Goal: Task Accomplishment & Management: Use online tool/utility

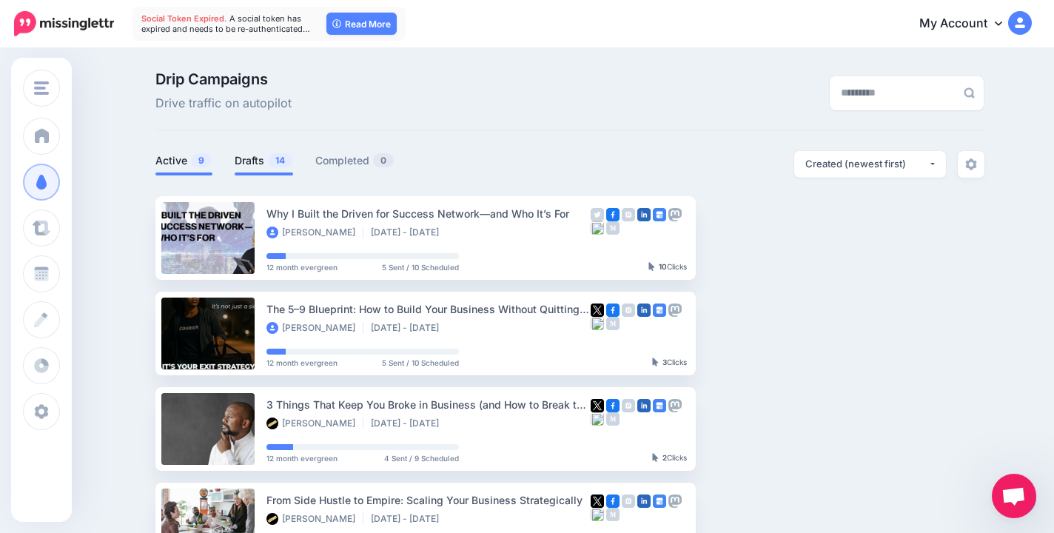
click at [261, 165] on link "Drafts 14" at bounding box center [264, 161] width 58 height 18
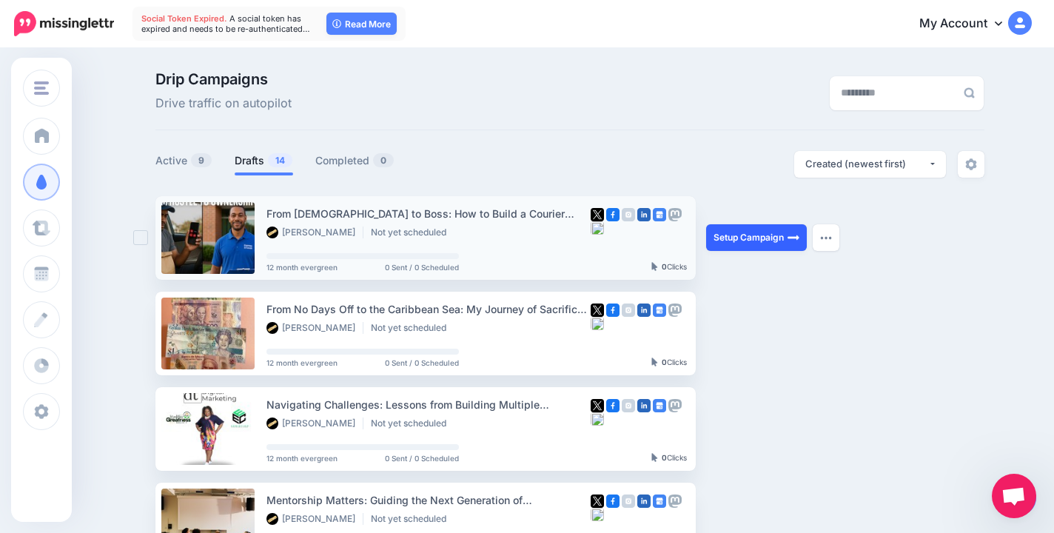
click at [743, 241] on link "Setup Campaign" at bounding box center [756, 237] width 101 height 27
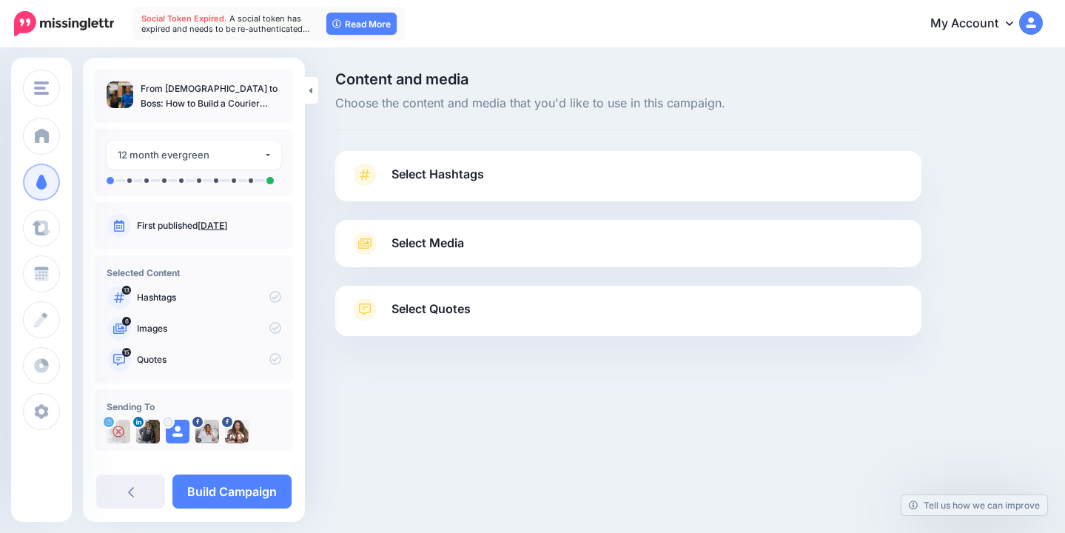
click at [555, 183] on link "Select Hashtags" at bounding box center [628, 182] width 557 height 38
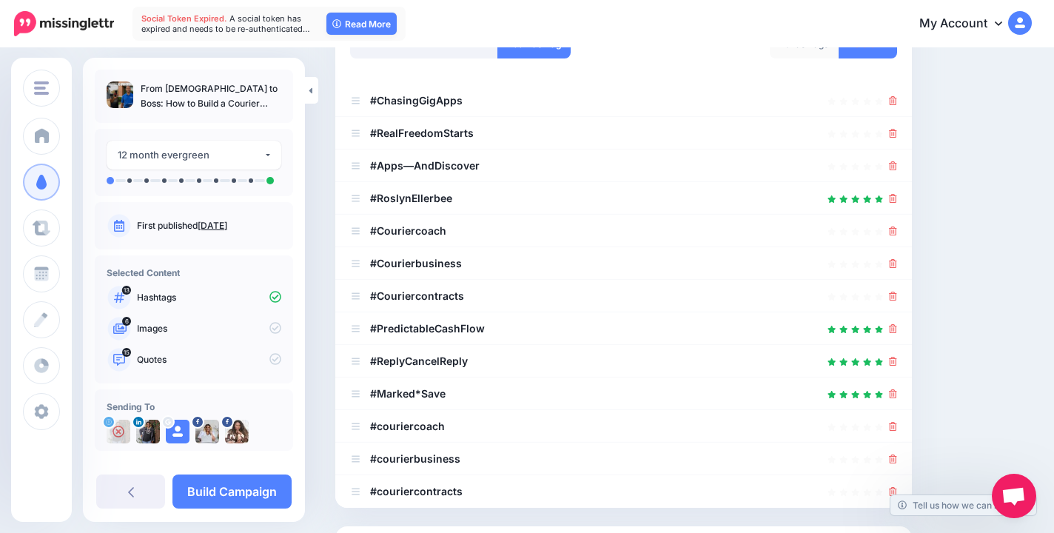
scroll to position [251, 0]
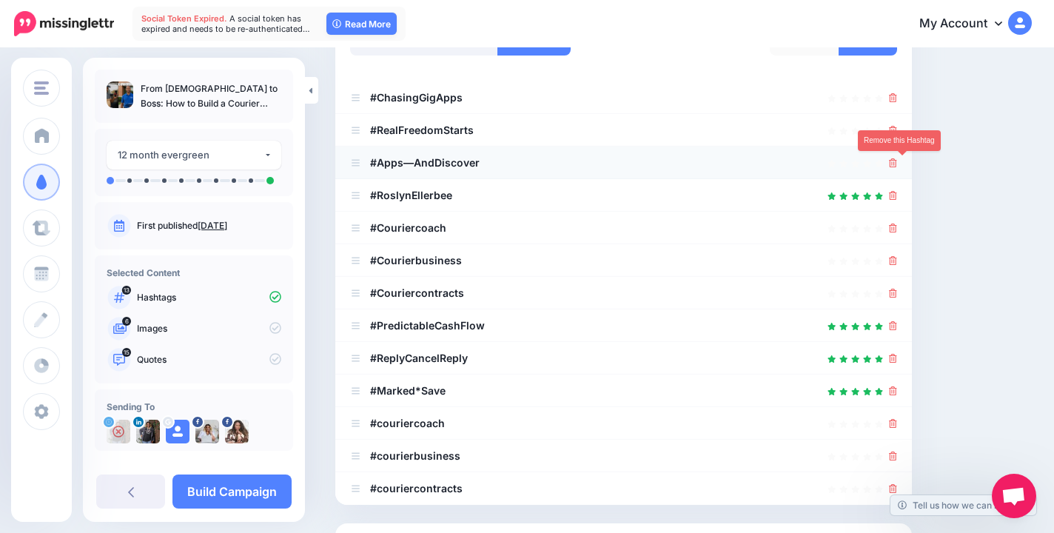
click at [897, 163] on icon at bounding box center [893, 162] width 8 height 9
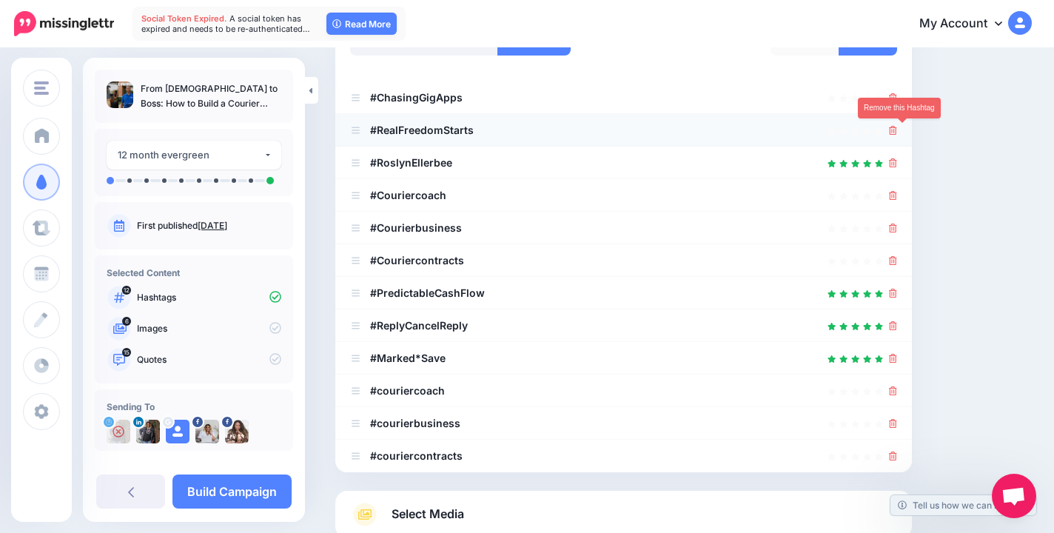
click at [897, 127] on icon at bounding box center [893, 130] width 8 height 9
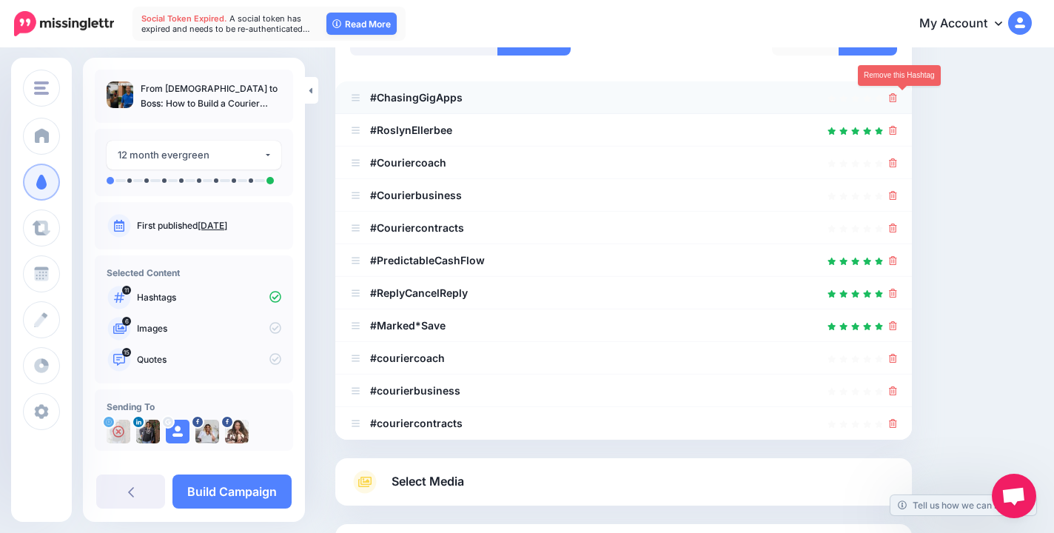
click at [897, 99] on icon at bounding box center [893, 97] width 8 height 9
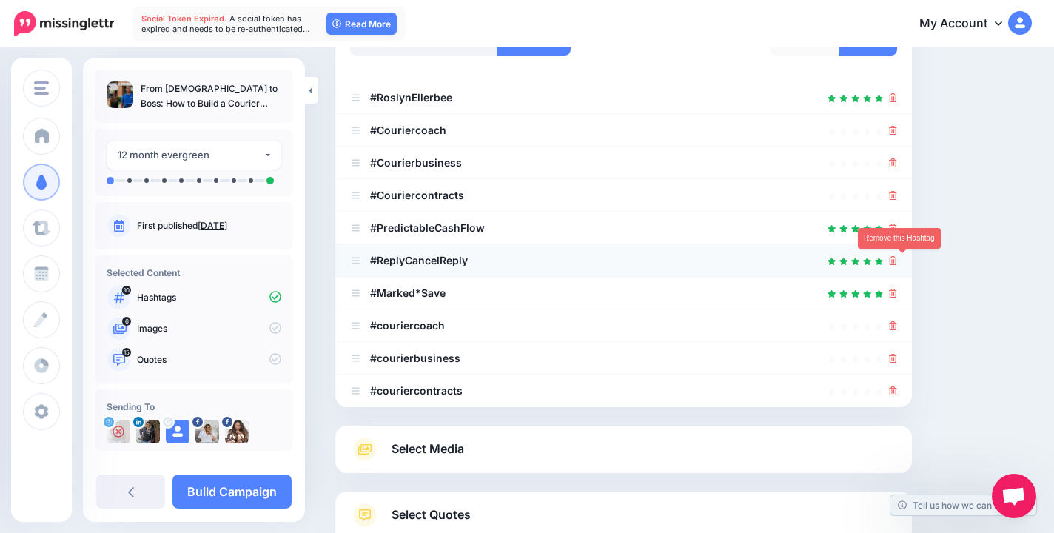
click at [897, 261] on icon at bounding box center [893, 260] width 8 height 9
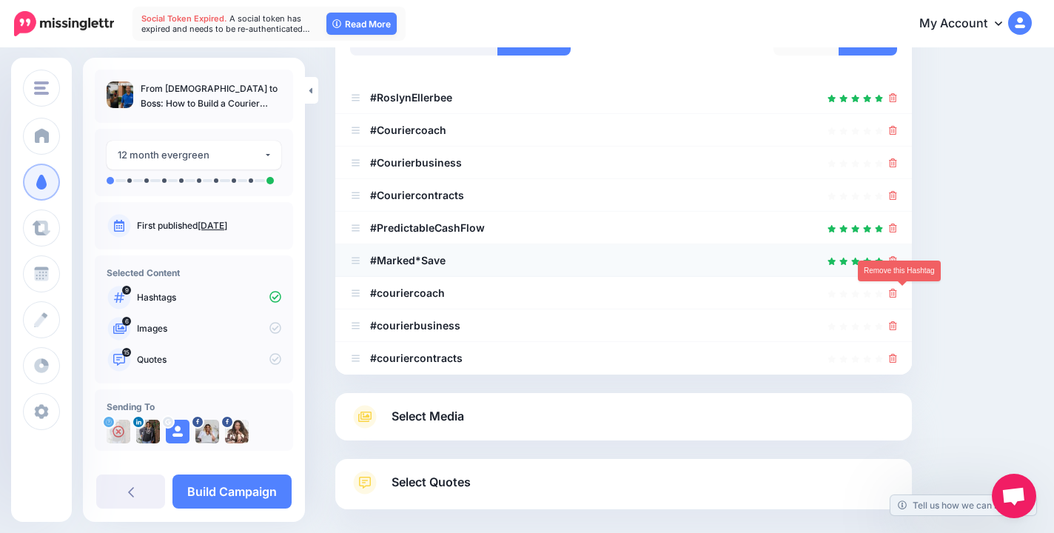
click at [902, 290] on ul "#RoslynEllerbee #Couriercoach" at bounding box center [623, 227] width 577 height 293
click at [897, 292] on icon at bounding box center [893, 293] width 8 height 9
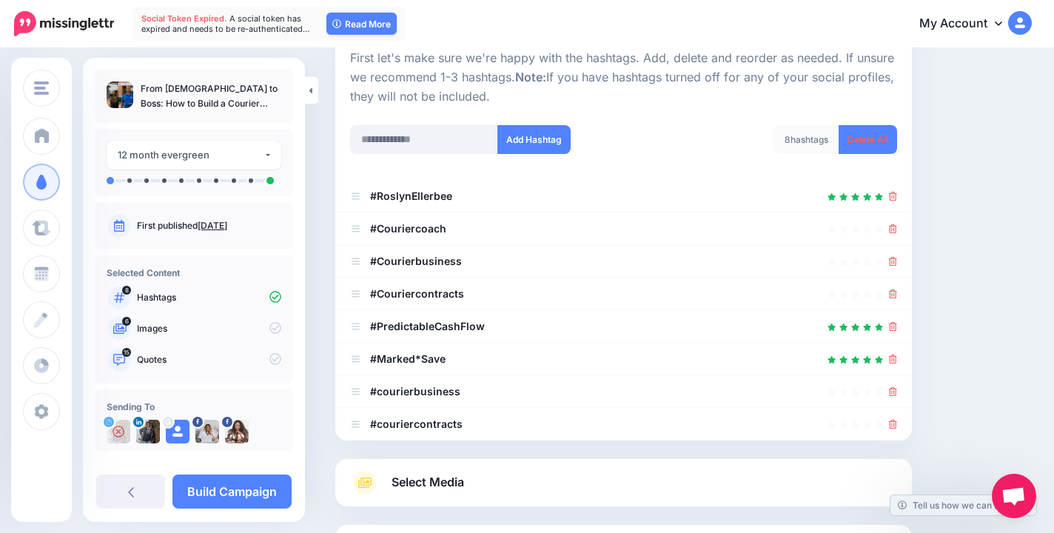
scroll to position [187, 0]
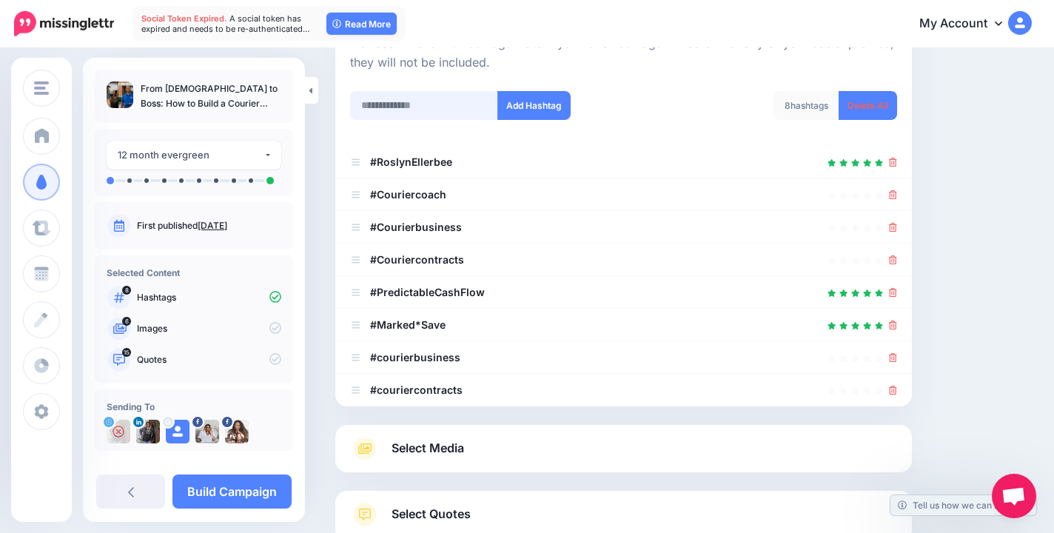
click at [435, 112] on input "text" at bounding box center [424, 105] width 148 height 29
paste input "**********"
type input "**********"
click at [540, 114] on button "Add Hashtag" at bounding box center [534, 105] width 73 height 29
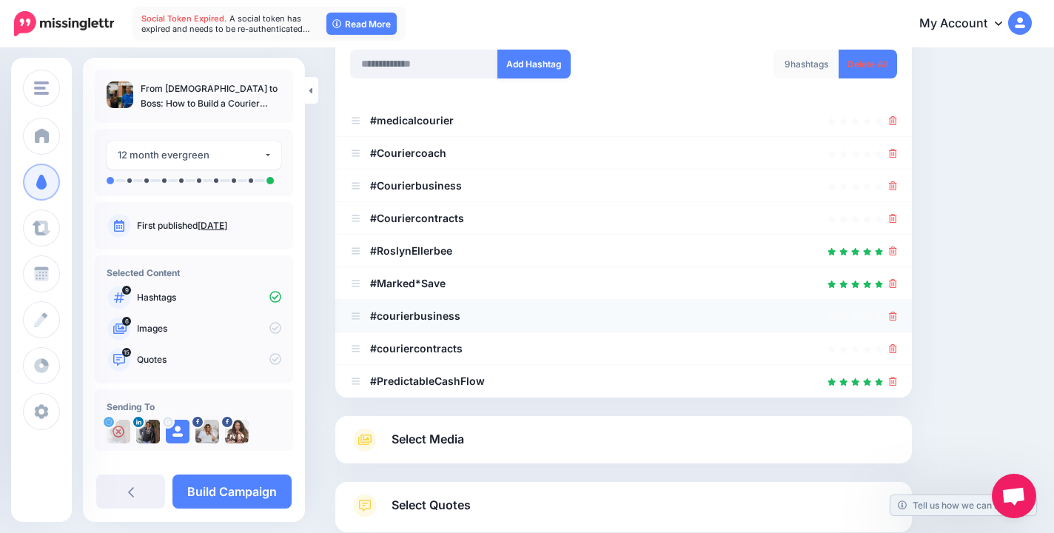
scroll to position [323, 0]
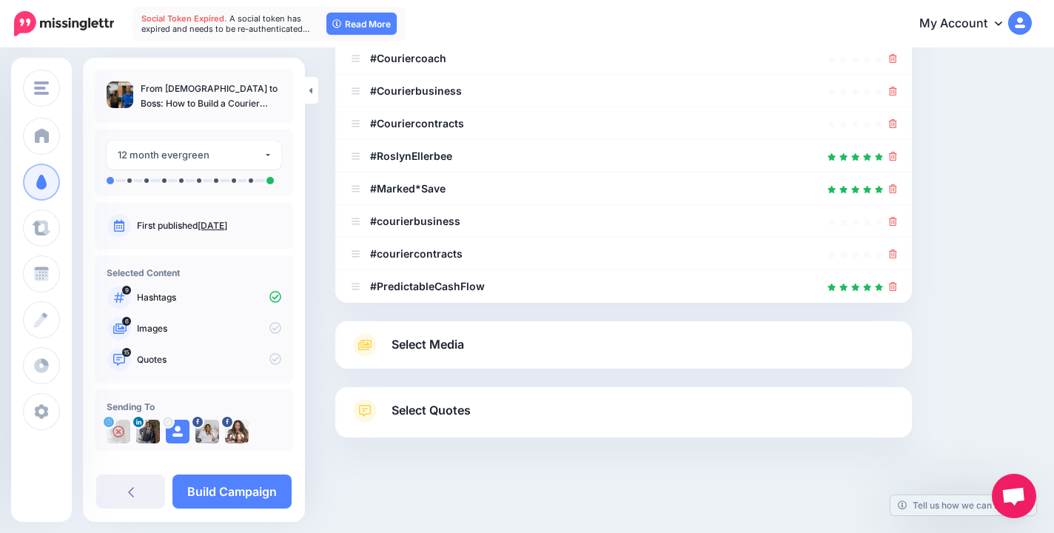
click at [570, 355] on link "Select Media" at bounding box center [623, 345] width 547 height 24
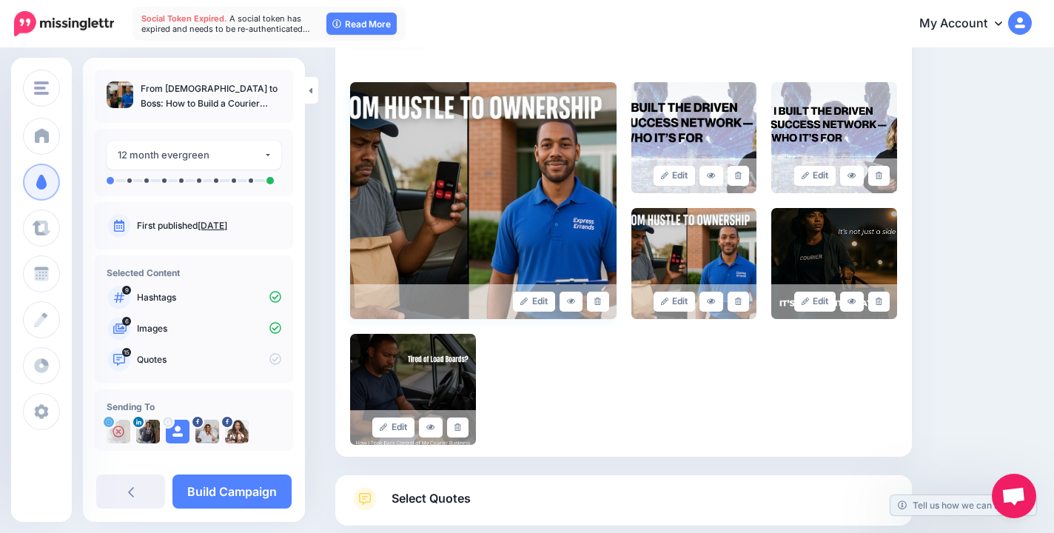
click at [500, 163] on img at bounding box center [483, 200] width 267 height 237
click at [461, 423] on icon at bounding box center [458, 427] width 7 height 8
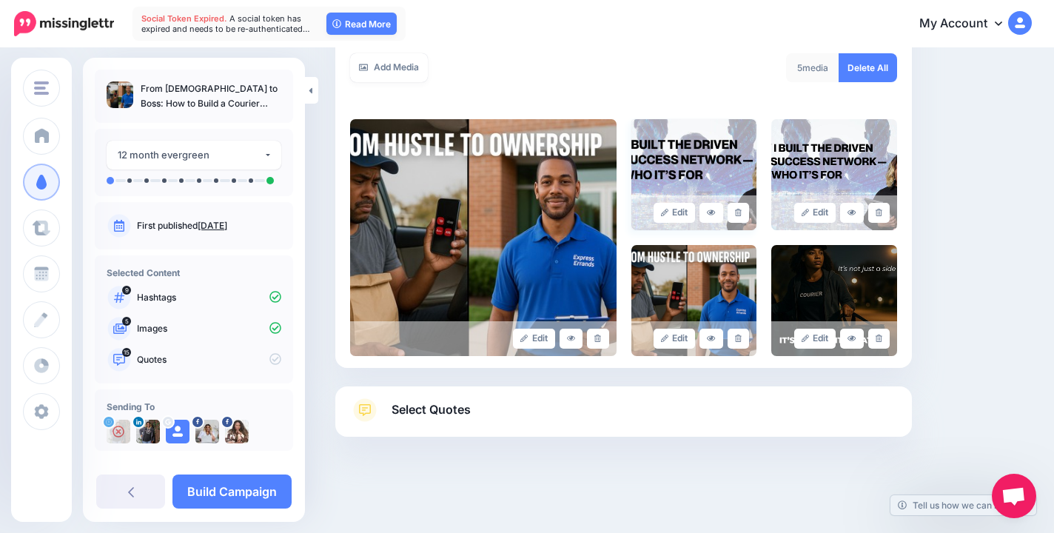
scroll to position [267, 0]
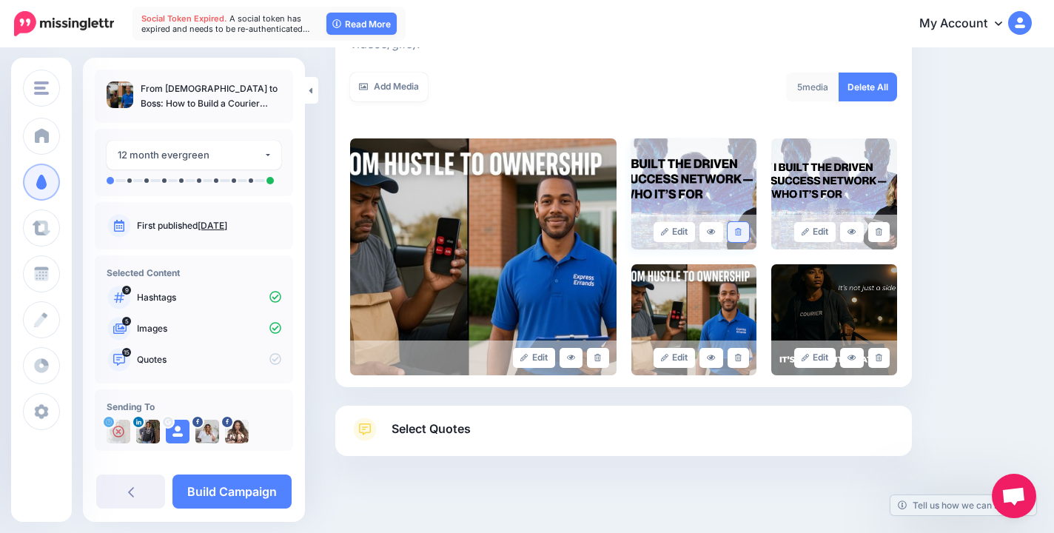
click at [749, 222] on link at bounding box center [738, 232] width 21 height 20
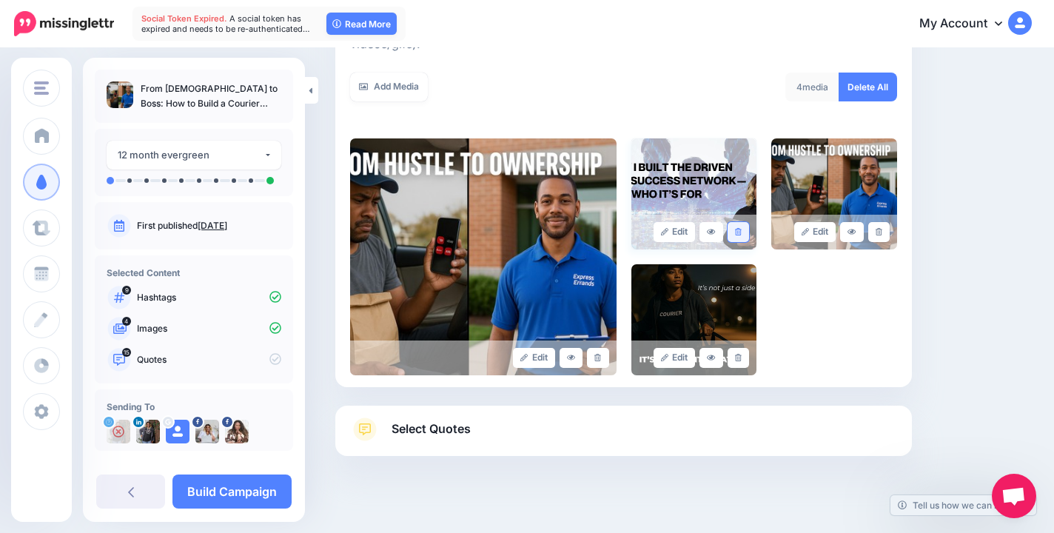
click at [890, 222] on link at bounding box center [878, 232] width 21 height 20
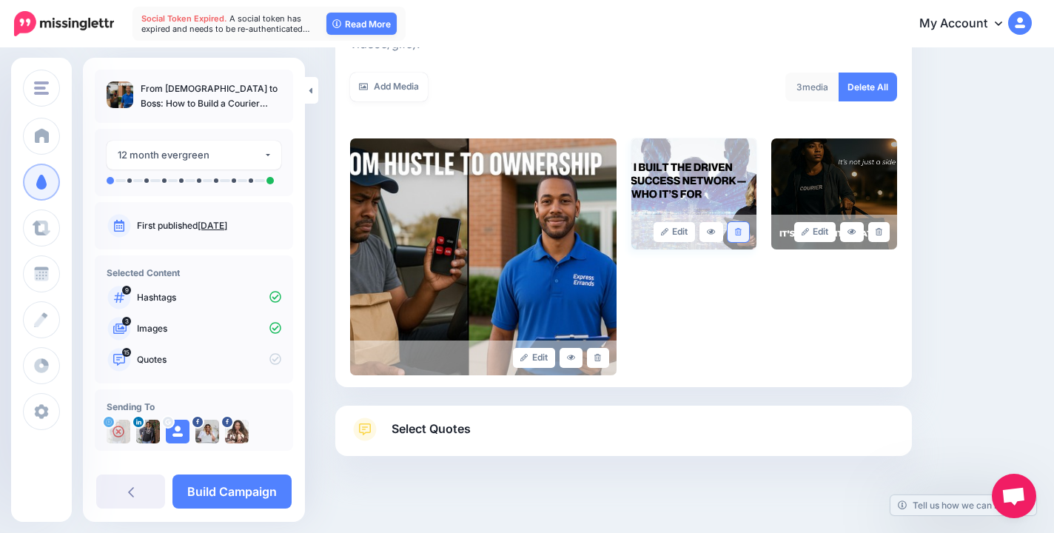
click at [742, 228] on icon at bounding box center [738, 232] width 7 height 8
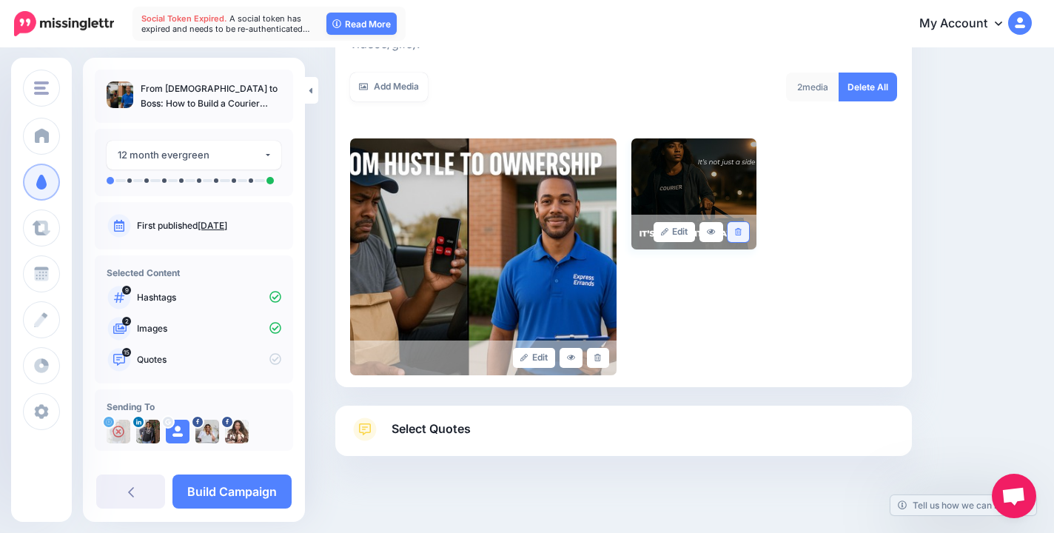
click at [749, 222] on link at bounding box center [738, 232] width 21 height 20
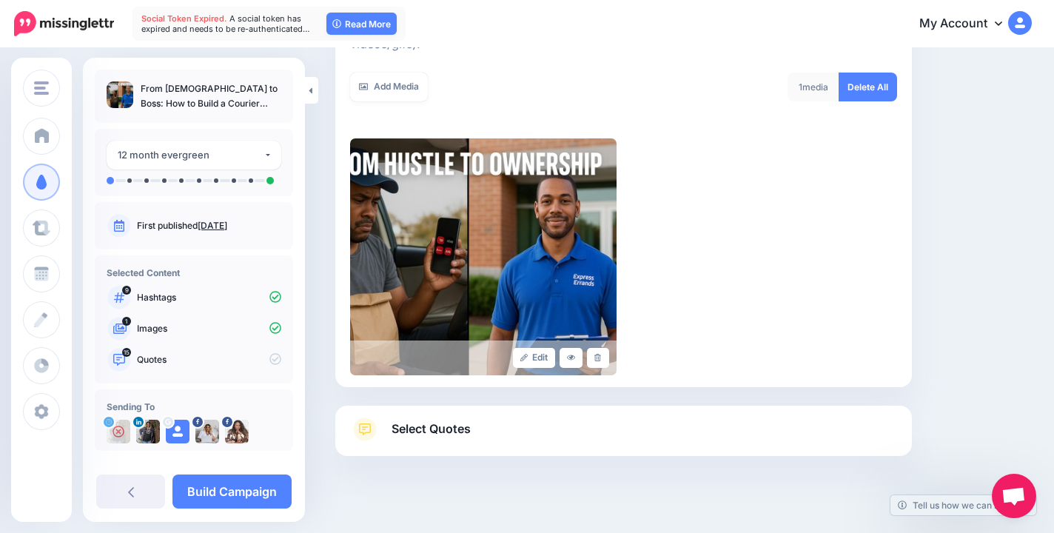
scroll to position [18, 0]
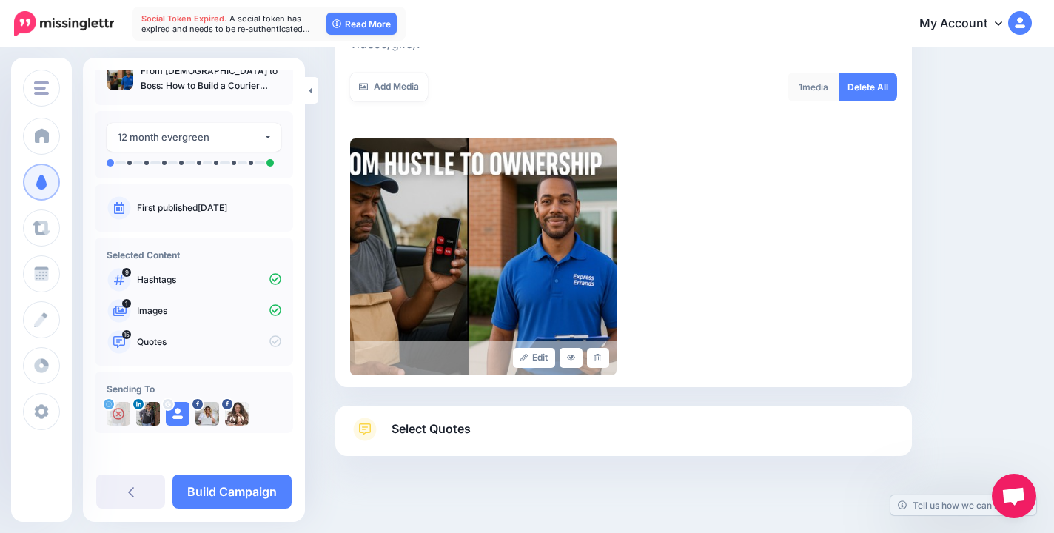
click at [489, 418] on link "Select Quotes" at bounding box center [623, 437] width 547 height 38
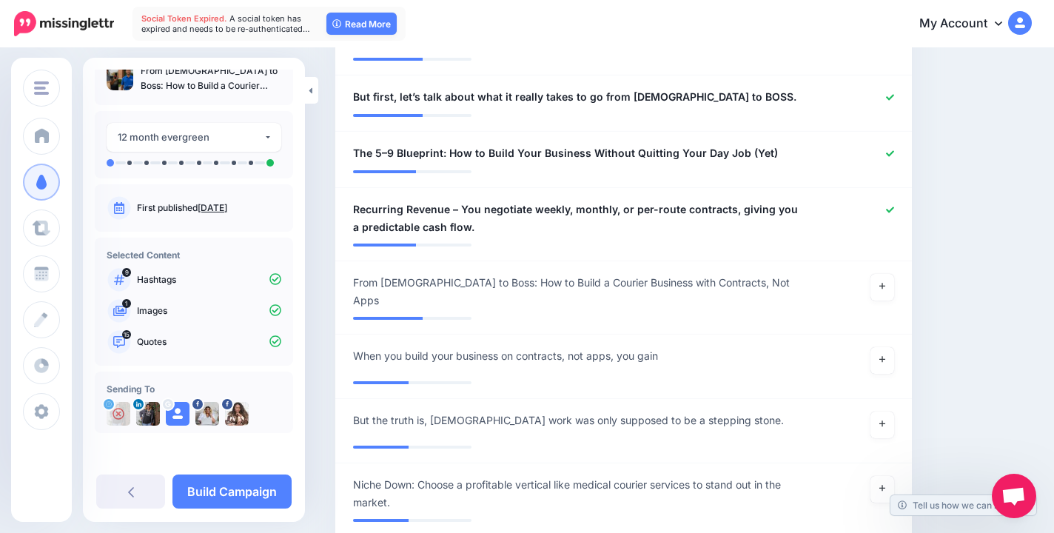
scroll to position [1307, 0]
click at [881, 284] on link at bounding box center [883, 286] width 24 height 27
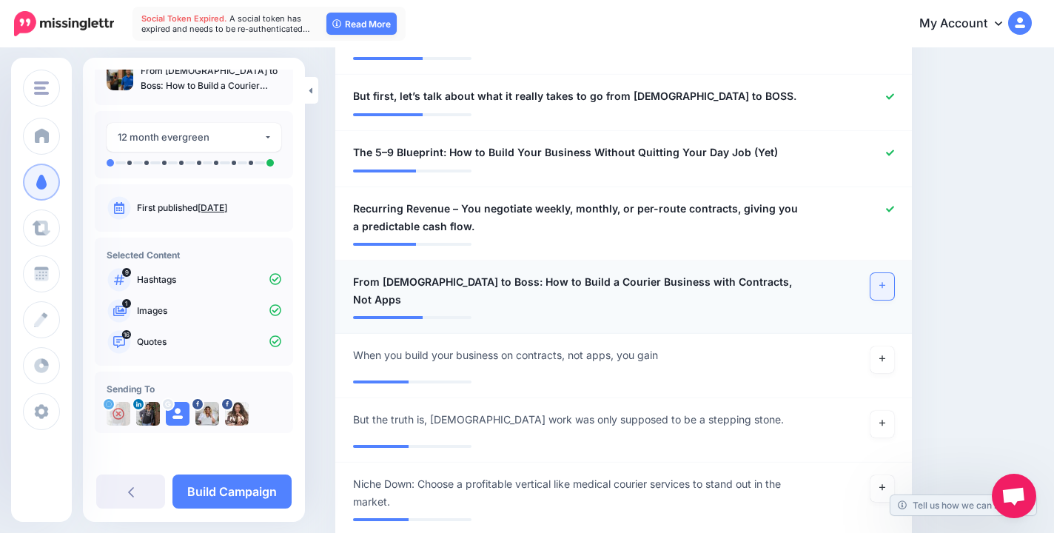
click at [885, 288] on link at bounding box center [883, 286] width 24 height 27
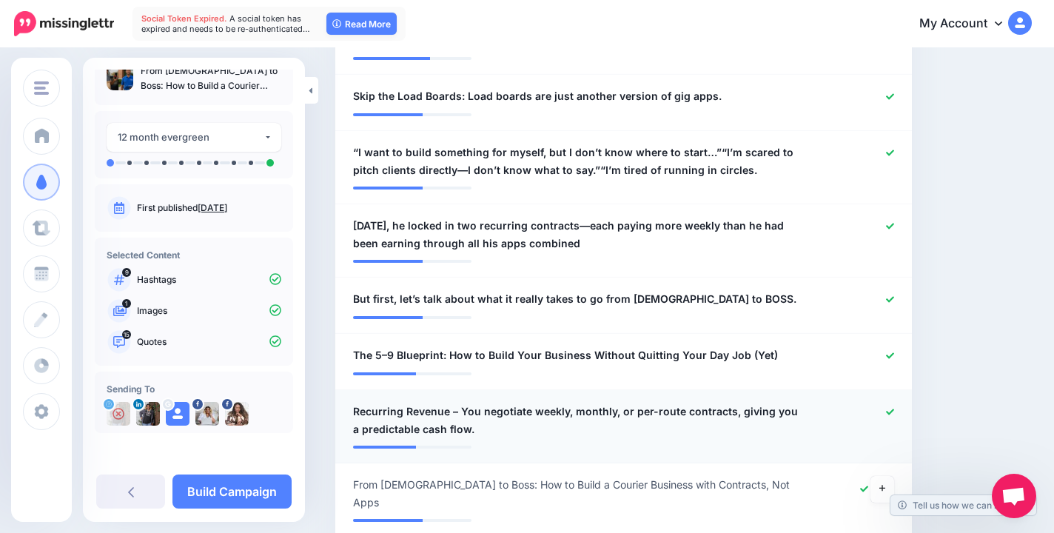
scroll to position [1099, 0]
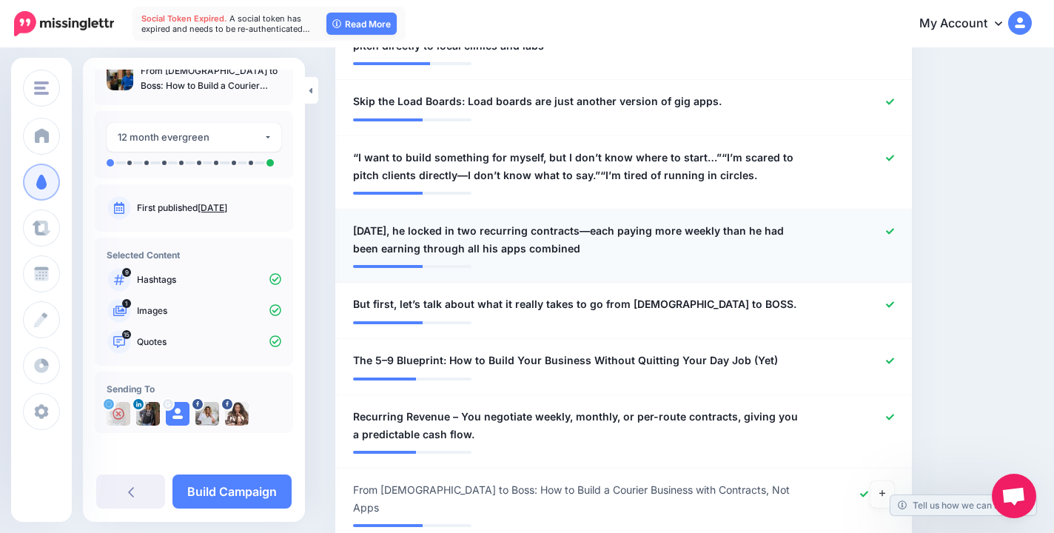
click at [894, 231] on icon at bounding box center [890, 231] width 8 height 6
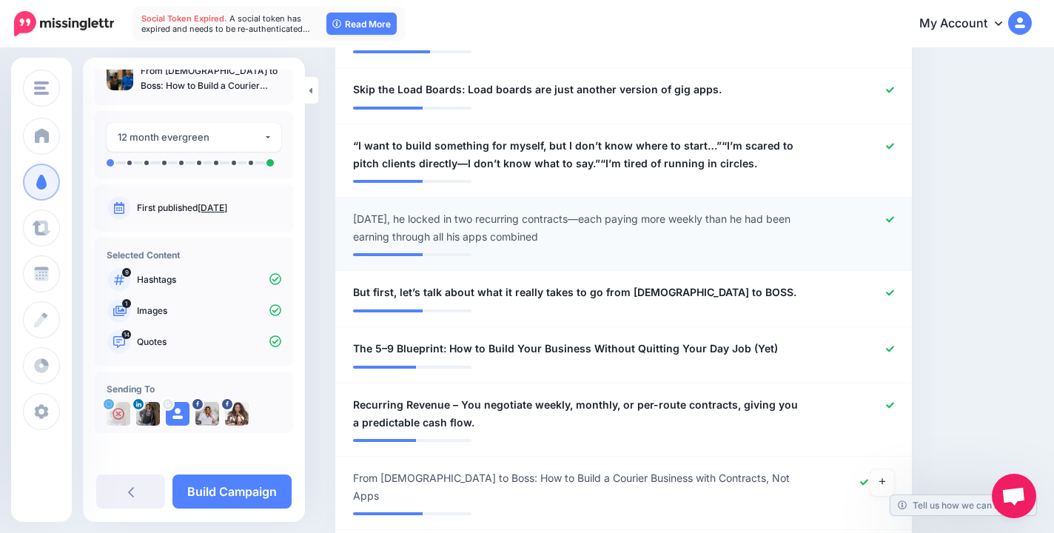
scroll to position [1347, 0]
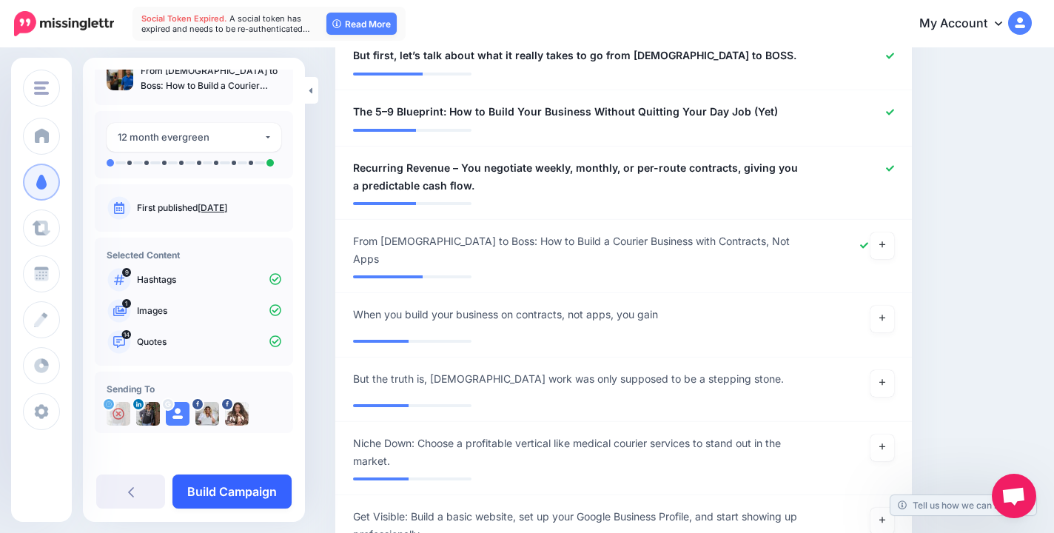
click at [264, 493] on link "Build Campaign" at bounding box center [232, 492] width 119 height 34
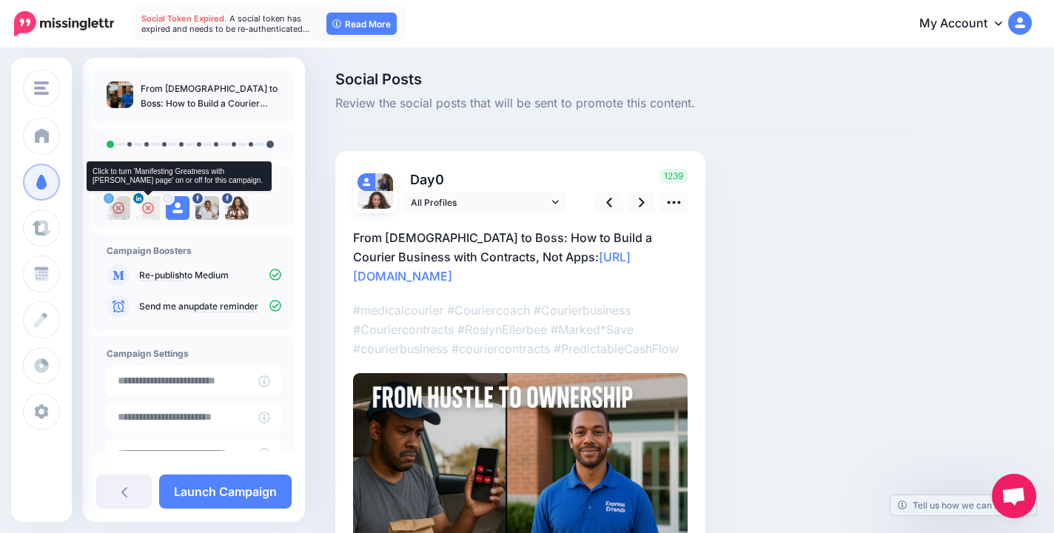
click at [149, 218] on div at bounding box center [148, 208] width 24 height 24
click at [150, 210] on img at bounding box center [148, 208] width 24 height 24
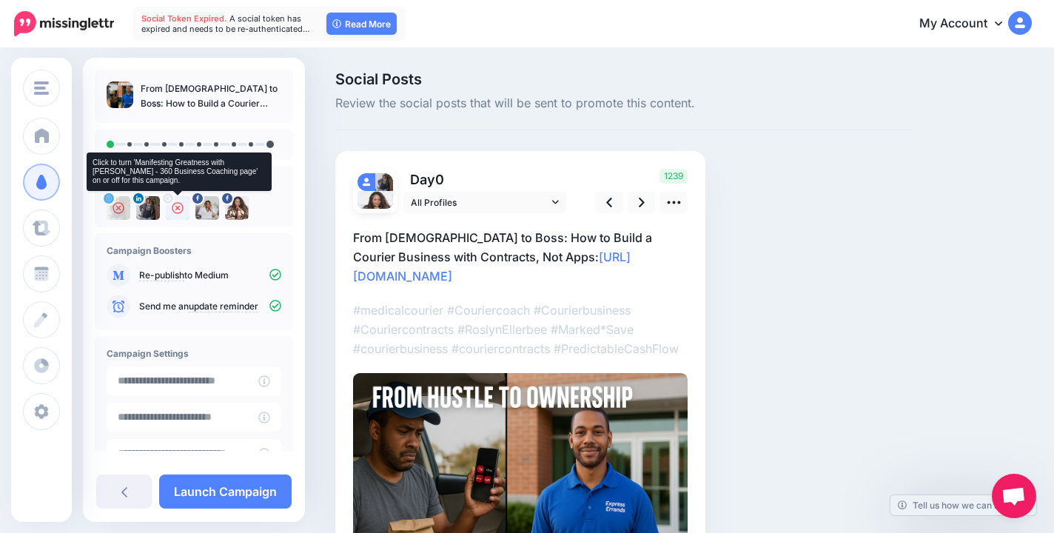
click at [175, 211] on icon at bounding box center [178, 208] width 12 height 12
click at [178, 210] on img at bounding box center [178, 208] width 24 height 24
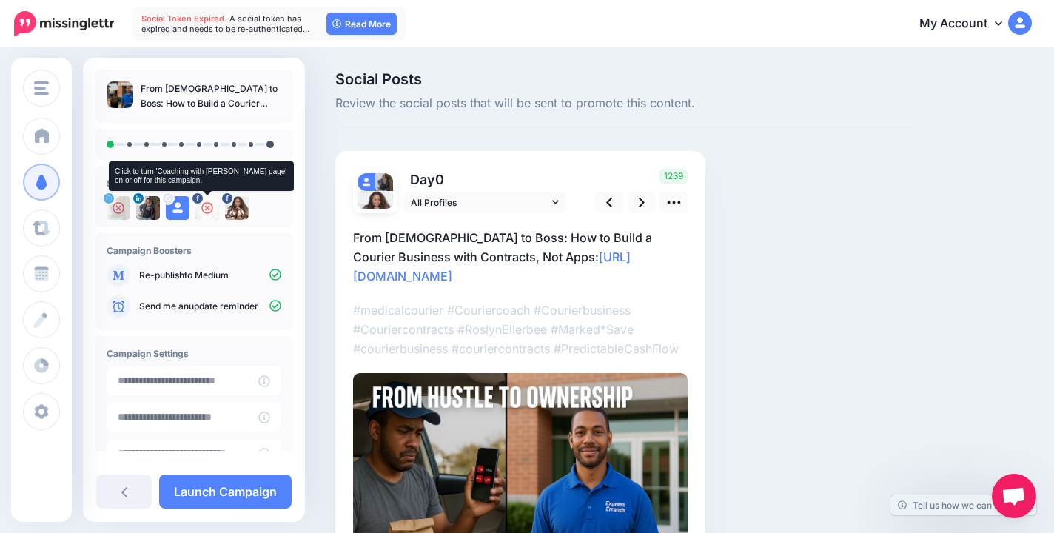
click at [208, 212] on icon at bounding box center [207, 208] width 12 height 12
click at [240, 214] on div at bounding box center [237, 208] width 24 height 24
click at [240, 214] on img at bounding box center [237, 208] width 24 height 24
click at [211, 212] on img at bounding box center [207, 208] width 24 height 24
click at [211, 212] on icon at bounding box center [207, 208] width 12 height 12
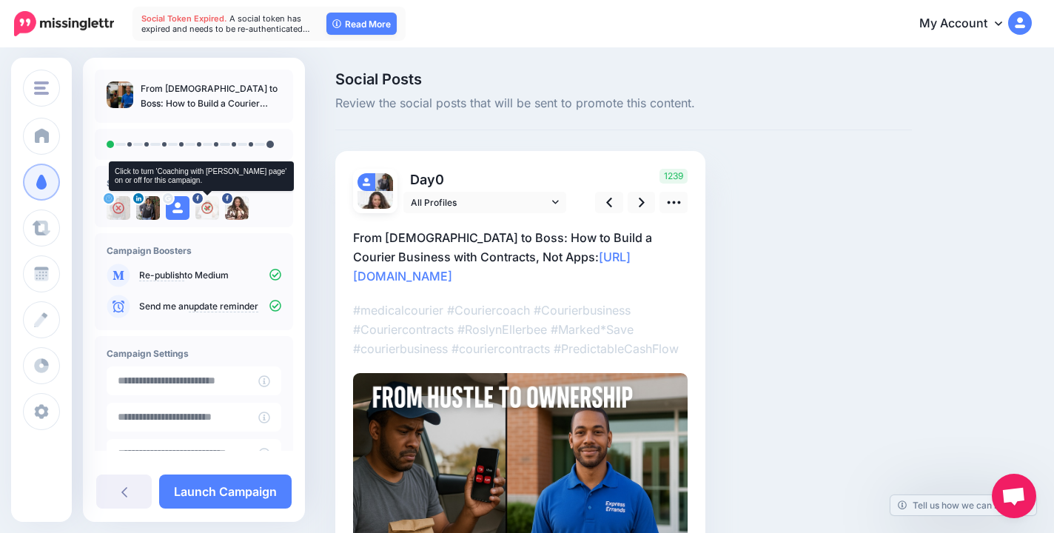
click at [206, 213] on img at bounding box center [207, 208] width 24 height 24
click at [206, 213] on icon at bounding box center [207, 208] width 12 height 12
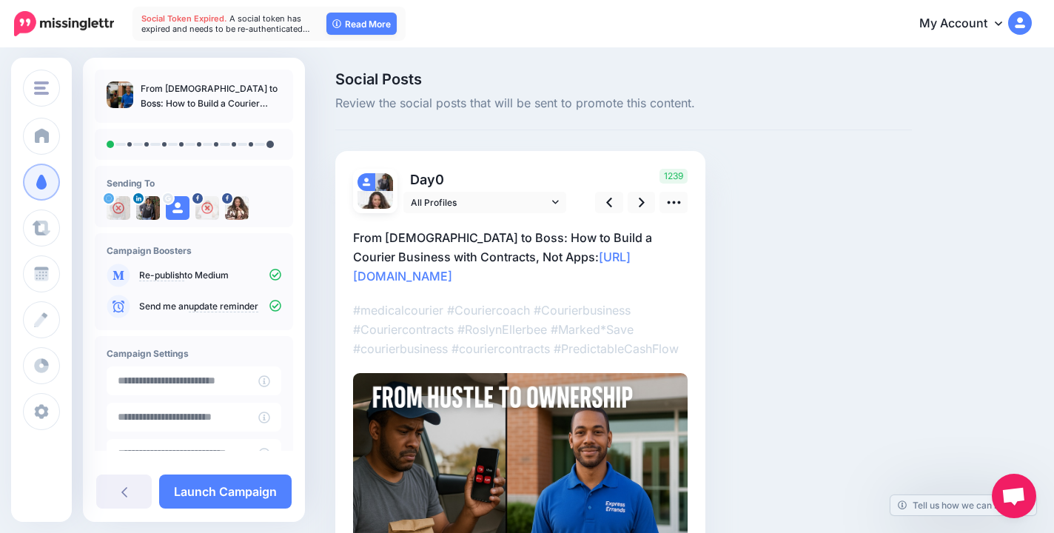
click at [377, 191] on img at bounding box center [376, 209] width 36 height 36
click at [445, 205] on span "All Profiles" at bounding box center [480, 203] width 138 height 16
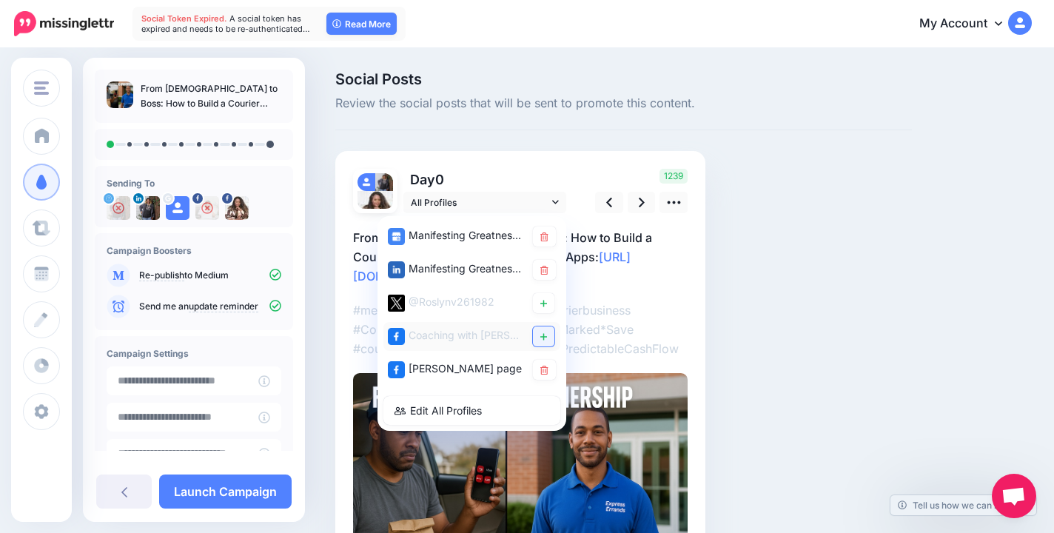
click at [538, 336] on link at bounding box center [543, 336] width 21 height 20
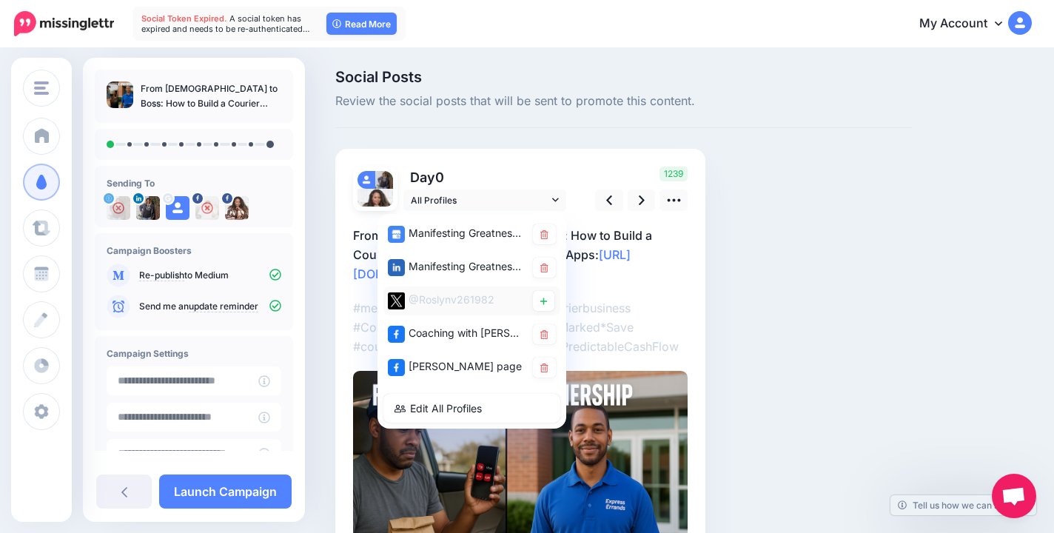
scroll to position [3, 0]
click at [831, 301] on div "Social Posts Review the social posts that will be sent to promote this content.…" at bounding box center [623, 362] width 599 height 587
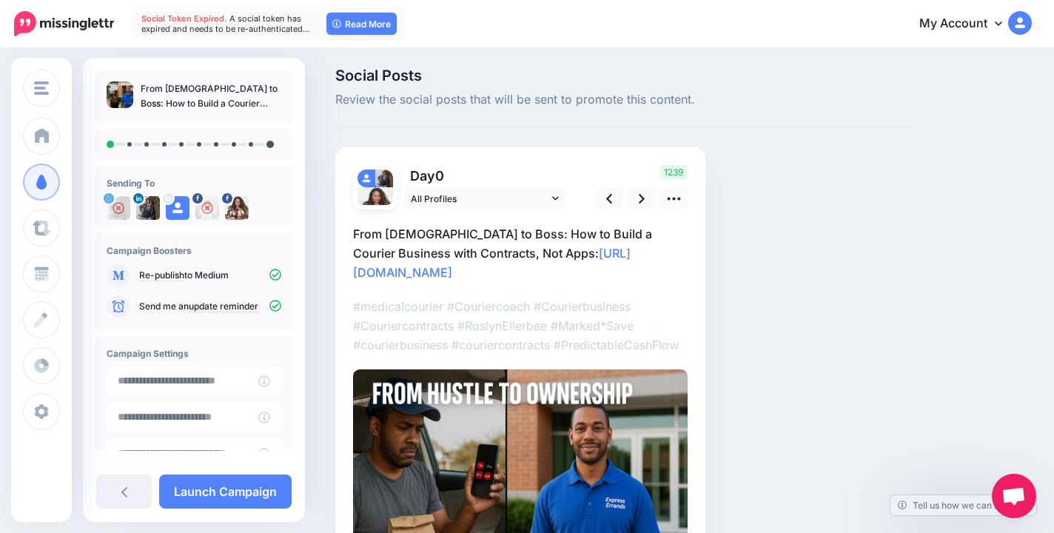
scroll to position [0, 0]
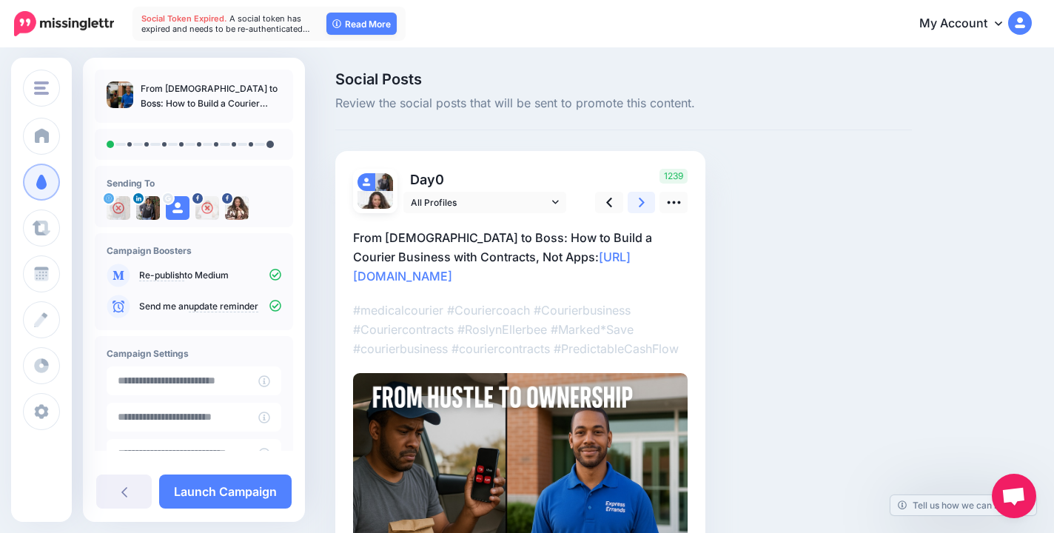
click at [640, 201] on icon at bounding box center [642, 203] width 6 height 16
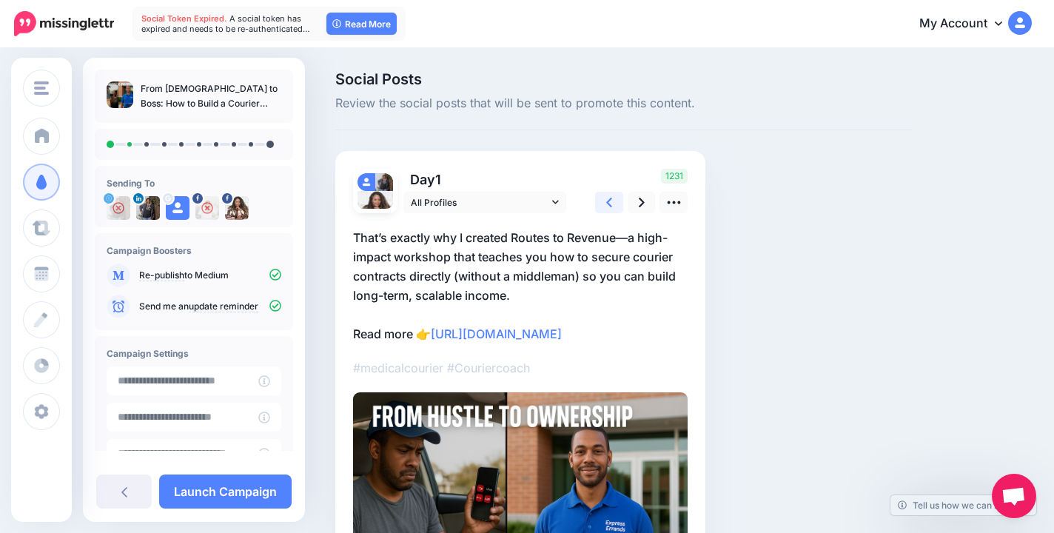
click at [609, 206] on icon at bounding box center [609, 203] width 6 height 16
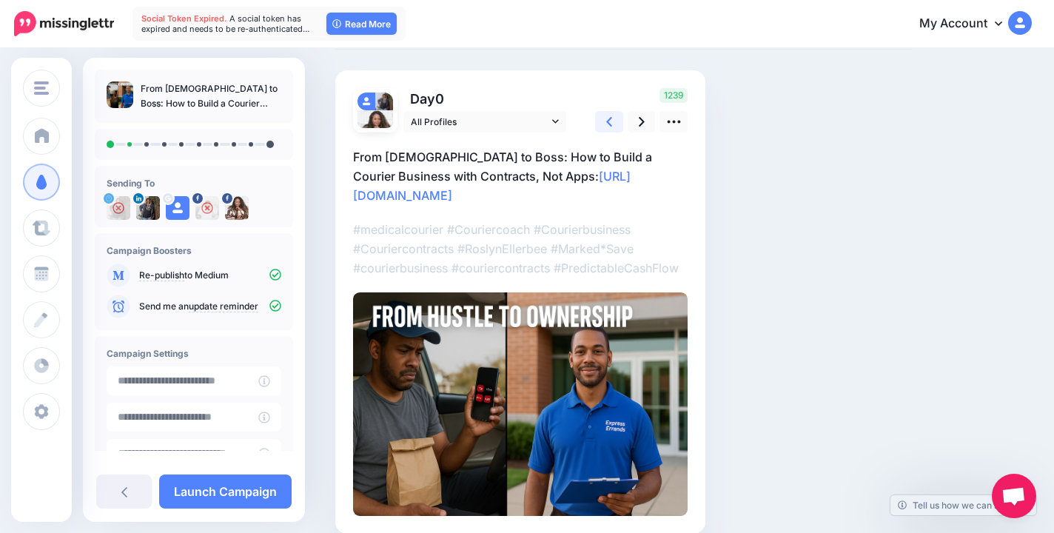
scroll to position [73, 0]
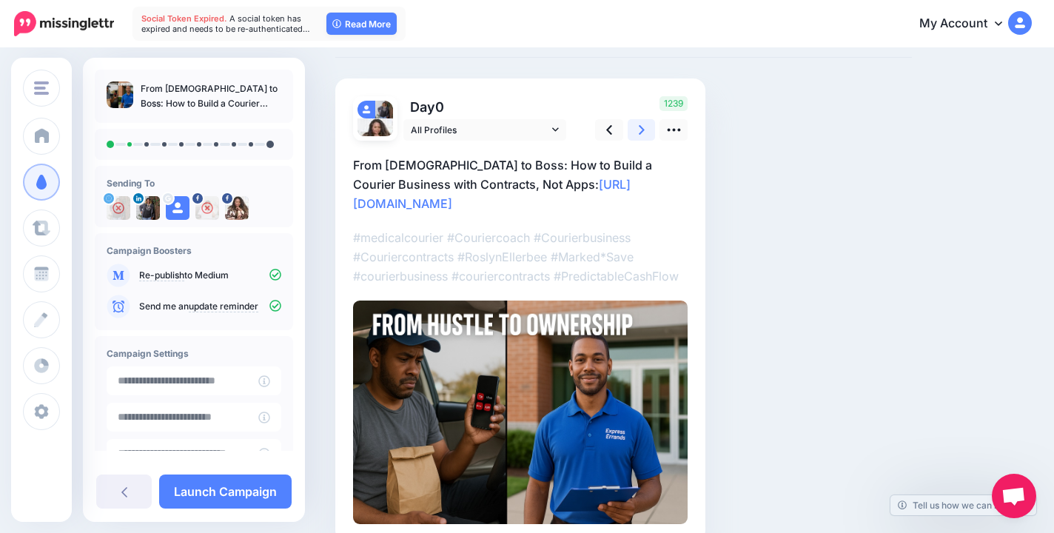
click at [646, 130] on link at bounding box center [642, 129] width 28 height 21
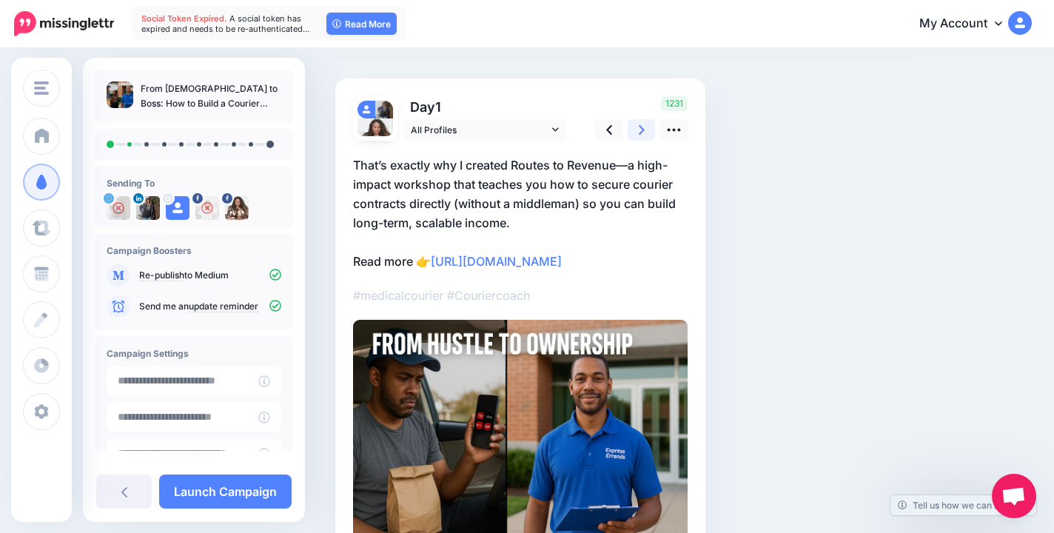
click at [646, 130] on link at bounding box center [642, 129] width 28 height 21
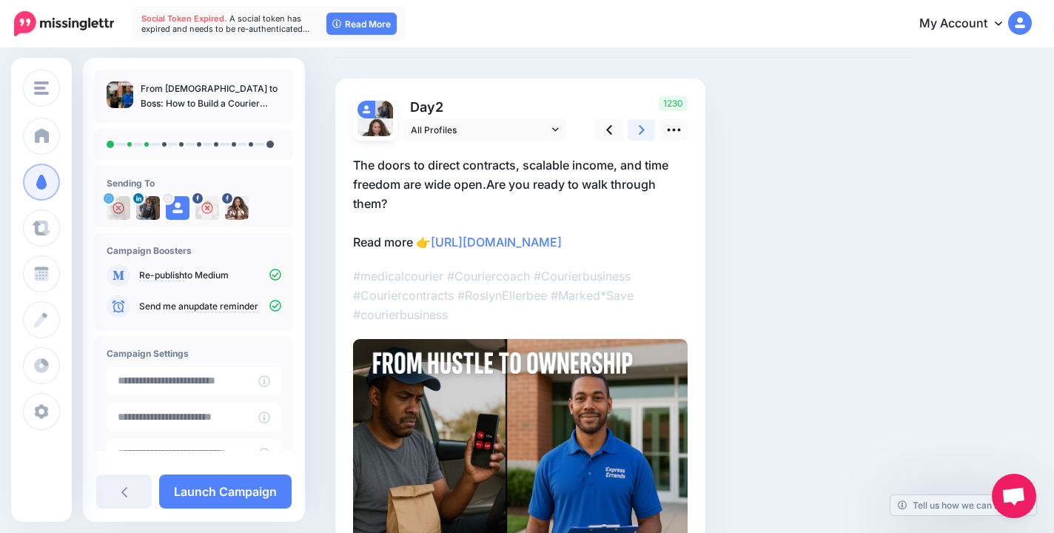
click at [646, 130] on link at bounding box center [642, 129] width 28 height 21
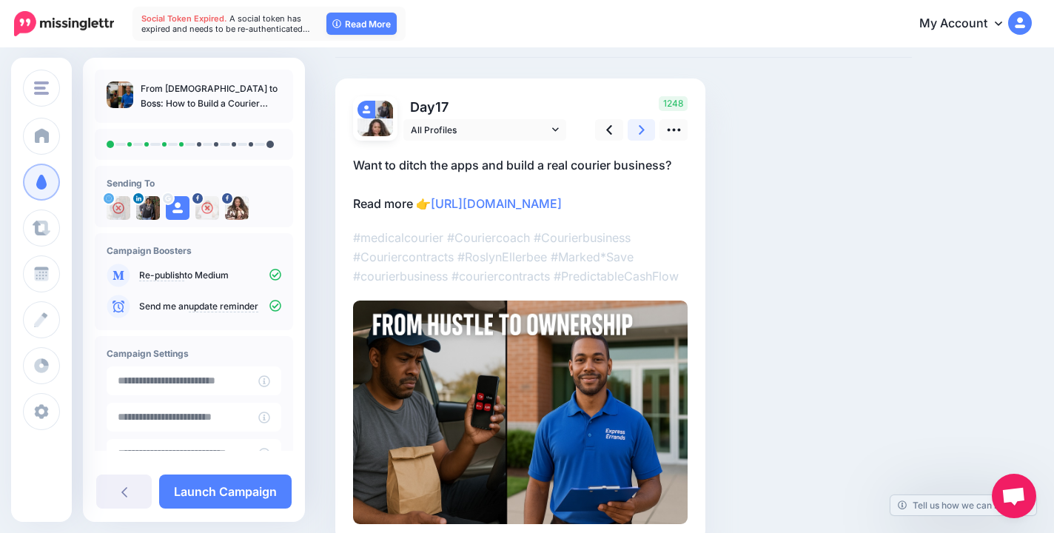
click at [646, 130] on link at bounding box center [642, 129] width 28 height 21
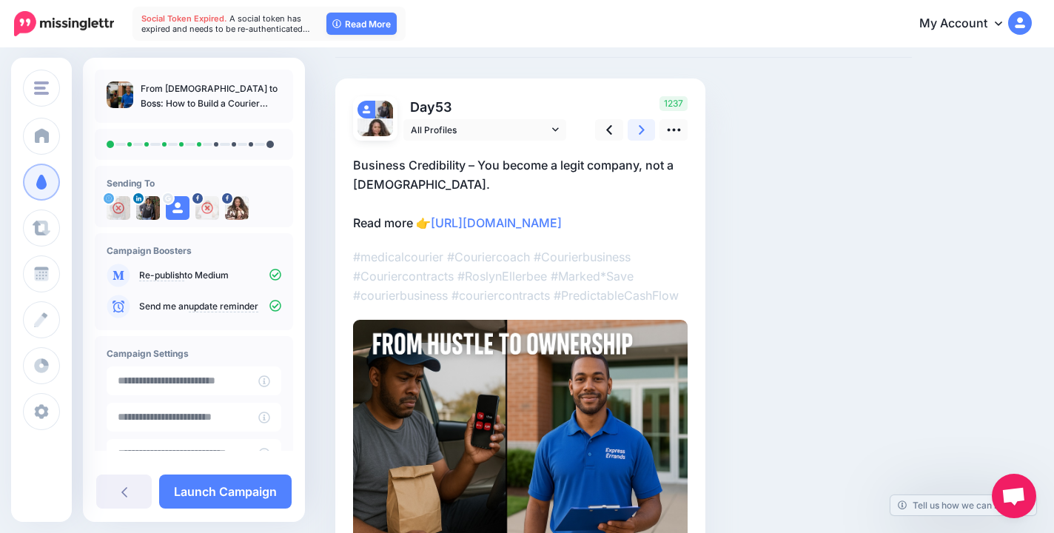
click at [646, 130] on link at bounding box center [642, 129] width 28 height 21
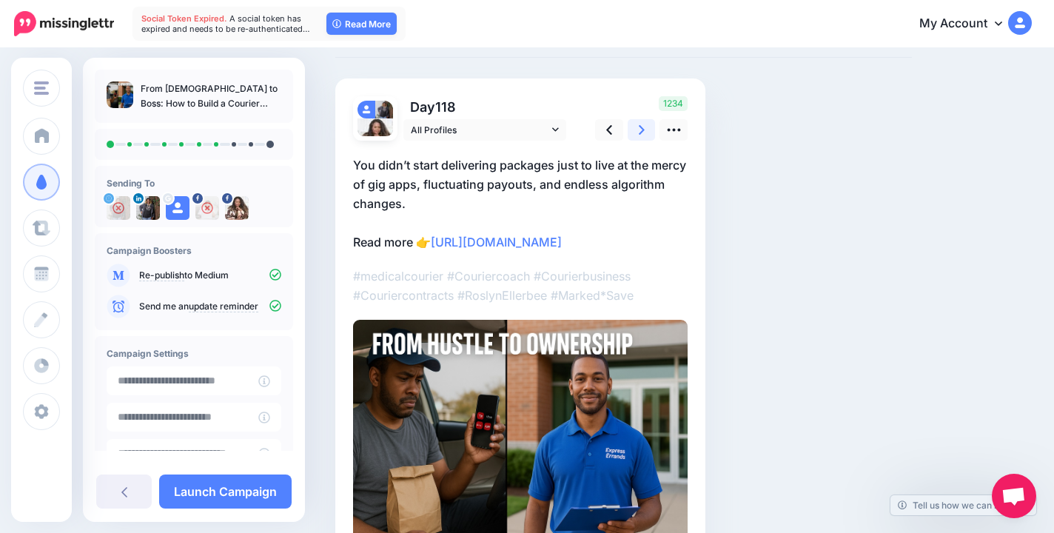
click at [646, 130] on link at bounding box center [642, 129] width 28 height 21
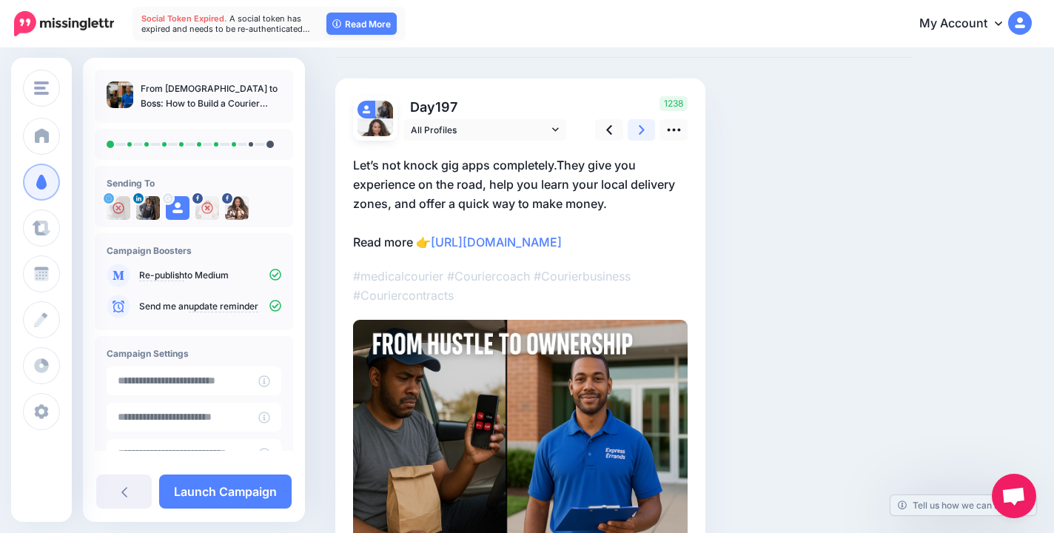
click at [646, 130] on link at bounding box center [642, 129] width 28 height 21
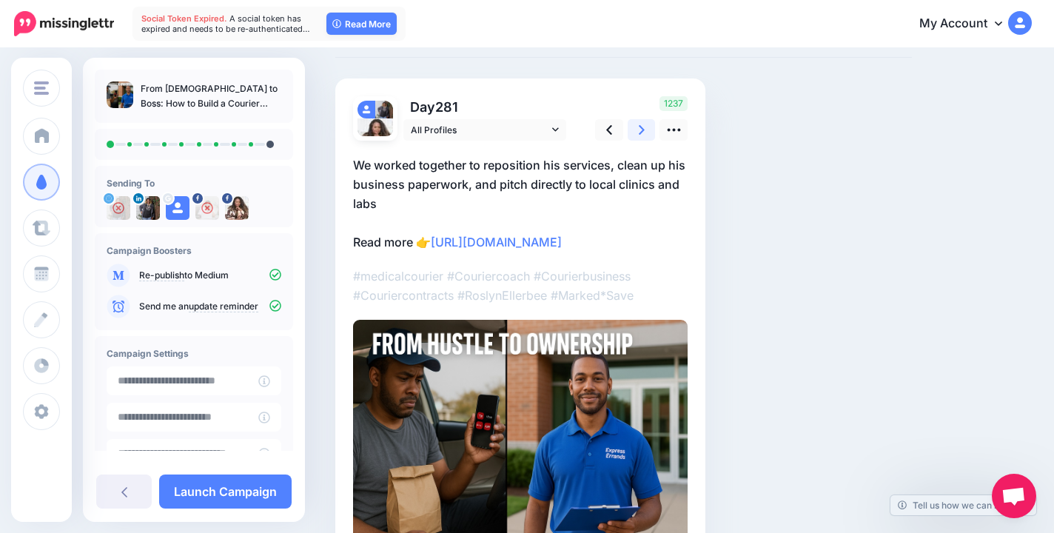
click at [646, 130] on link at bounding box center [642, 129] width 28 height 21
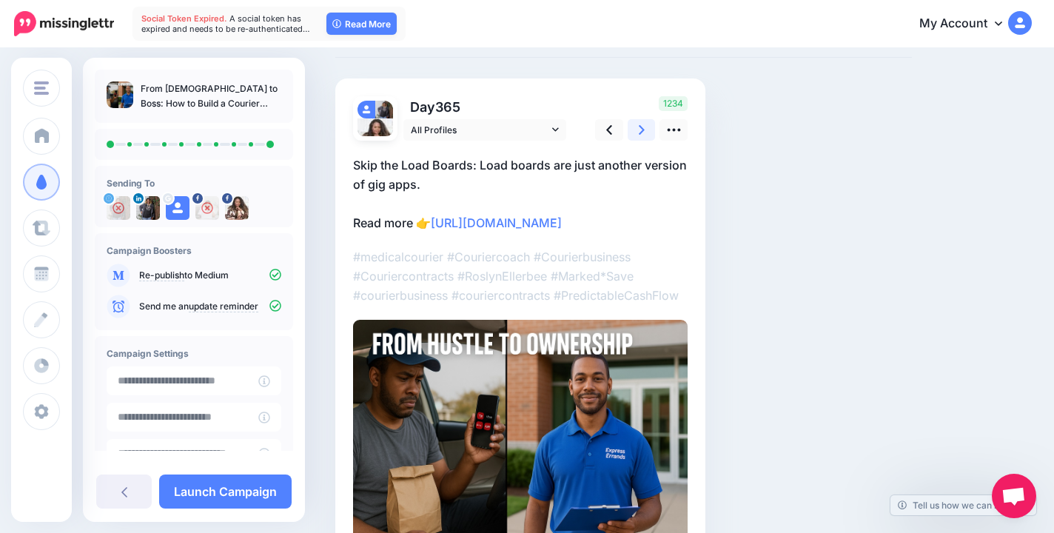
click at [646, 130] on link at bounding box center [642, 129] width 28 height 21
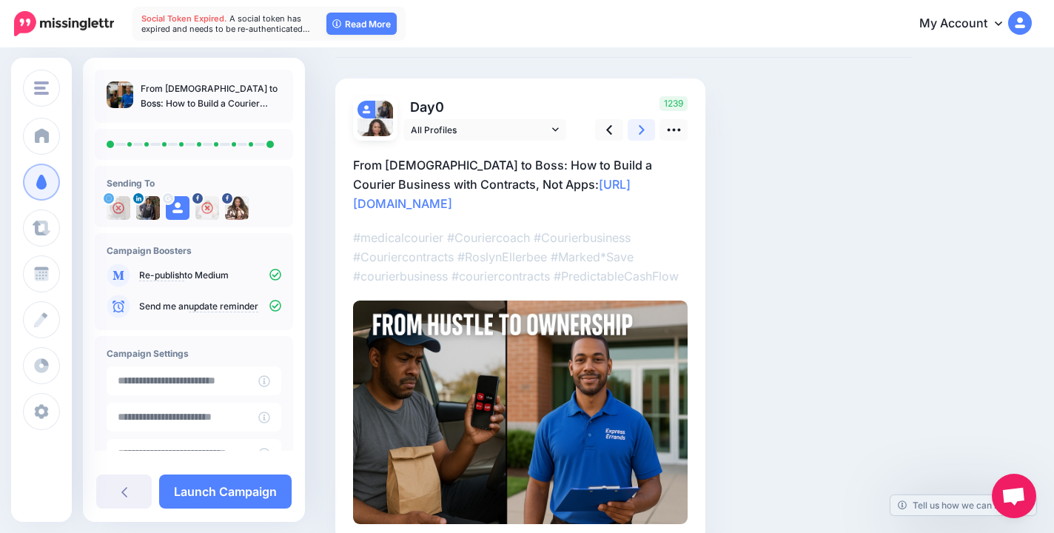
click at [643, 131] on icon at bounding box center [642, 130] width 6 height 10
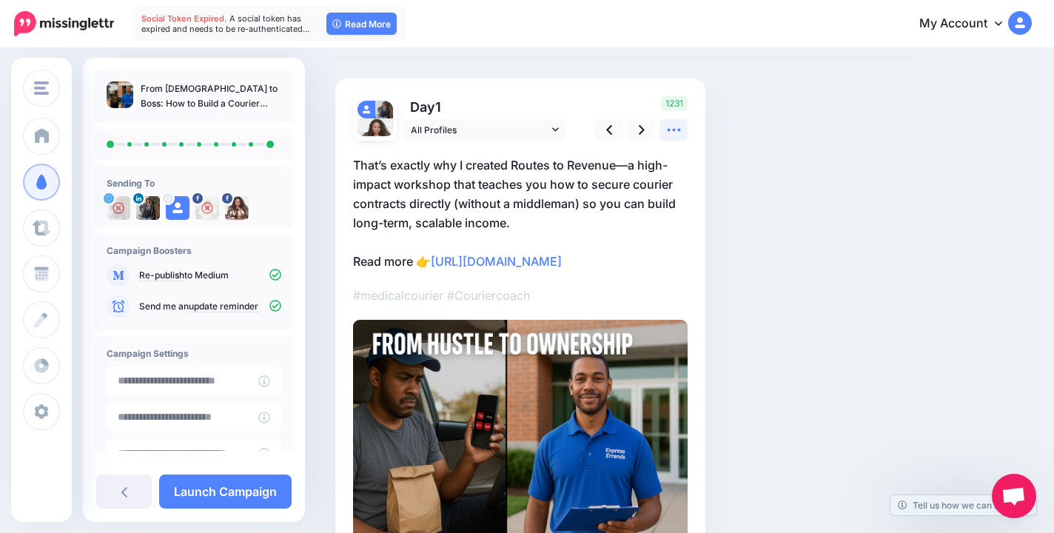
click at [673, 133] on icon at bounding box center [674, 130] width 16 height 16
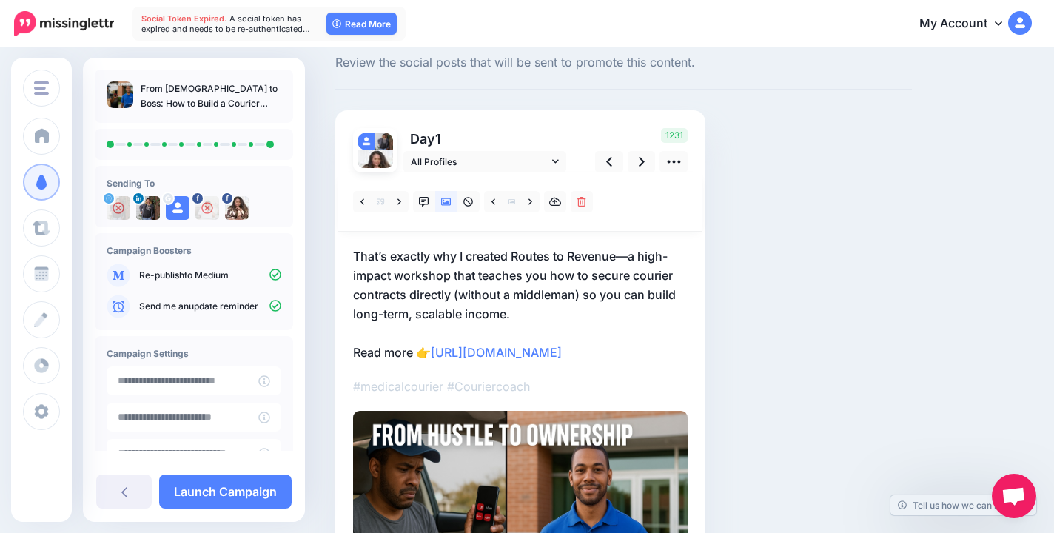
scroll to position [41, 0]
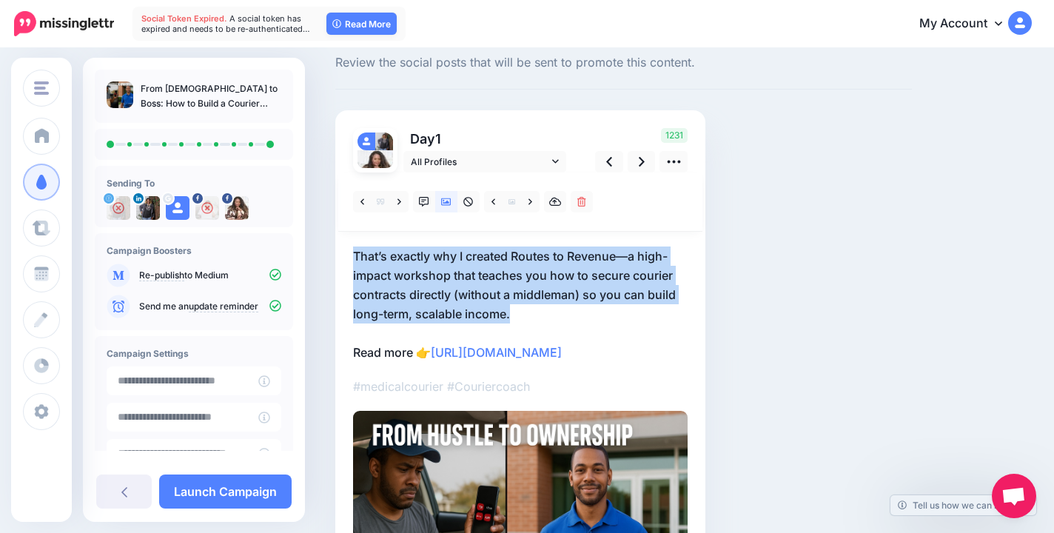
drag, startPoint x: 533, startPoint y: 315, endPoint x: 327, endPoint y: 249, distance: 216.1
click at [327, 249] on div "Social Posts Review the social posts that will be sent to promote this content.…" at bounding box center [623, 364] width 599 height 666
copy p "That’s exactly why I created Routes to Revenue—a high-impact workshop that teac…"
click at [443, 204] on icon at bounding box center [446, 202] width 10 height 10
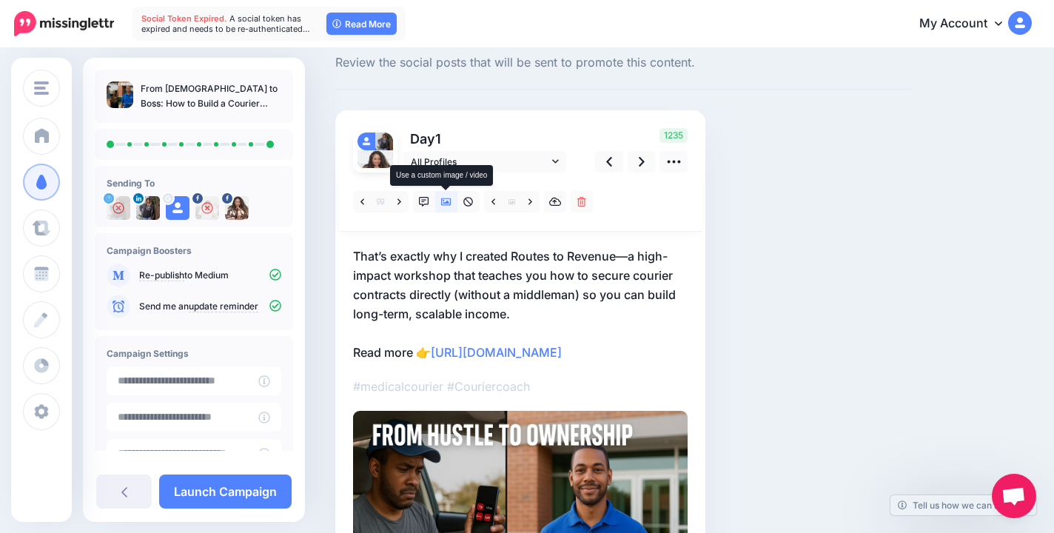
click at [448, 205] on icon at bounding box center [446, 201] width 10 height 7
click at [447, 207] on link at bounding box center [446, 201] width 22 height 21
click at [473, 204] on icon at bounding box center [468, 202] width 10 height 10
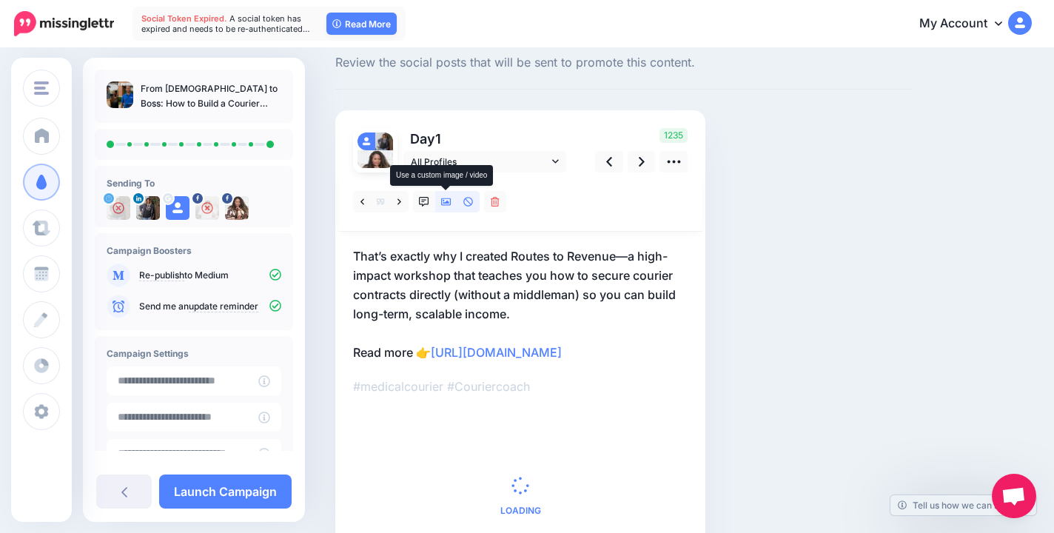
click at [446, 206] on icon at bounding box center [446, 202] width 10 height 10
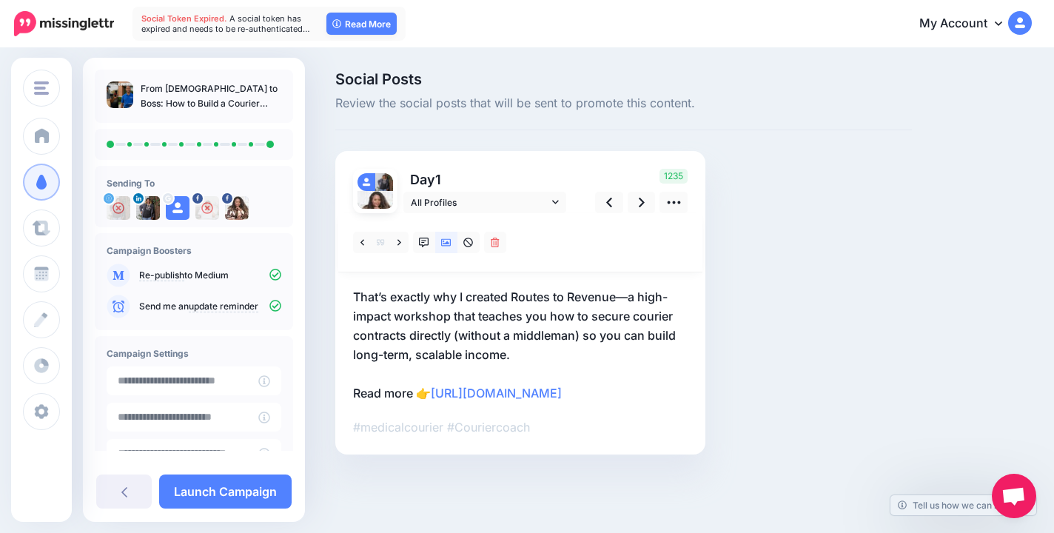
scroll to position [0, 0]
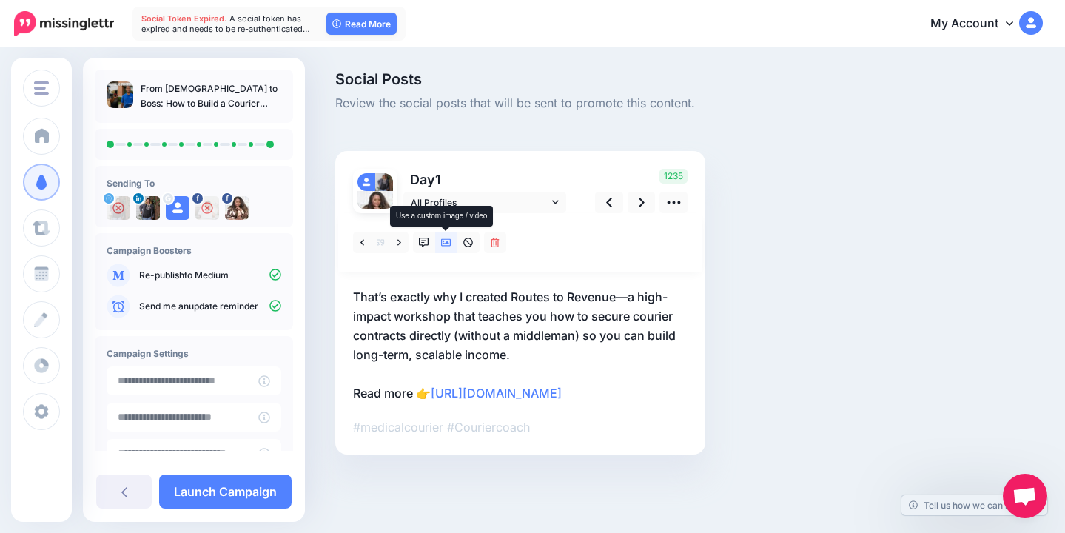
click at [446, 239] on icon at bounding box center [446, 242] width 10 height 7
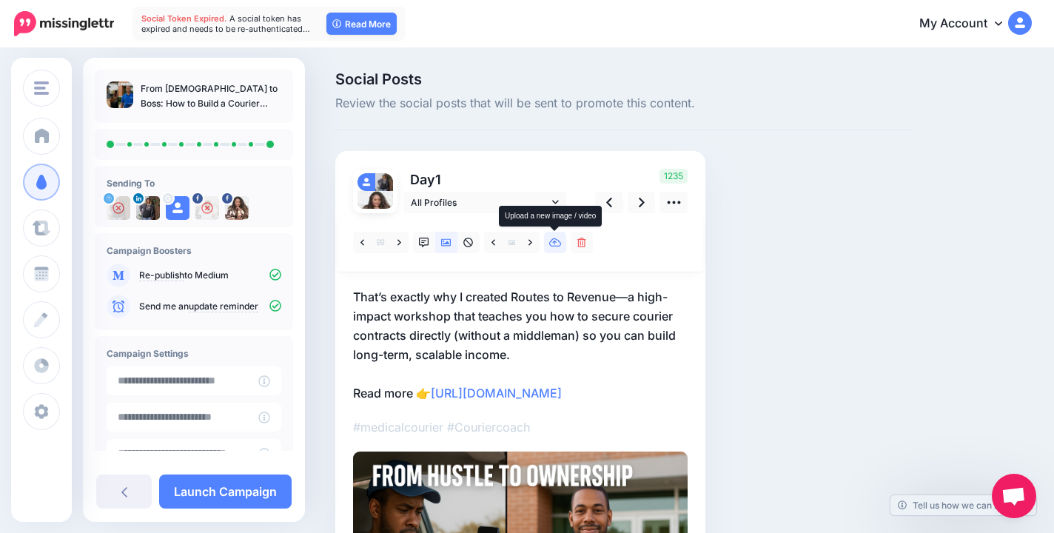
click at [558, 239] on icon at bounding box center [555, 243] width 13 height 10
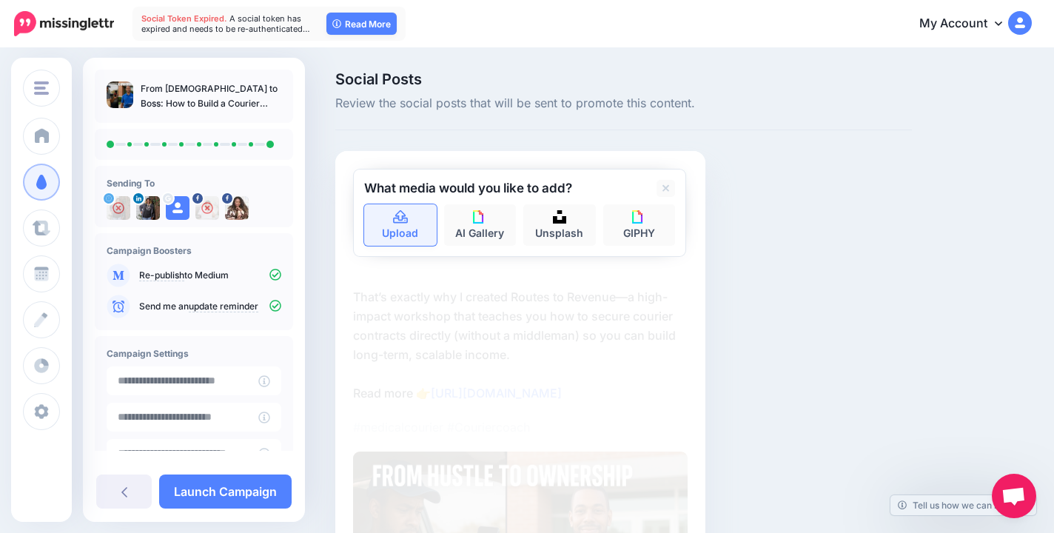
click at [419, 236] on link "Upload" at bounding box center [400, 224] width 73 height 41
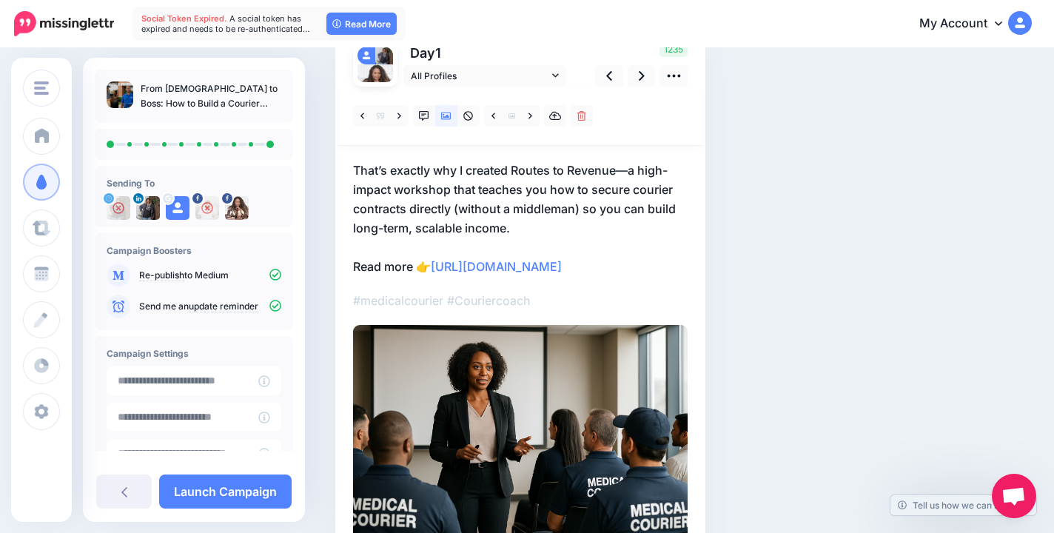
scroll to position [50, 0]
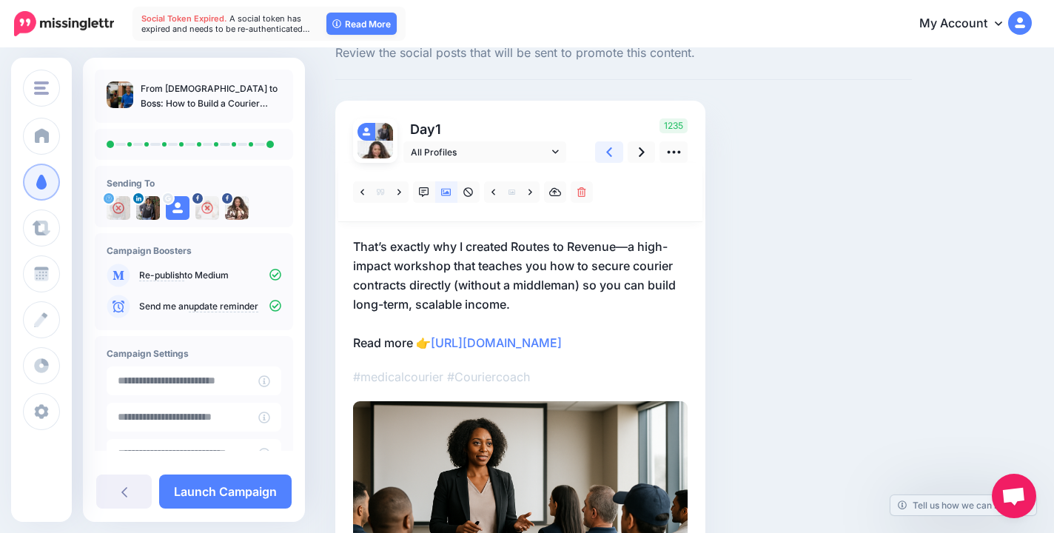
click at [620, 151] on link at bounding box center [609, 151] width 28 height 21
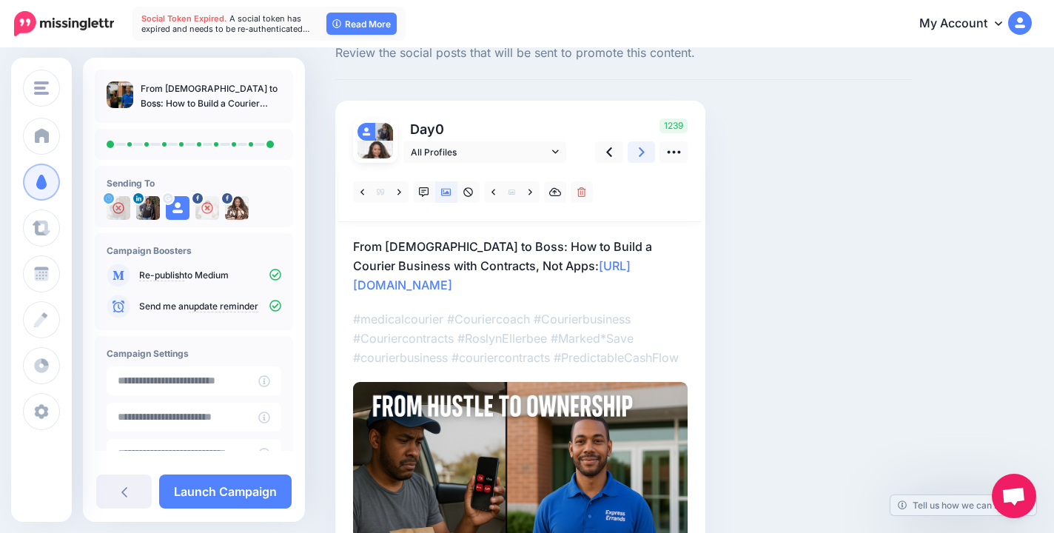
click at [637, 152] on link at bounding box center [642, 151] width 28 height 21
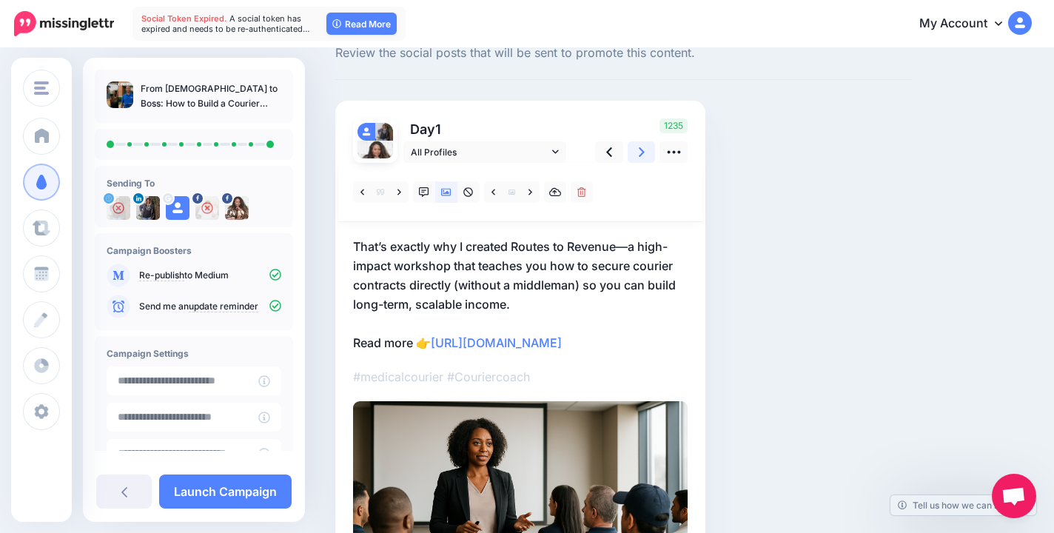
click at [637, 152] on link at bounding box center [642, 151] width 28 height 21
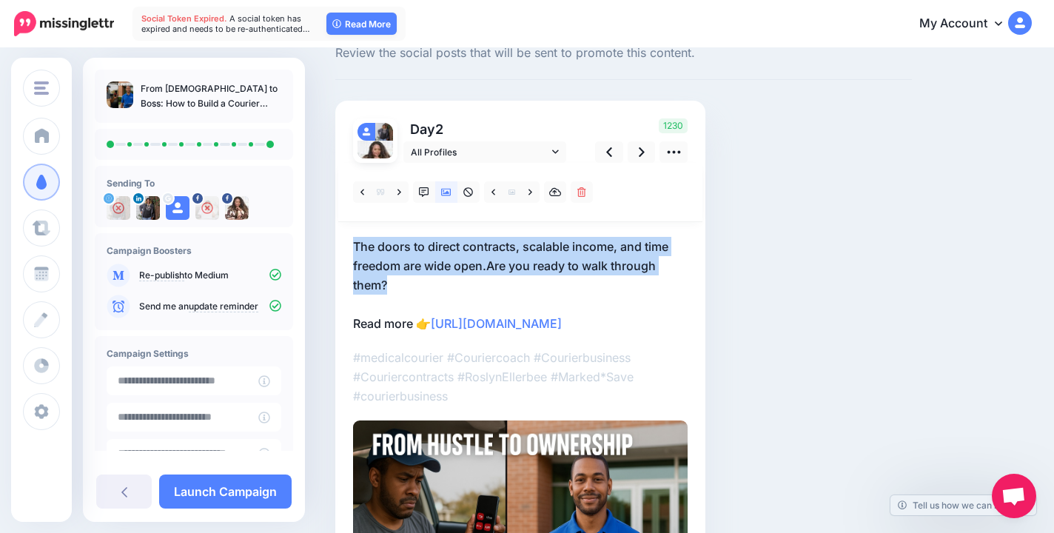
drag, startPoint x: 349, startPoint y: 239, endPoint x: 401, endPoint y: 283, distance: 67.8
click at [401, 283] on div "Day 2 All Profiles" at bounding box center [520, 381] width 370 height 561
copy p "The doors to direct contracts, scalable income, and time freedom are wide open.…"
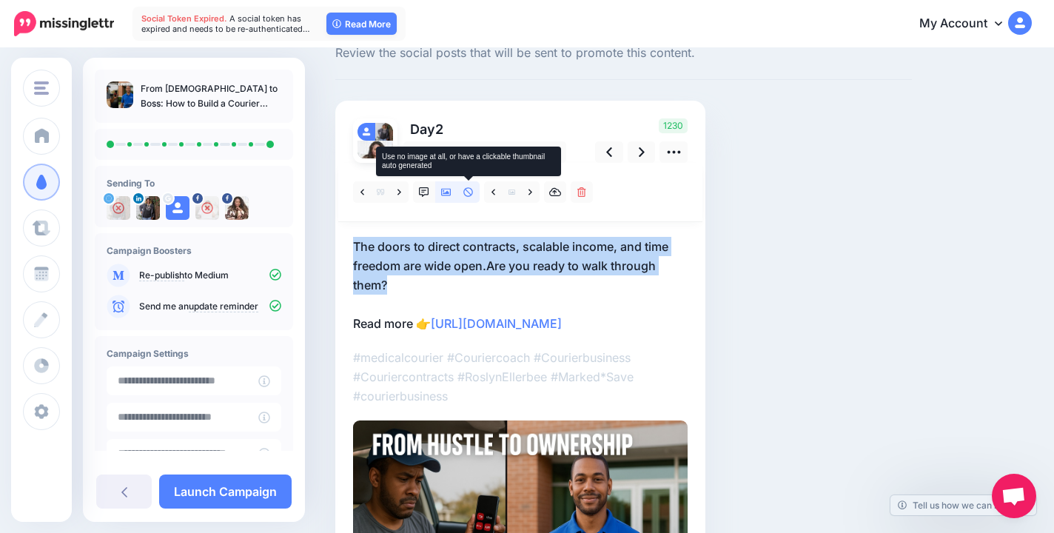
click at [475, 195] on link at bounding box center [469, 191] width 22 height 21
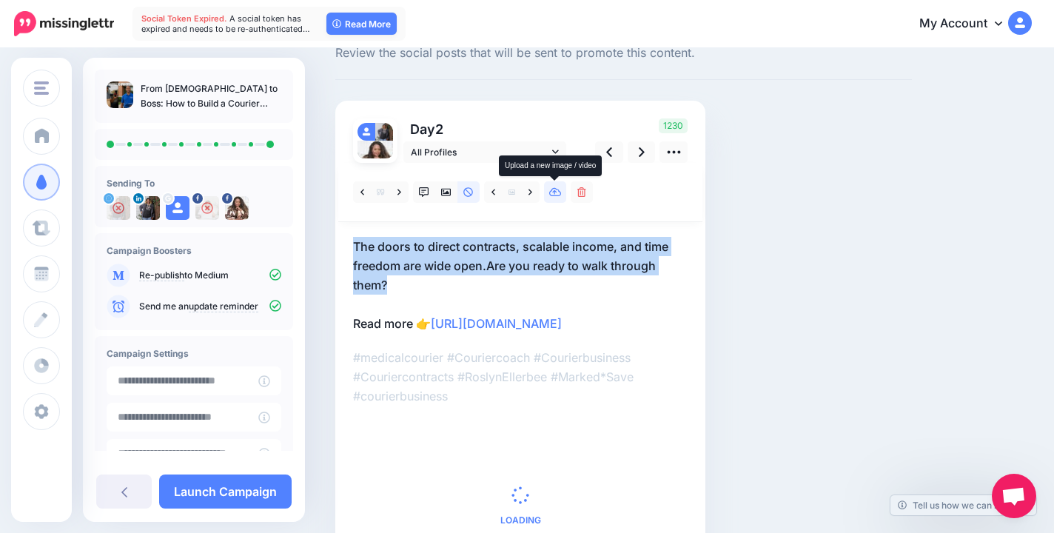
click at [554, 195] on icon at bounding box center [555, 192] width 13 height 9
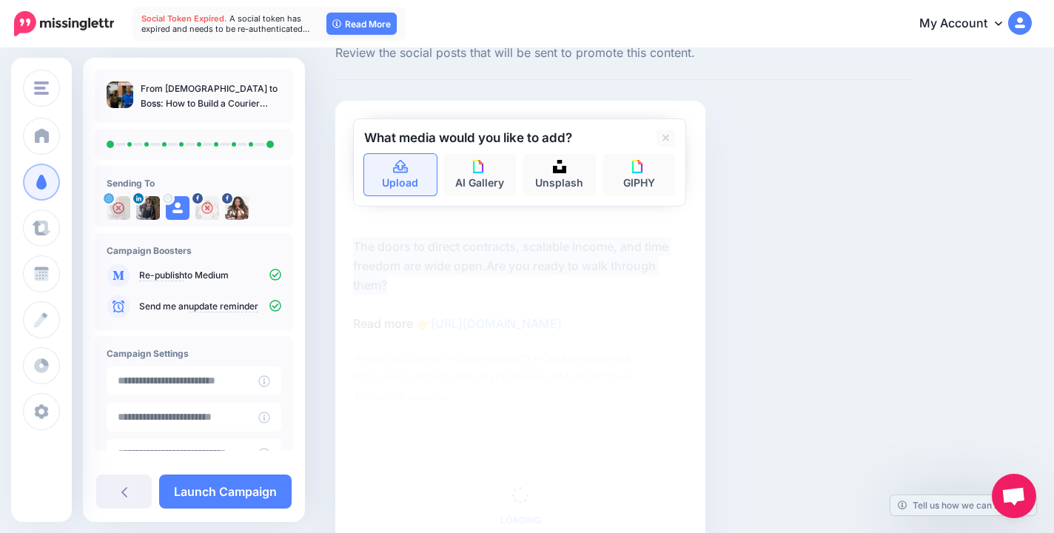
click at [403, 182] on link "Upload" at bounding box center [400, 174] width 73 height 41
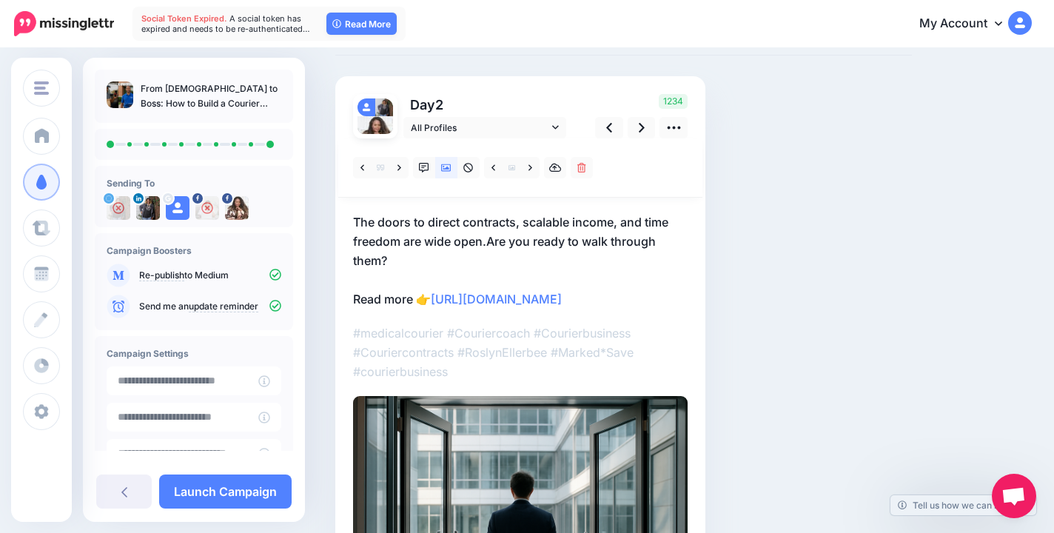
scroll to position [74, 0]
click at [638, 120] on link at bounding box center [642, 128] width 28 height 21
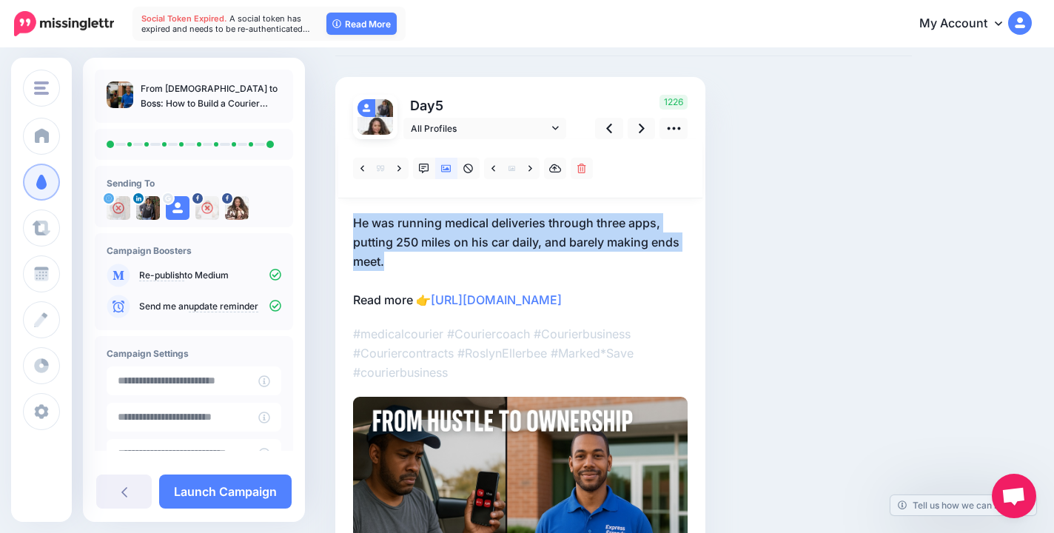
drag, startPoint x: 351, startPoint y: 218, endPoint x: 398, endPoint y: 261, distance: 63.4
click at [398, 261] on div "Day 5 All Profiles" at bounding box center [520, 357] width 370 height 561
copy p "He was running medical deliveries through three apps, putting 250 miles on his …"
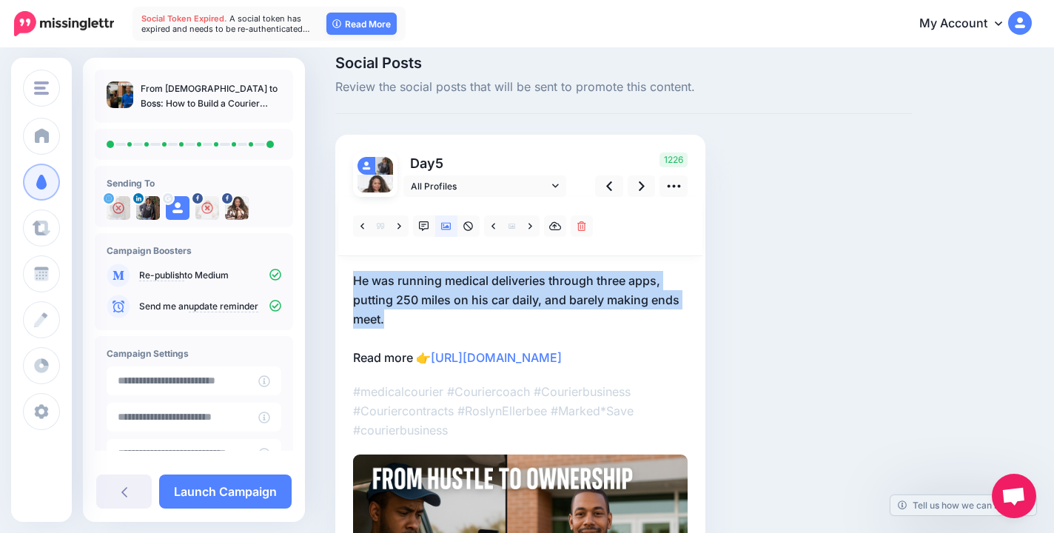
scroll to position [0, 0]
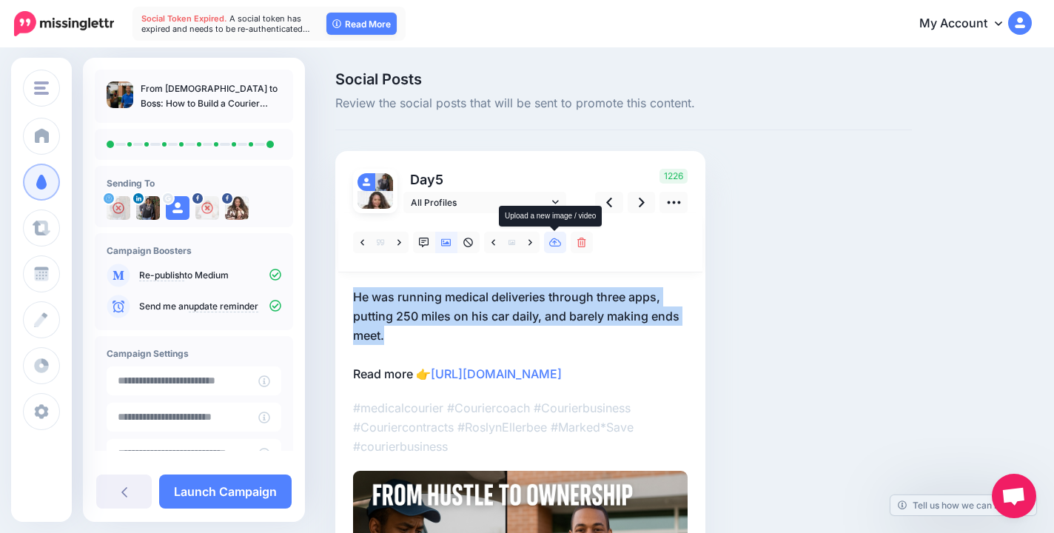
click at [552, 240] on icon at bounding box center [555, 242] width 13 height 9
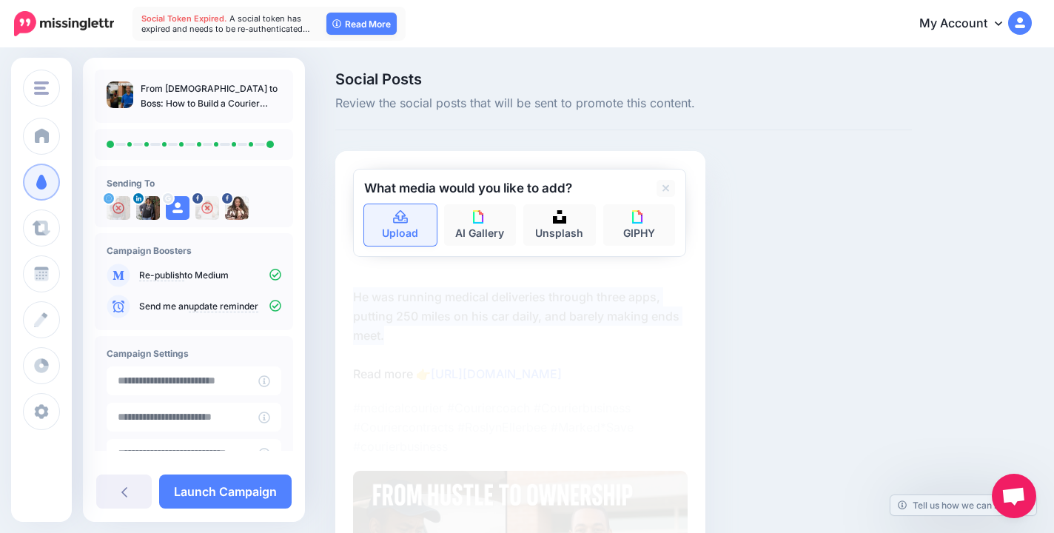
click at [407, 237] on link "Upload" at bounding box center [400, 224] width 73 height 41
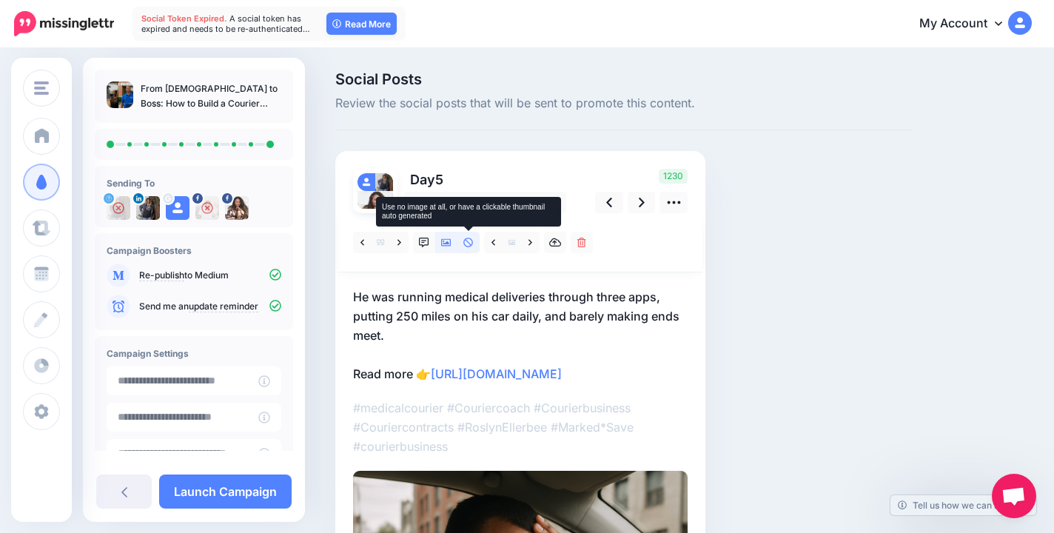
click at [468, 236] on link at bounding box center [469, 242] width 22 height 21
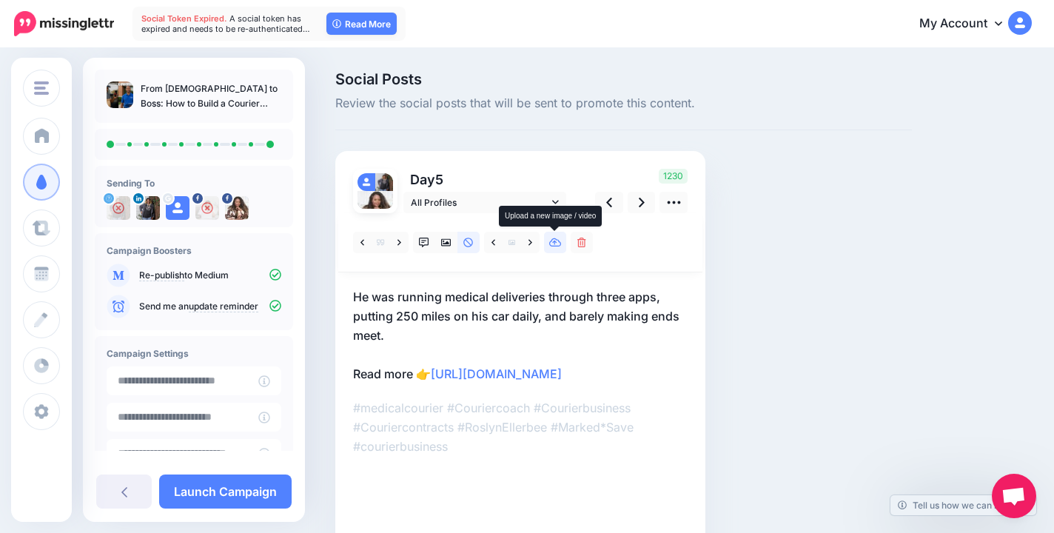
click at [560, 245] on icon at bounding box center [555, 243] width 13 height 10
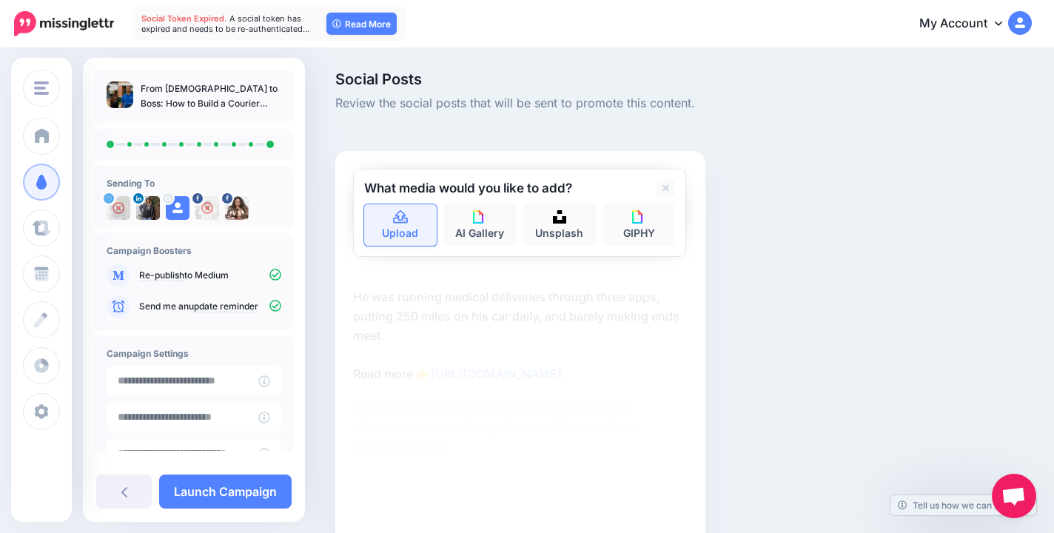
click at [391, 235] on link "Upload" at bounding box center [400, 224] width 73 height 41
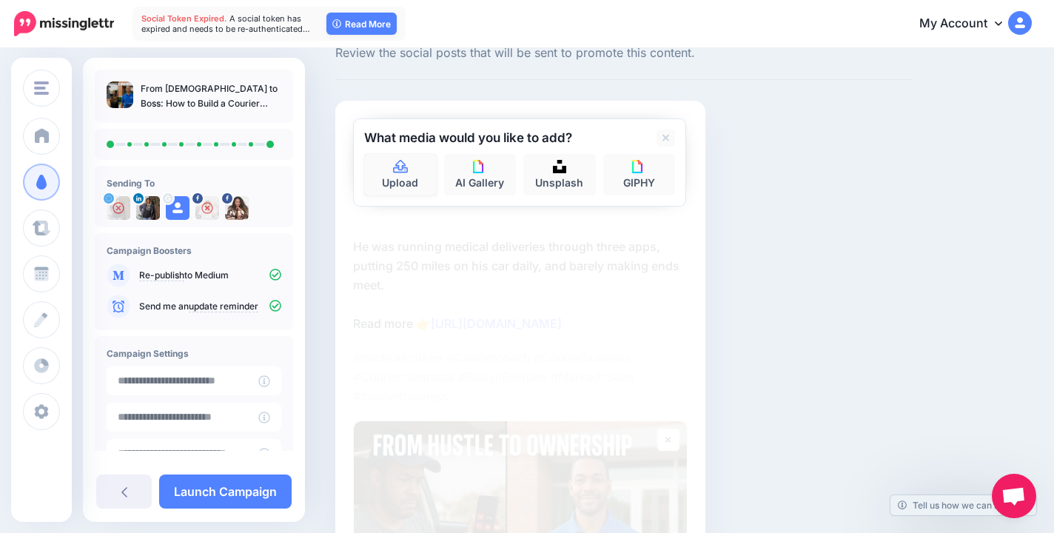
scroll to position [41, 0]
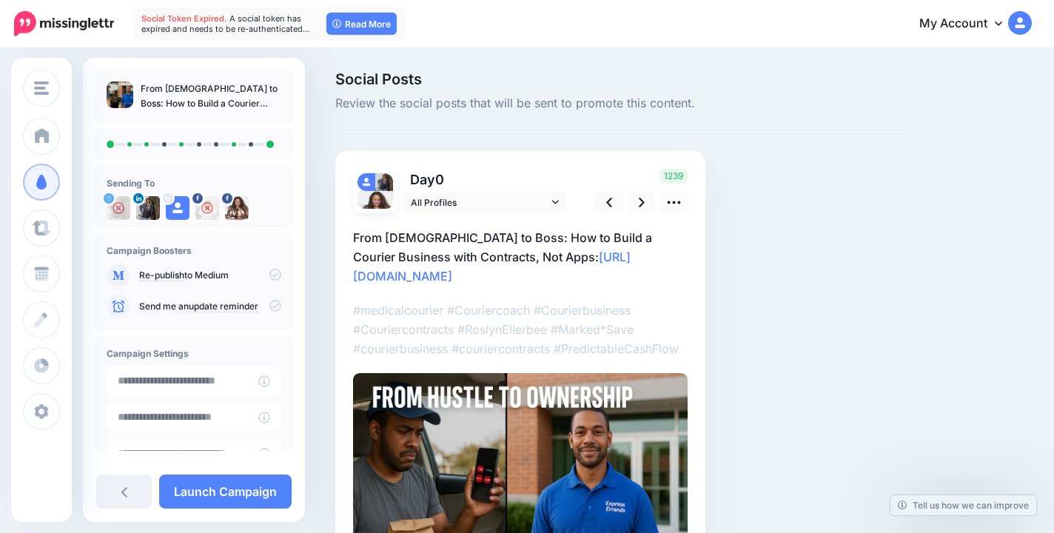
scroll to position [41, 0]
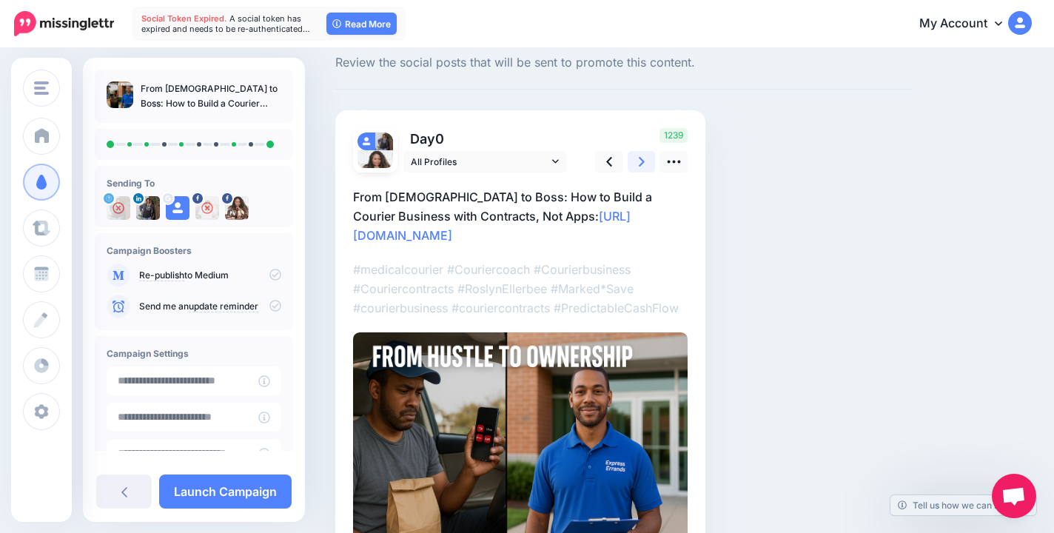
click at [636, 158] on link at bounding box center [642, 161] width 28 height 21
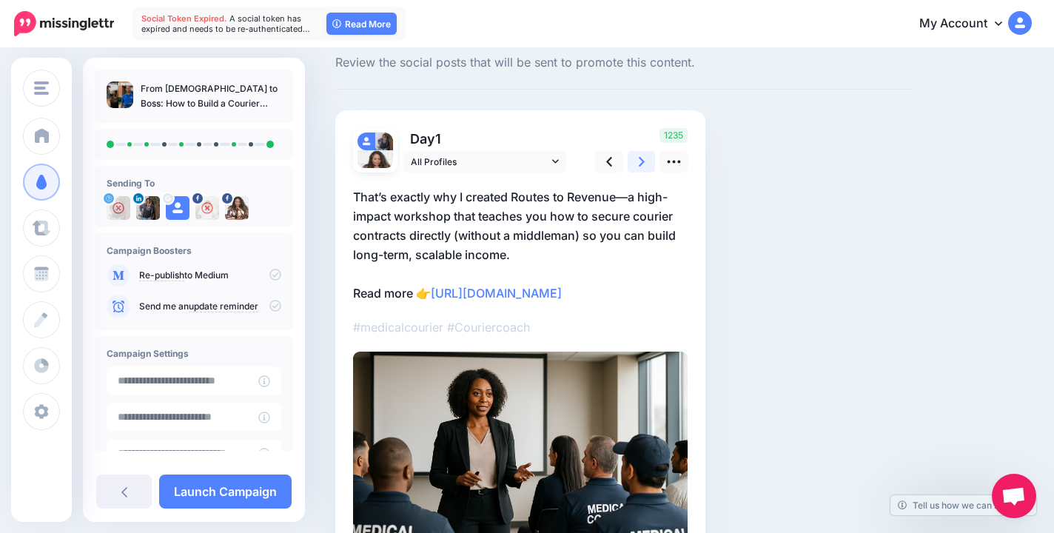
click at [636, 158] on link at bounding box center [642, 161] width 28 height 21
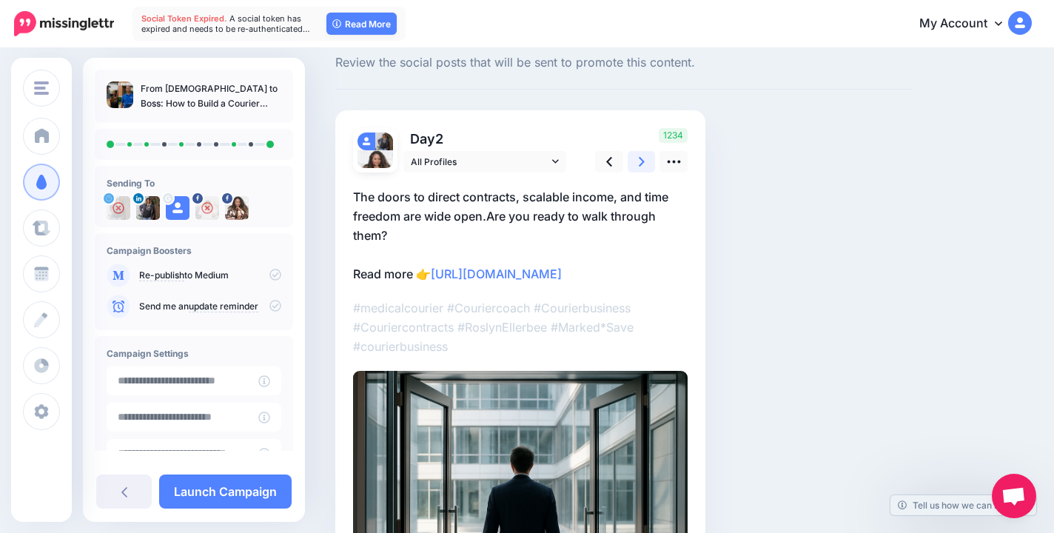
click at [636, 158] on link at bounding box center [642, 161] width 28 height 21
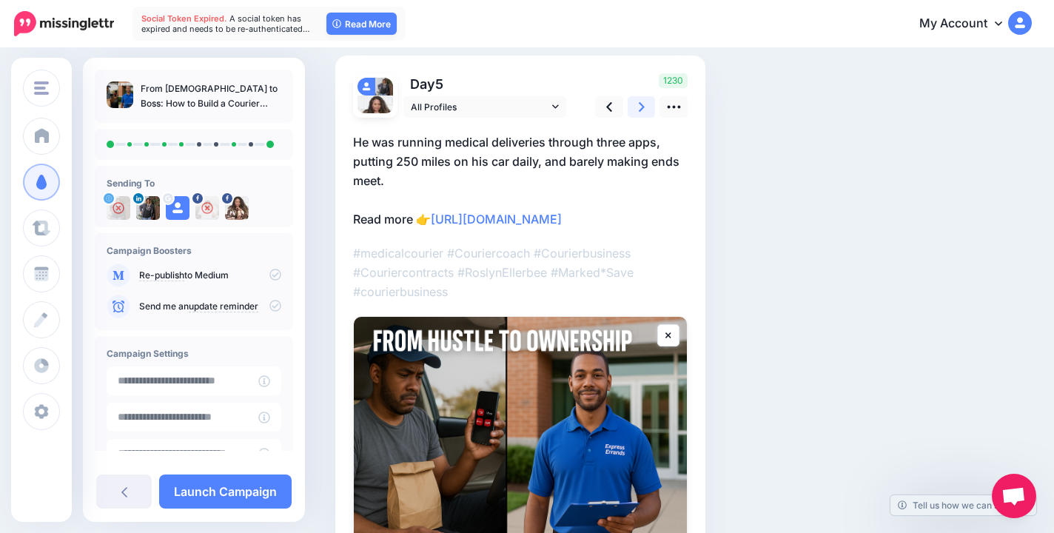
scroll to position [53, 0]
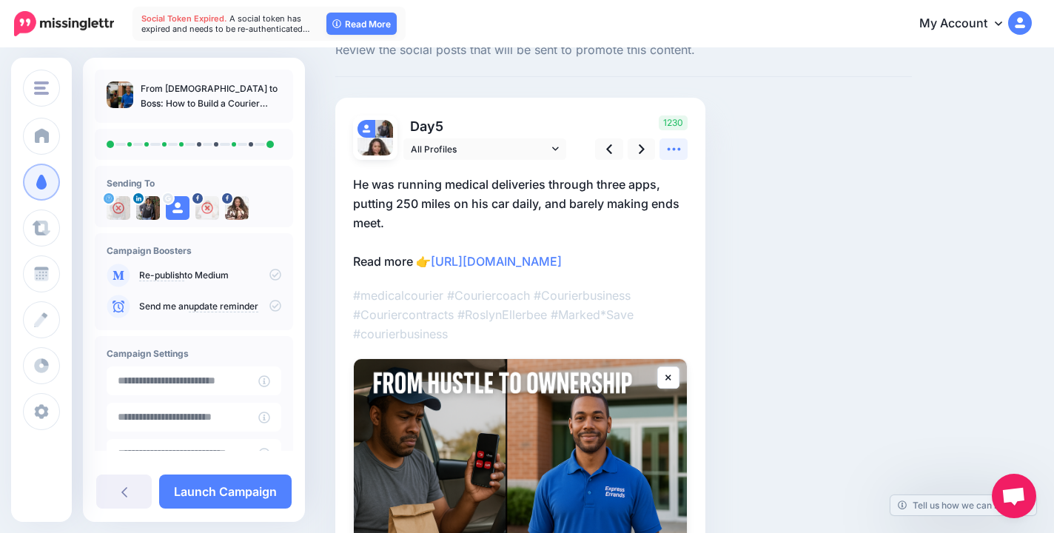
click at [667, 154] on icon at bounding box center [674, 149] width 16 height 16
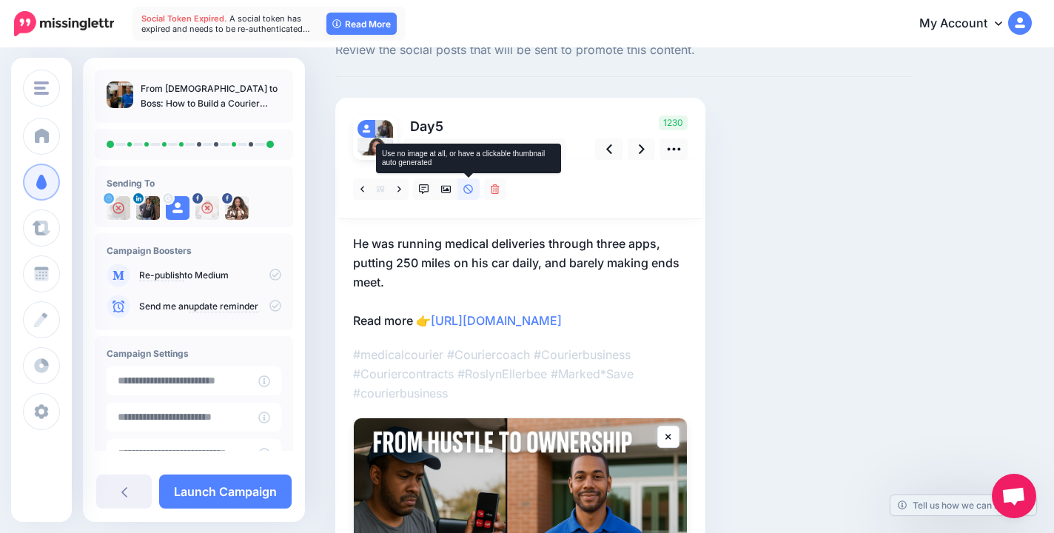
click at [470, 190] on icon at bounding box center [468, 189] width 10 height 10
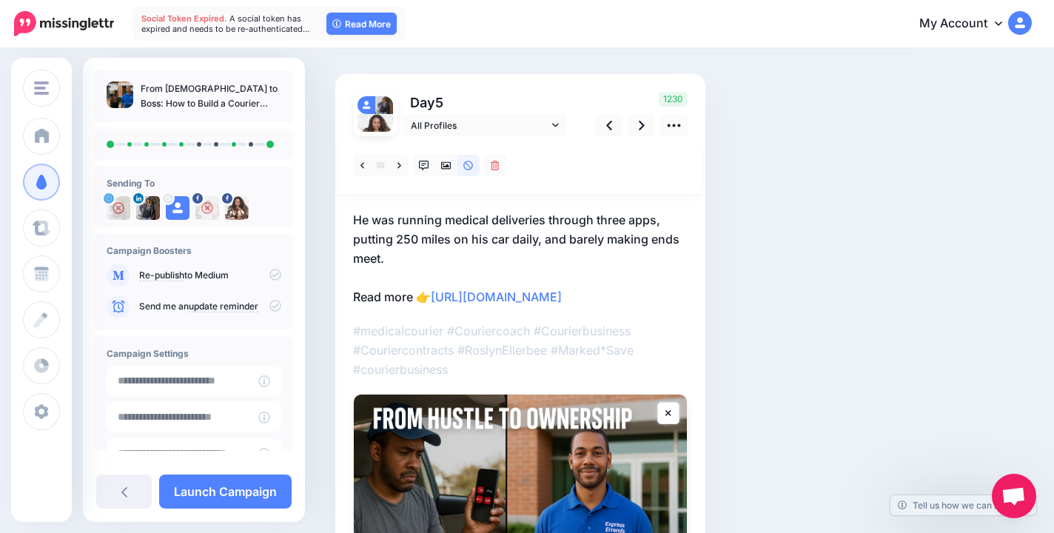
scroll to position [74, 0]
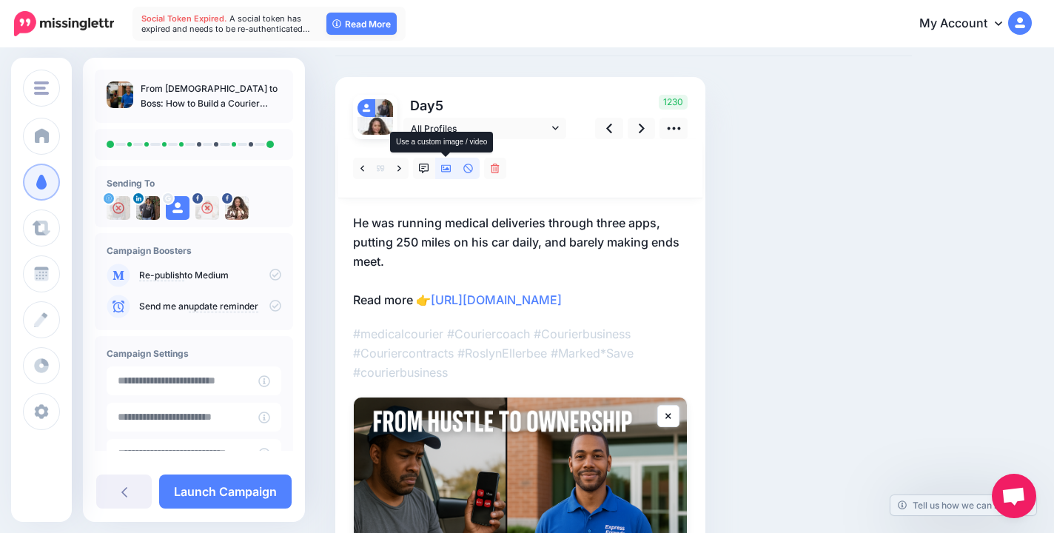
click at [452, 173] on link at bounding box center [446, 168] width 22 height 21
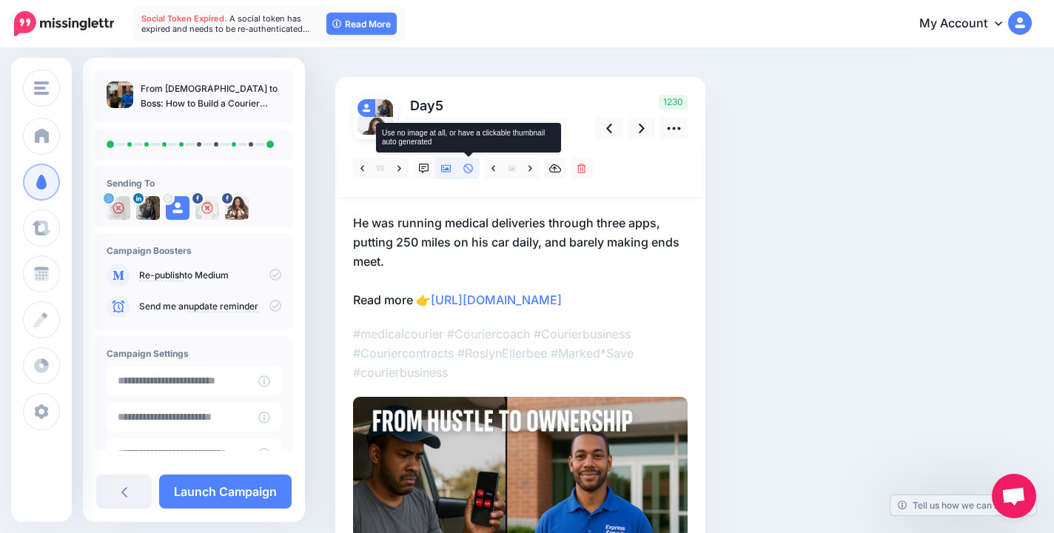
click at [469, 174] on link at bounding box center [469, 168] width 22 height 21
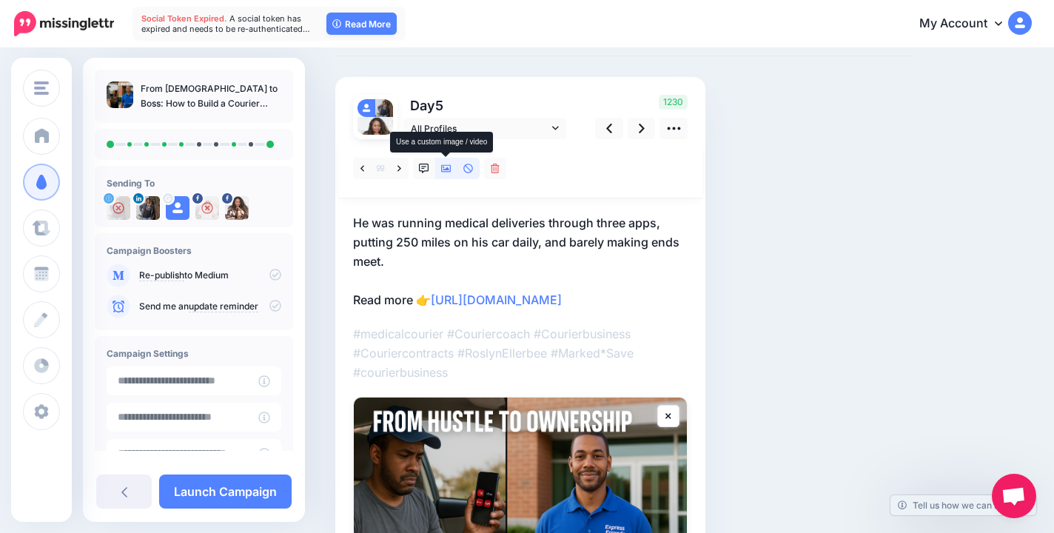
click at [441, 170] on icon at bounding box center [446, 169] width 10 height 10
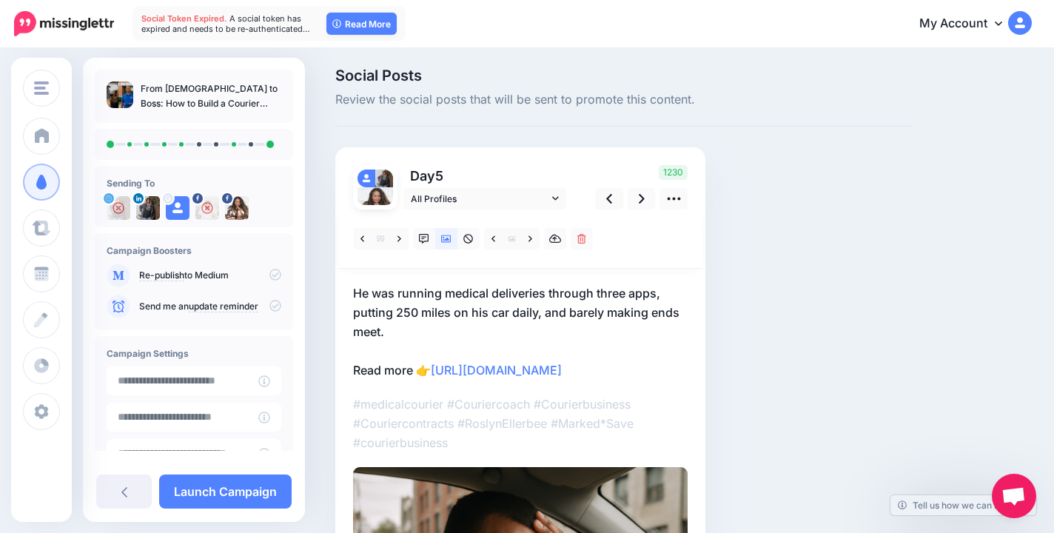
scroll to position [0, 0]
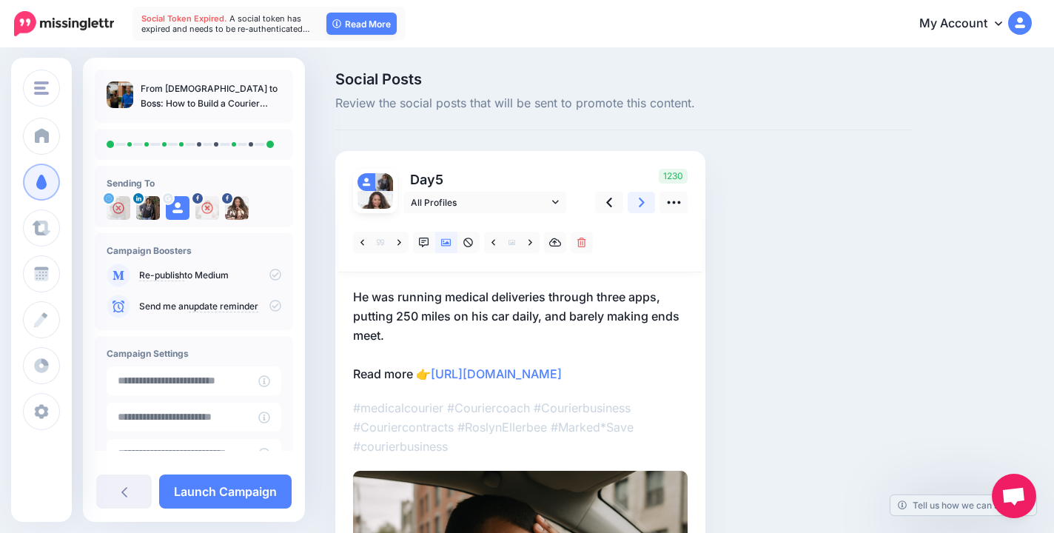
click at [643, 204] on icon at bounding box center [642, 203] width 6 height 10
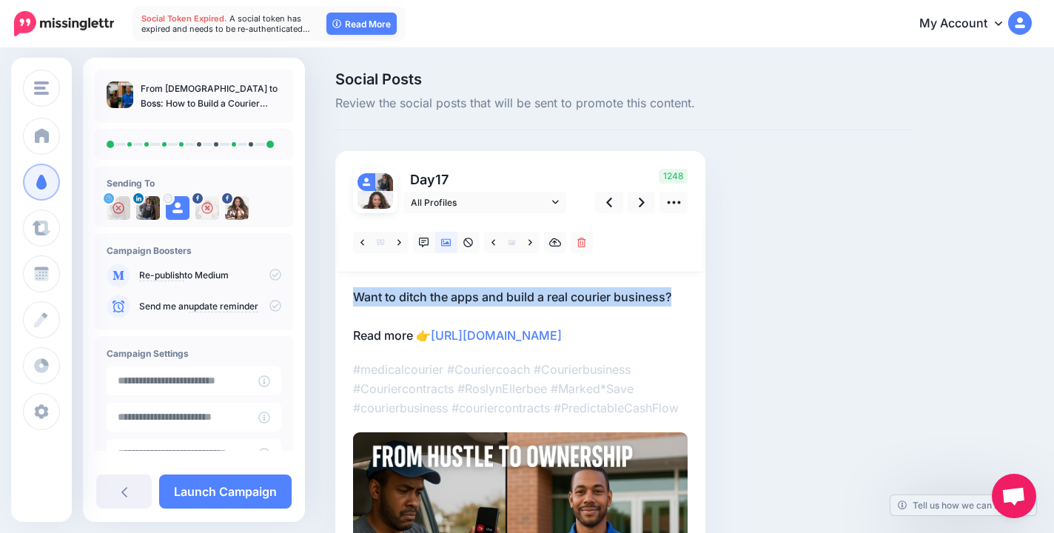
drag, startPoint x: 339, startPoint y: 295, endPoint x: 700, endPoint y: 295, distance: 361.3
click at [700, 295] on div "Day 17 All Profiles" at bounding box center [520, 412] width 370 height 523
copy p "Want to ditch the apps and build a real courier business?"
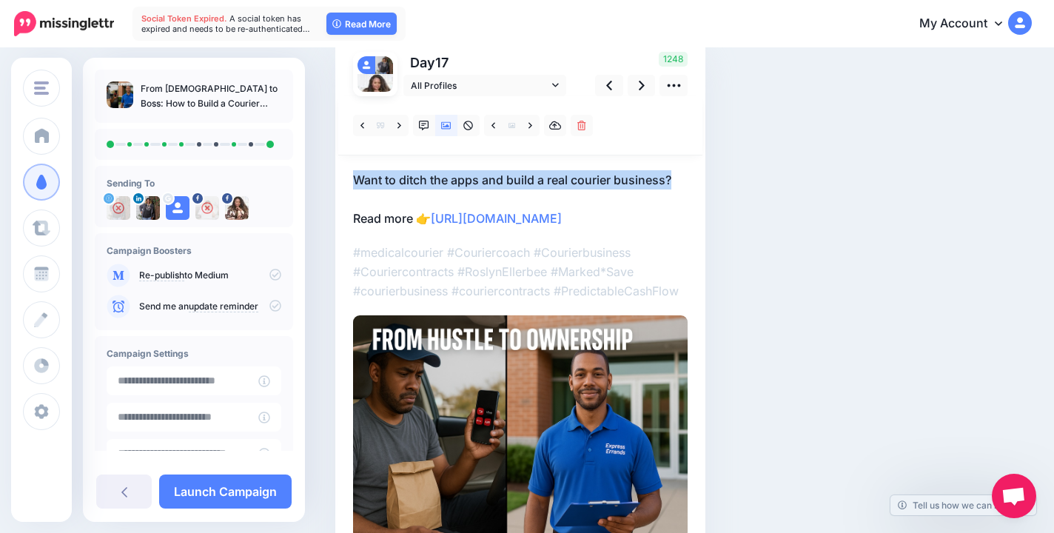
scroll to position [121, 0]
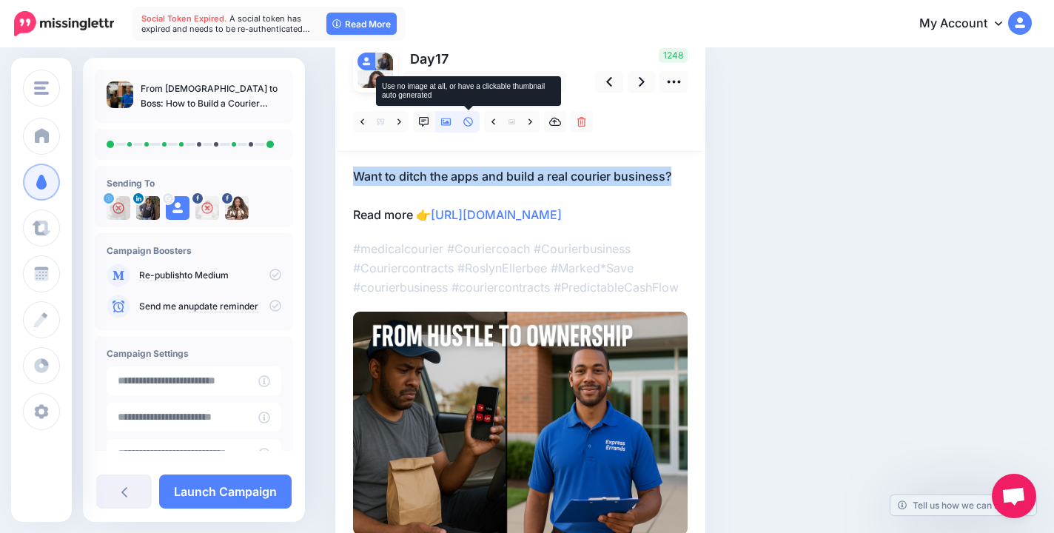
click at [468, 123] on icon at bounding box center [468, 122] width 10 height 10
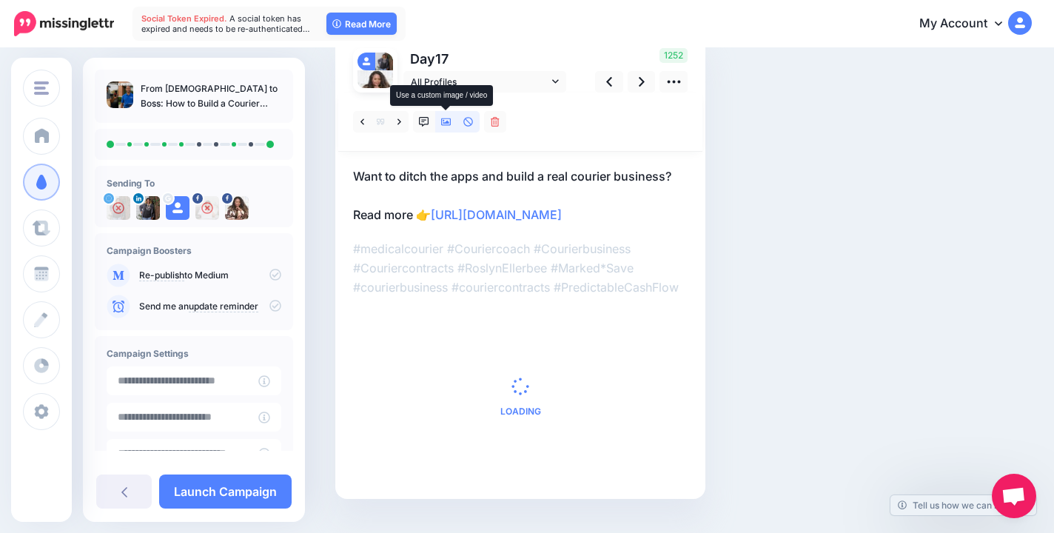
click at [448, 127] on link at bounding box center [446, 121] width 22 height 21
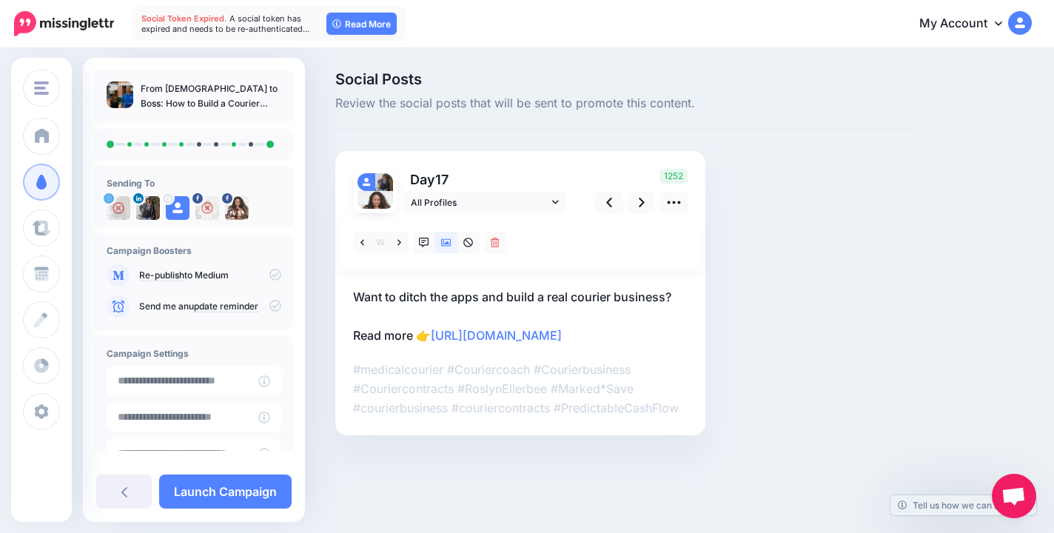
scroll to position [0, 0]
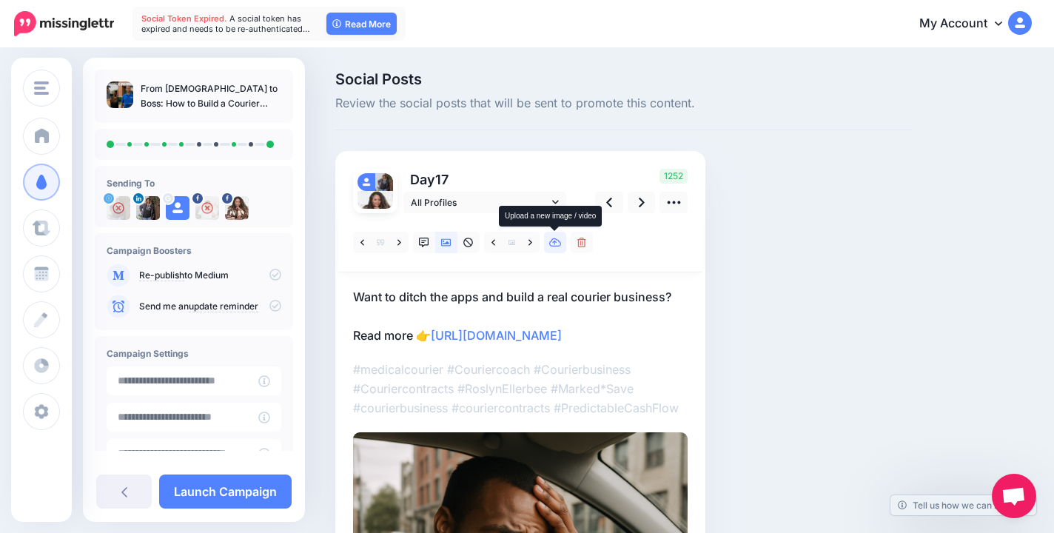
click at [555, 245] on icon at bounding box center [555, 243] width 13 height 10
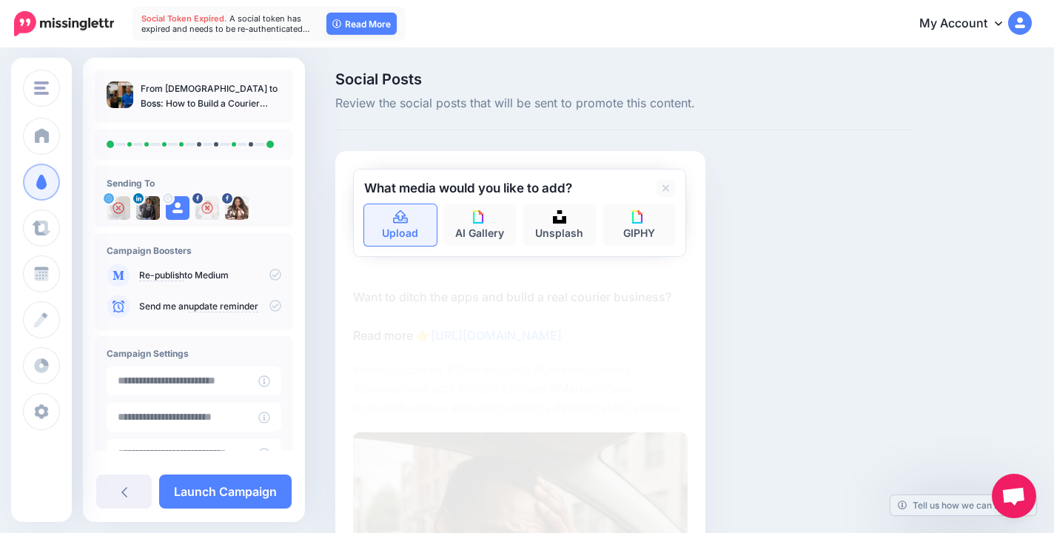
click at [423, 232] on link "Upload" at bounding box center [400, 224] width 73 height 41
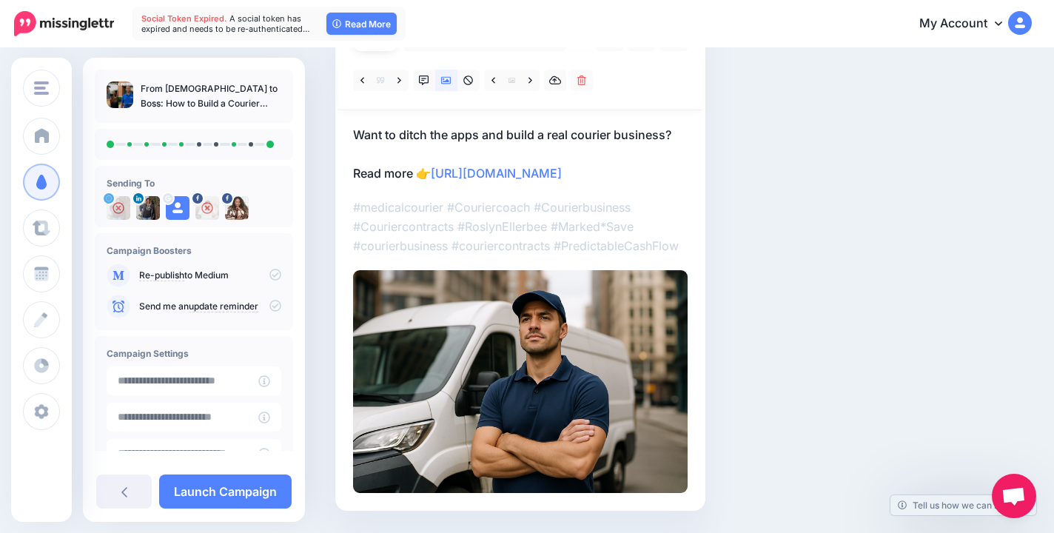
scroll to position [127, 0]
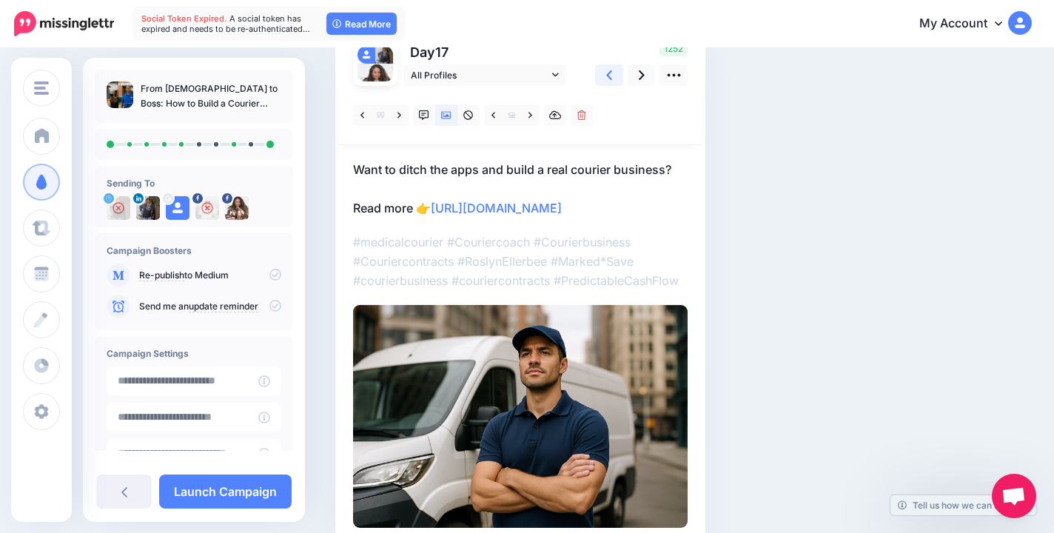
click at [608, 75] on icon at bounding box center [609, 75] width 6 height 10
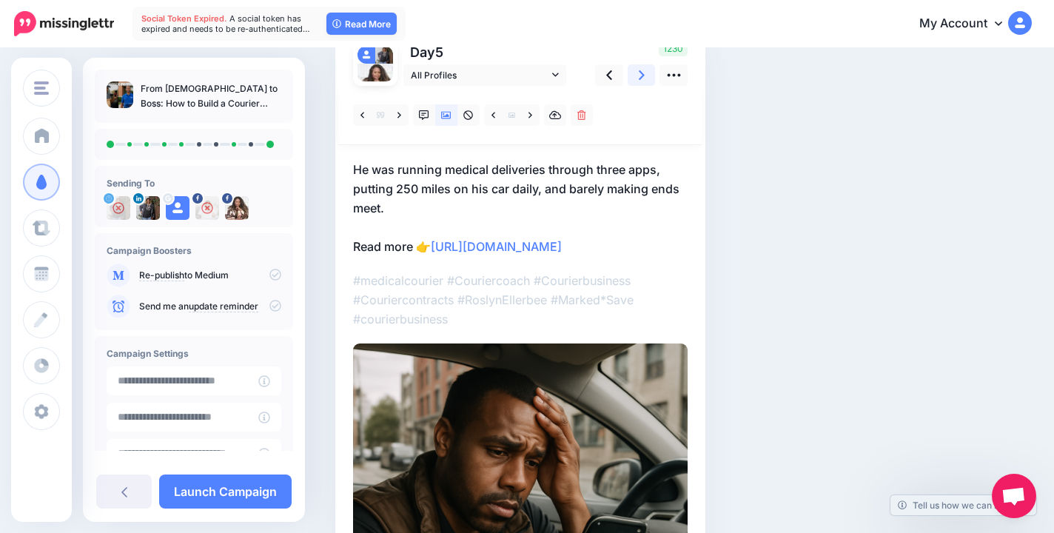
click at [635, 77] on link at bounding box center [642, 74] width 28 height 21
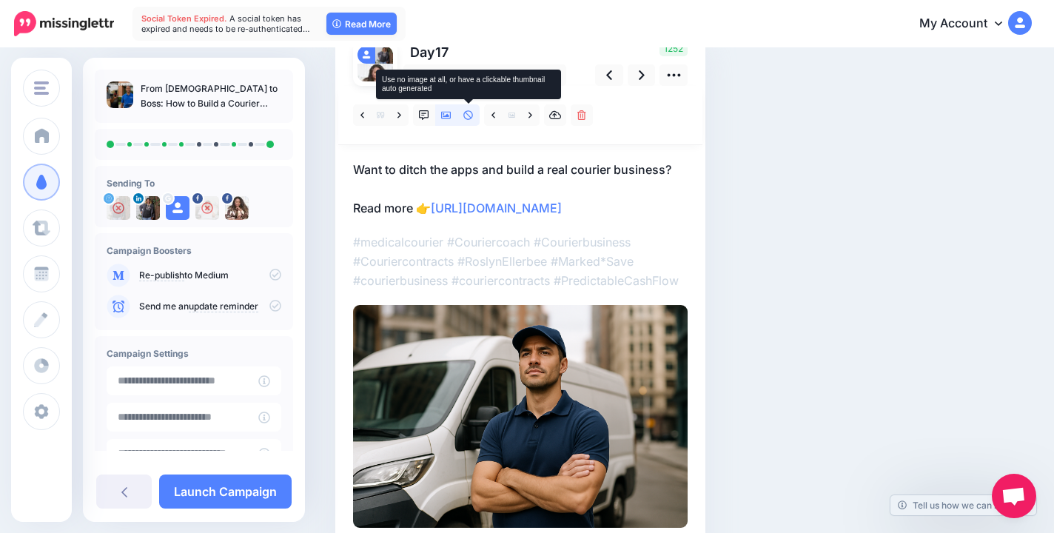
click at [466, 116] on icon at bounding box center [468, 115] width 10 height 10
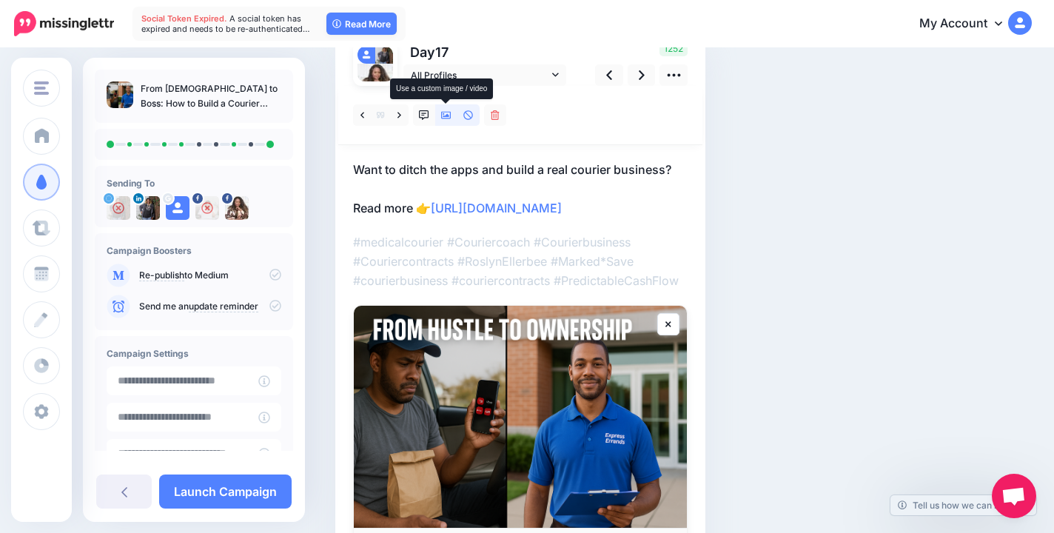
click at [446, 120] on link at bounding box center [446, 114] width 22 height 21
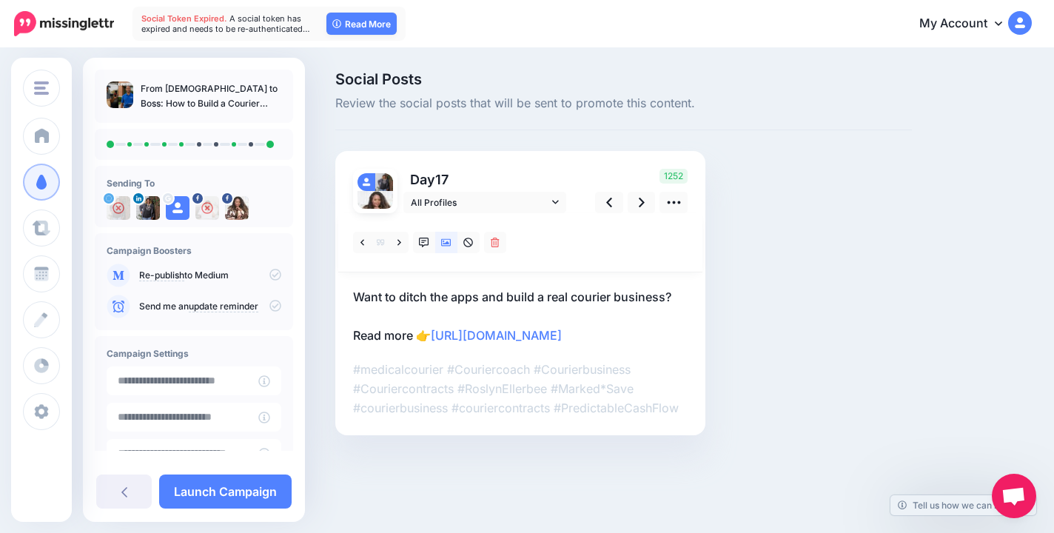
scroll to position [0, 0]
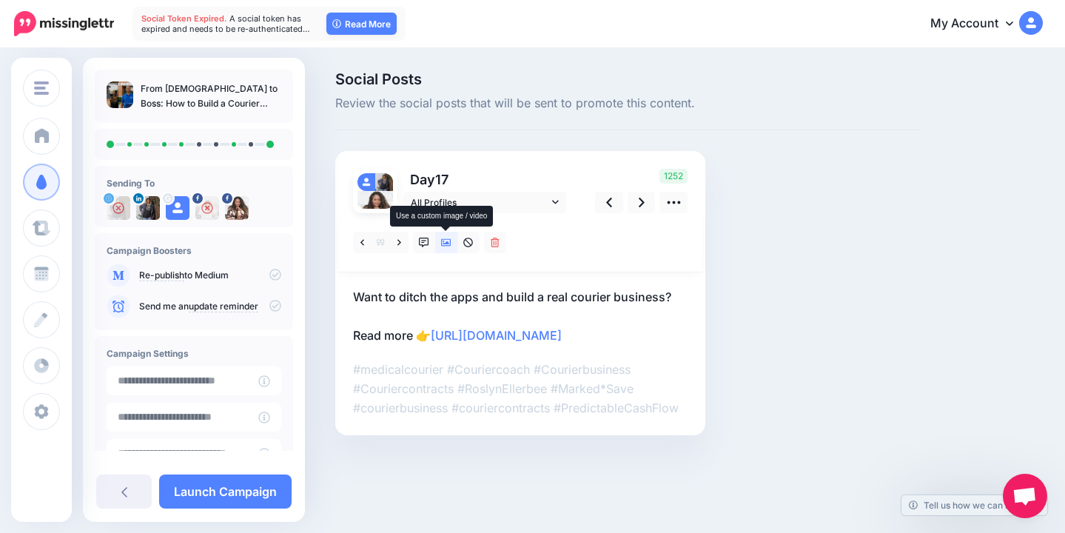
click at [443, 243] on icon at bounding box center [446, 242] width 10 height 7
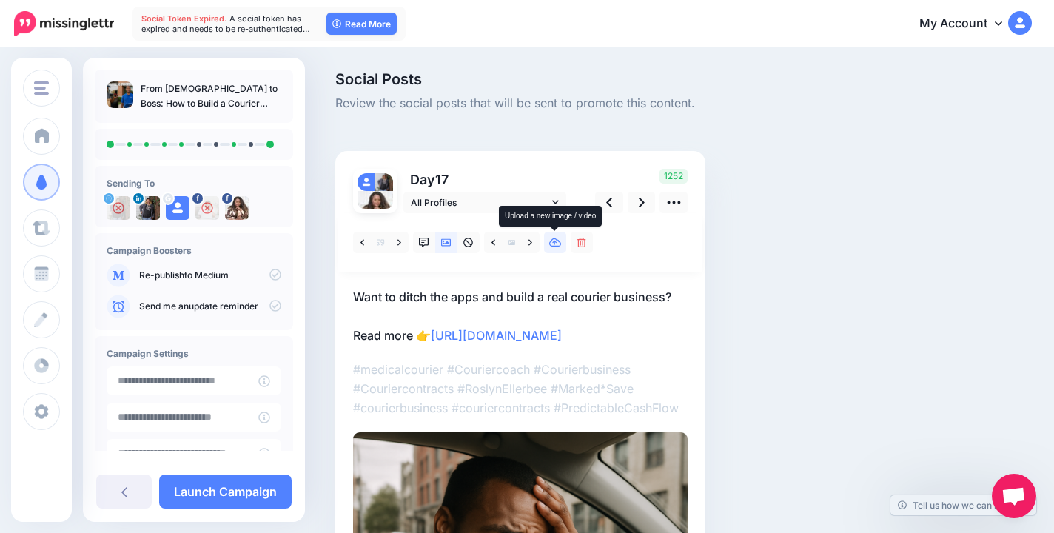
click at [557, 247] on link at bounding box center [555, 242] width 22 height 21
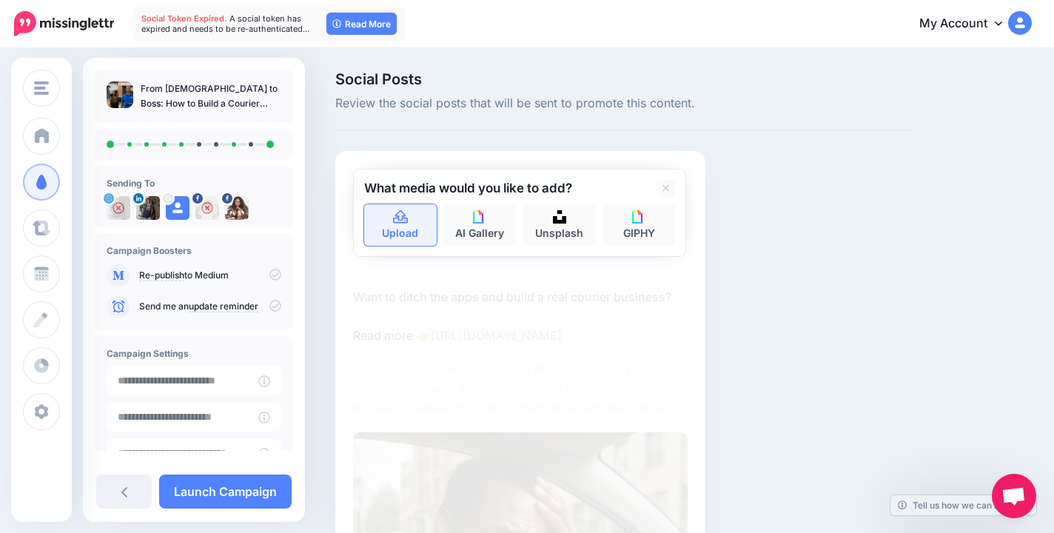
click at [415, 227] on link "Upload" at bounding box center [400, 224] width 73 height 41
click at [669, 189] on link at bounding box center [666, 188] width 19 height 17
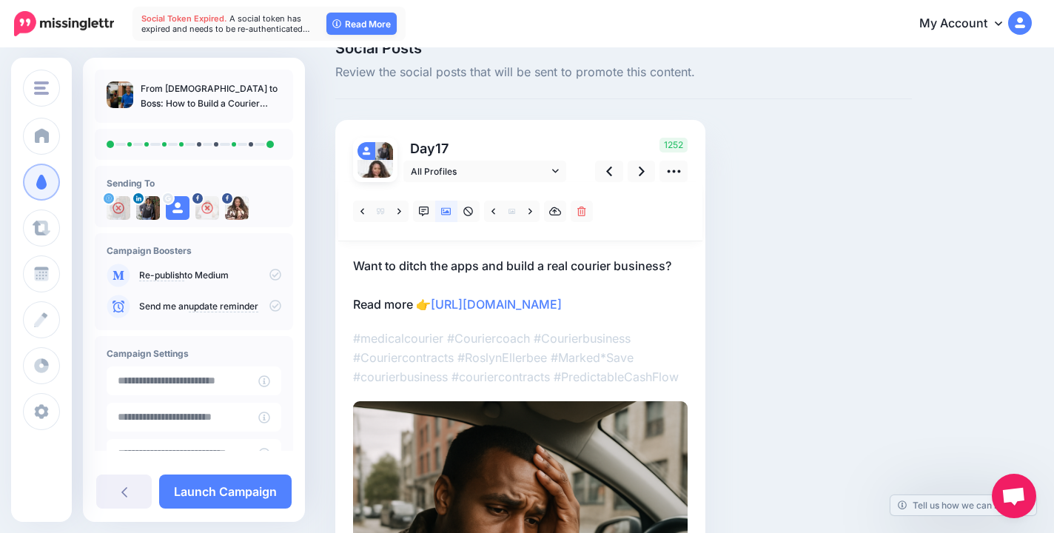
scroll to position [31, 0]
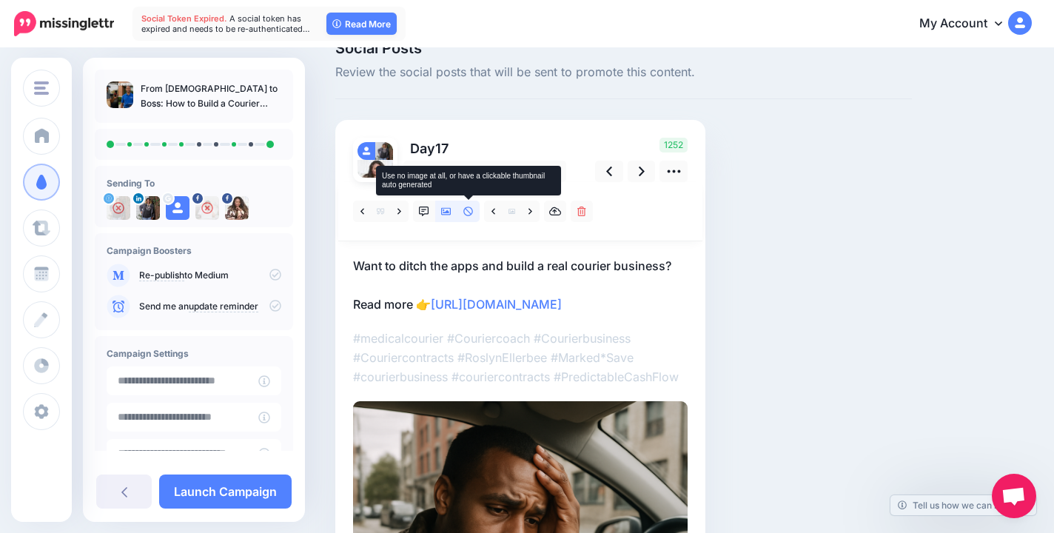
click at [469, 215] on icon at bounding box center [468, 212] width 10 height 10
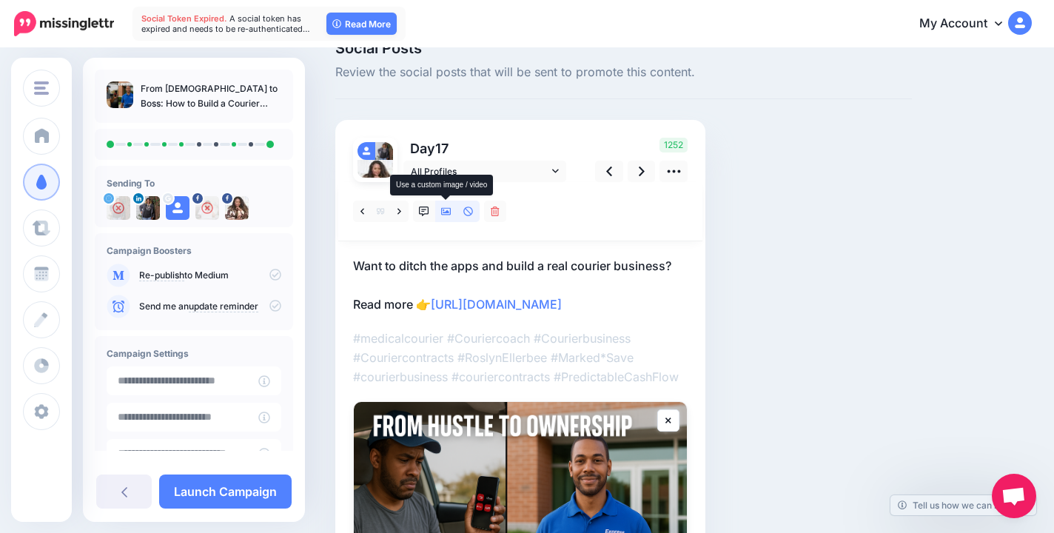
click at [450, 212] on icon at bounding box center [446, 211] width 10 height 7
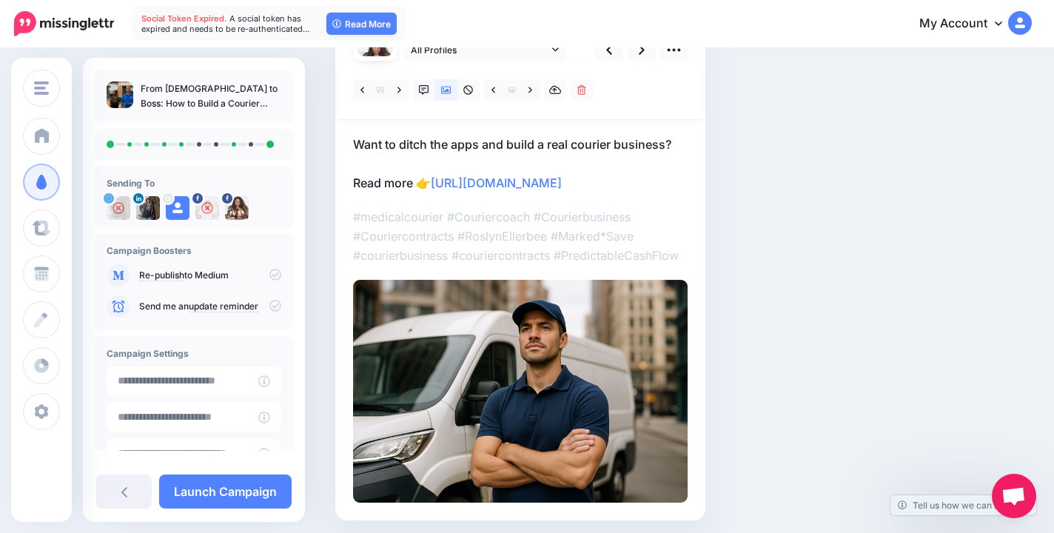
scroll to position [99, 0]
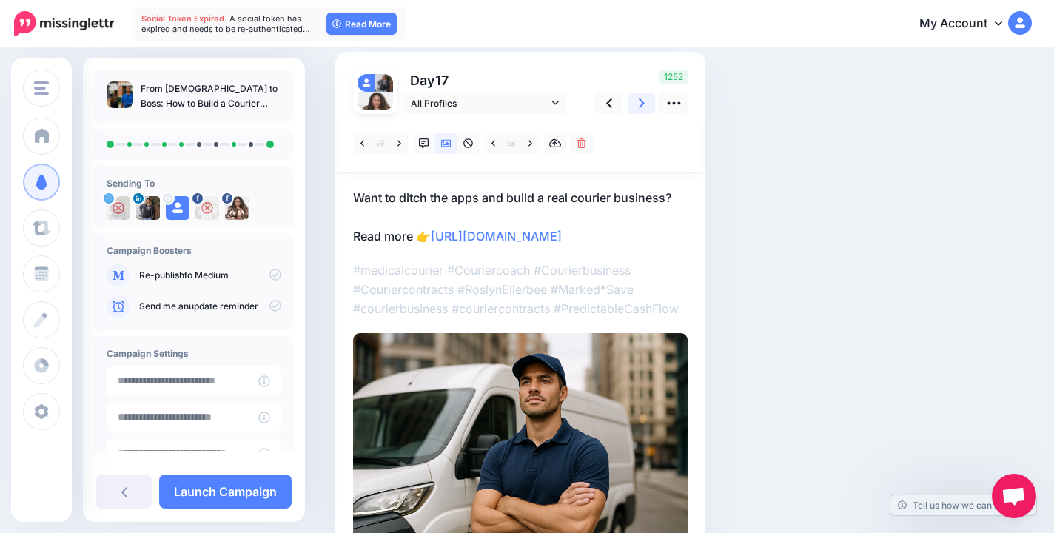
click at [637, 101] on link at bounding box center [642, 103] width 28 height 21
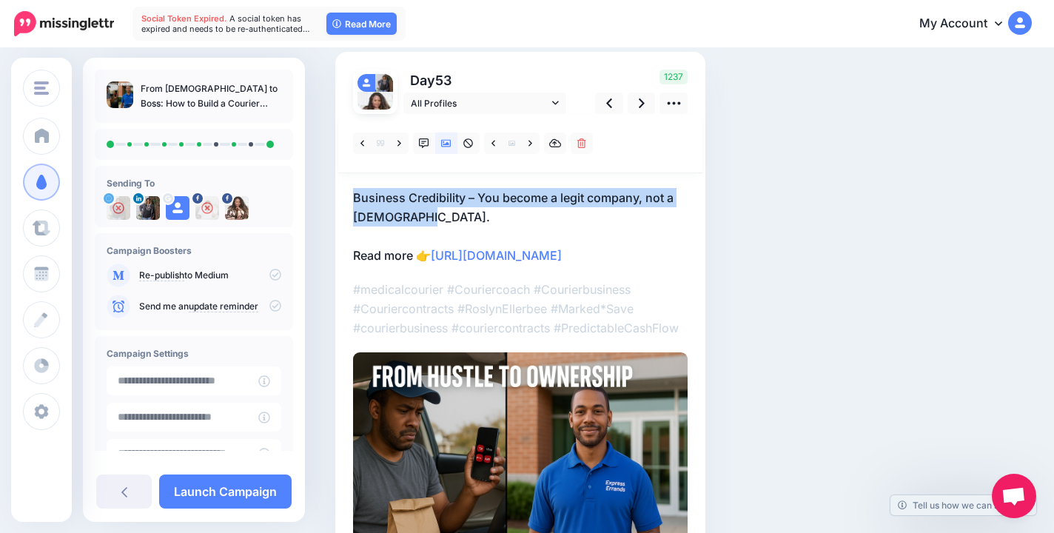
drag, startPoint x: 351, startPoint y: 195, endPoint x: 426, endPoint y: 212, distance: 76.7
click at [426, 212] on div "Day 53 All Profiles" at bounding box center [520, 323] width 370 height 542
copy p "Business Credibility – You become a legit company, not a gig worker."
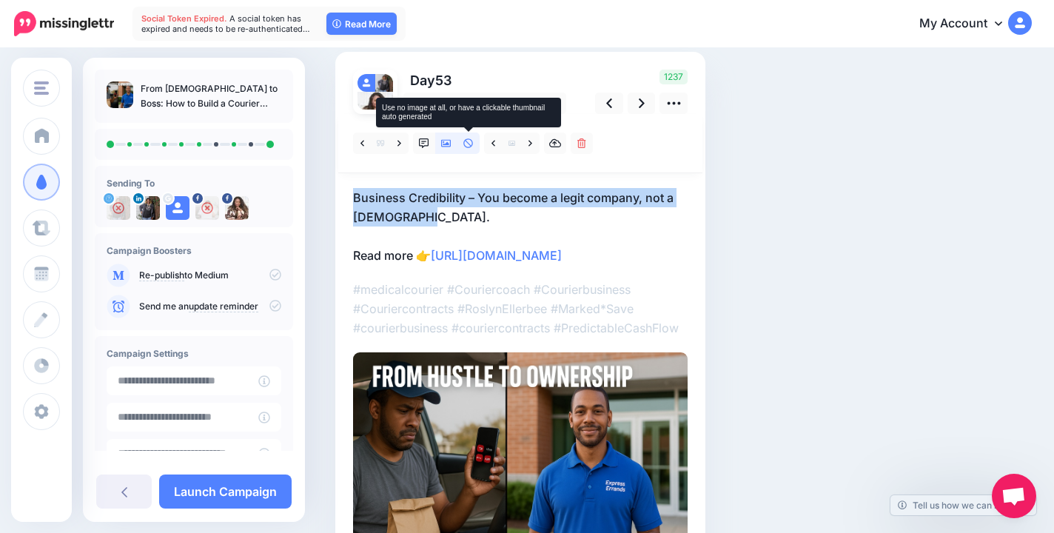
click at [469, 142] on icon at bounding box center [468, 143] width 10 height 10
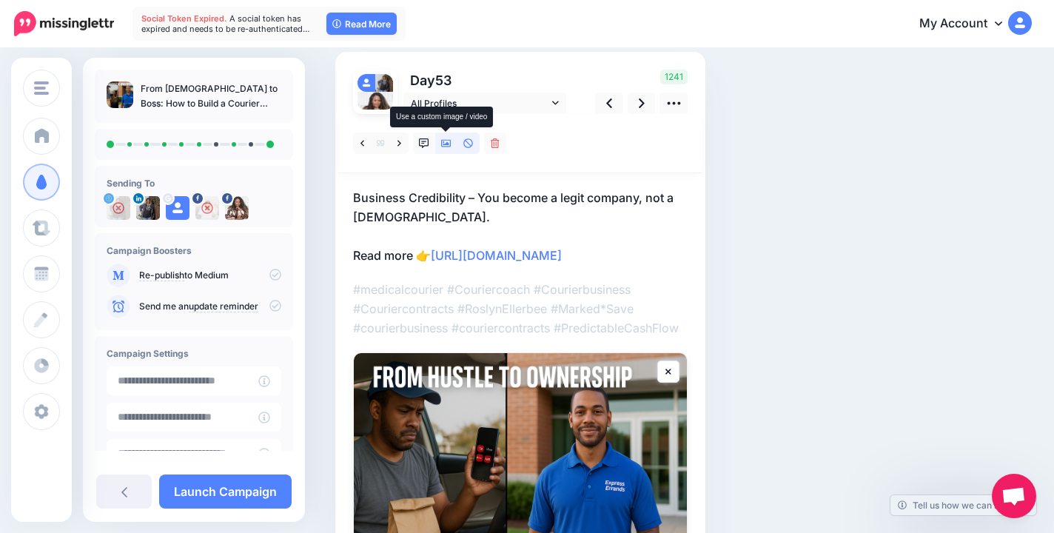
click at [449, 142] on icon at bounding box center [446, 143] width 10 height 10
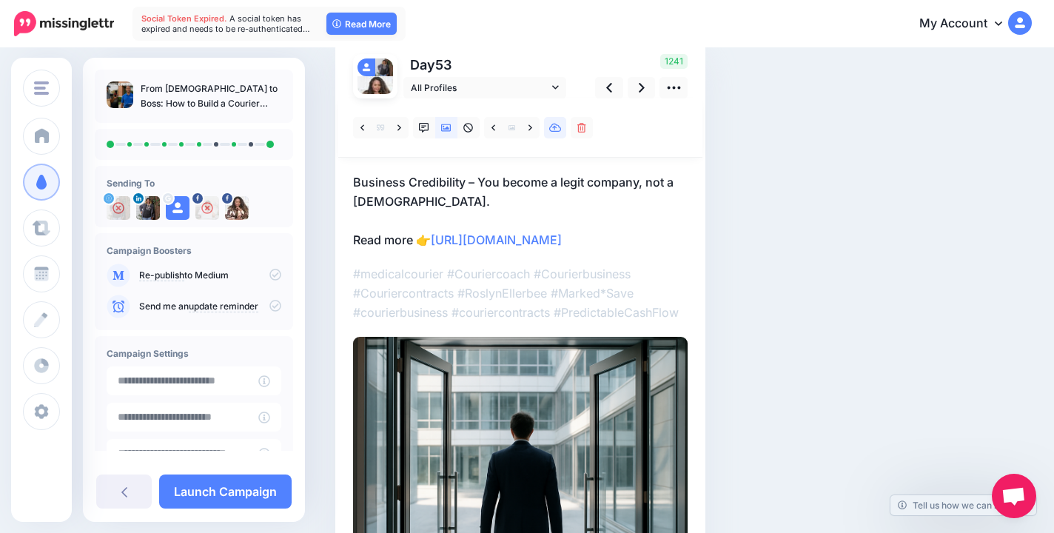
scroll to position [109, 0]
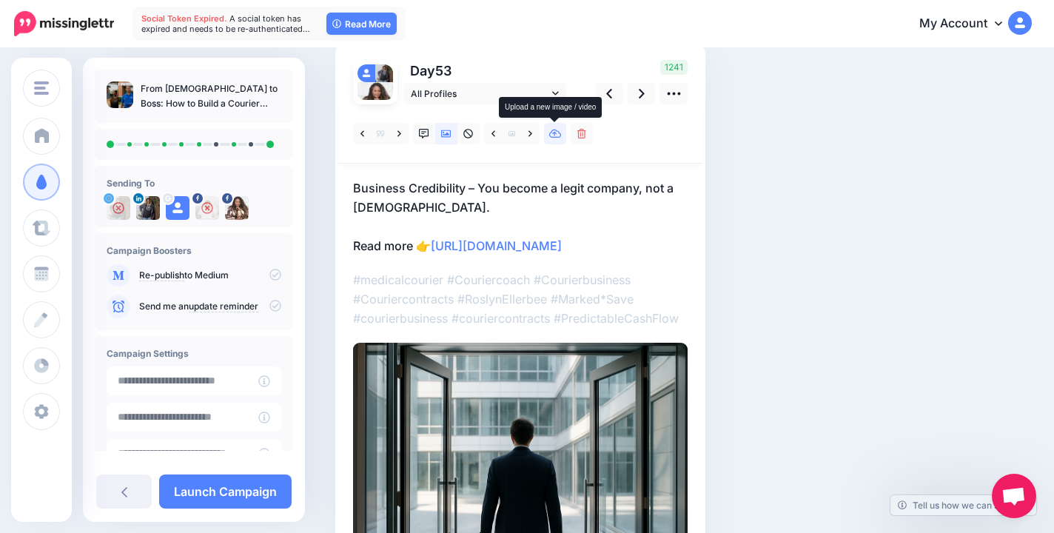
click at [557, 138] on icon at bounding box center [555, 134] width 13 height 9
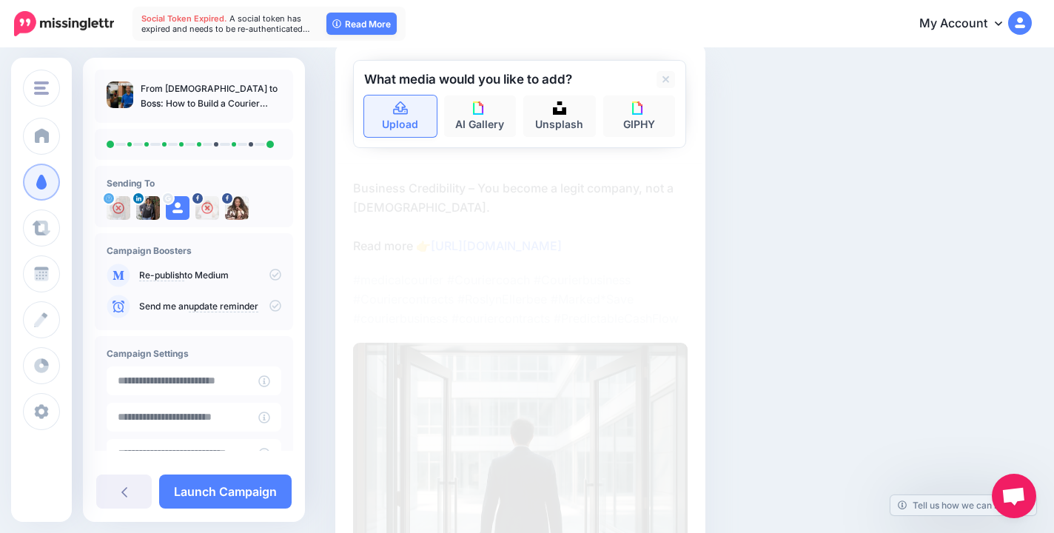
click at [403, 120] on link "Upload" at bounding box center [400, 116] width 73 height 41
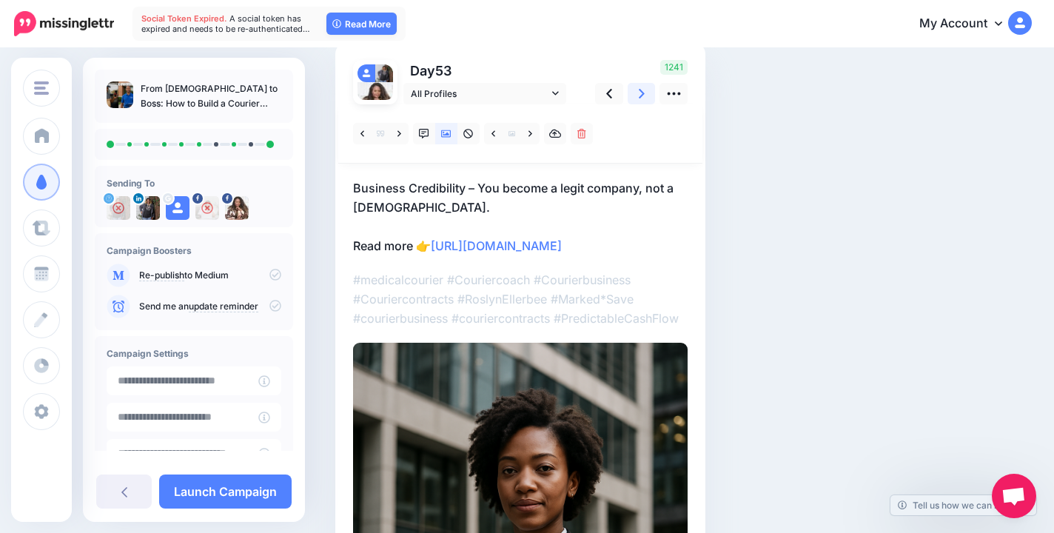
click at [649, 97] on link at bounding box center [642, 93] width 28 height 21
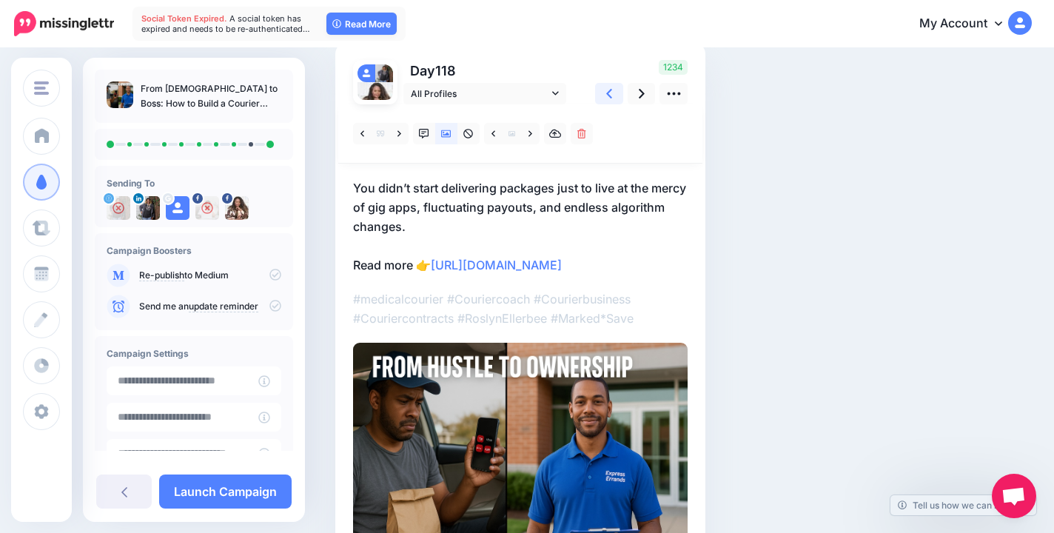
click at [608, 96] on icon at bounding box center [609, 94] width 6 height 10
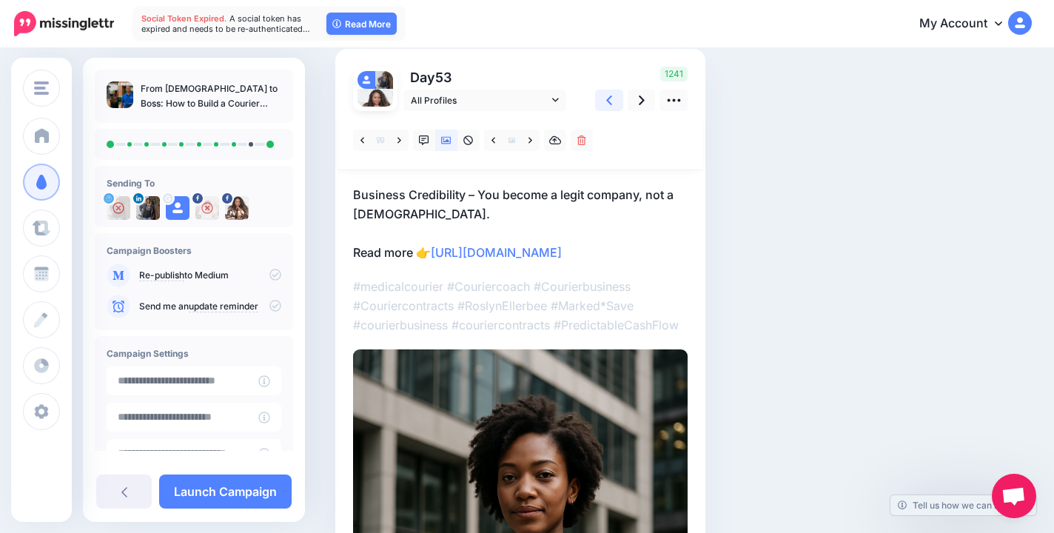
scroll to position [69, 0]
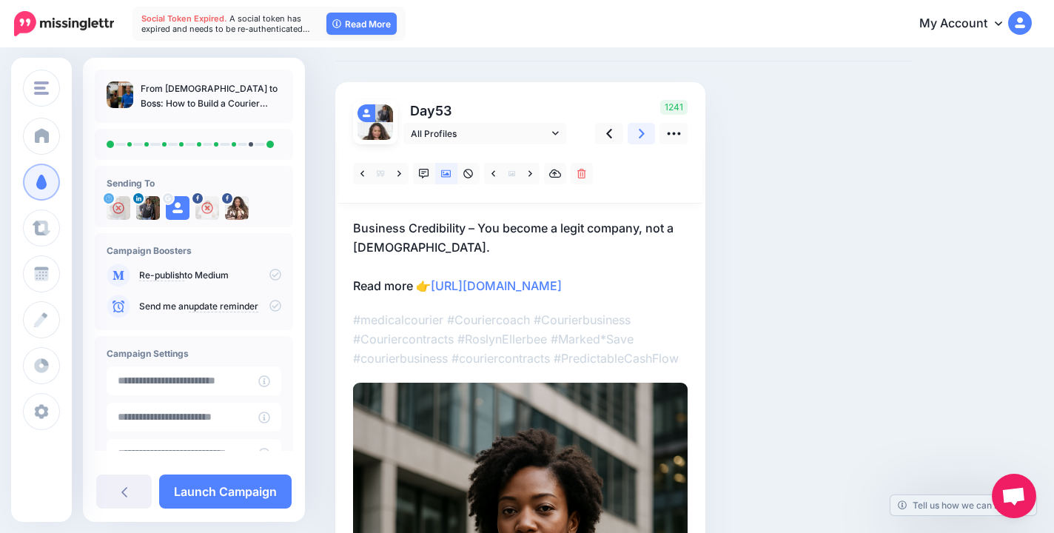
click at [644, 129] on icon at bounding box center [642, 134] width 6 height 16
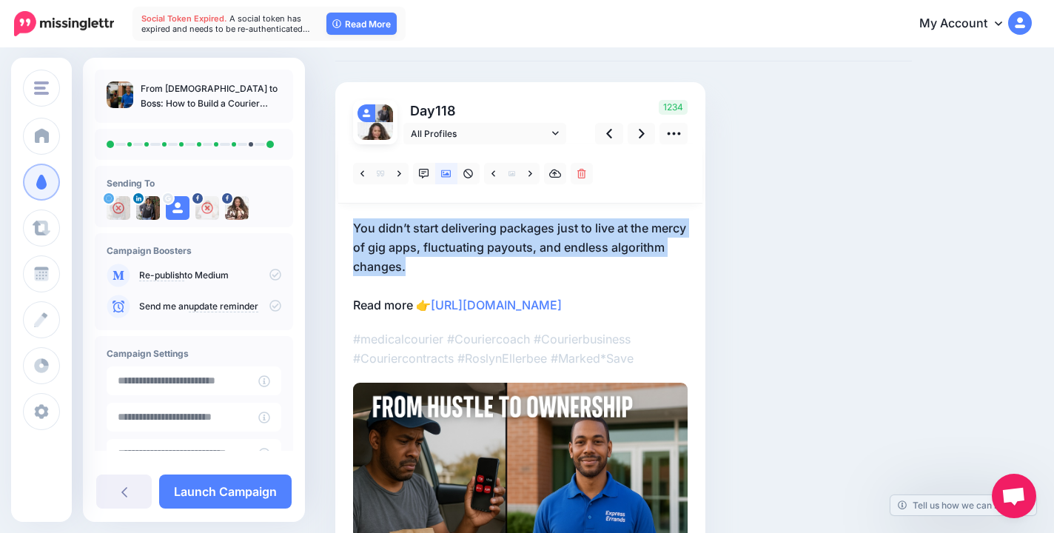
drag, startPoint x: 349, startPoint y: 222, endPoint x: 475, endPoint y: 269, distance: 133.5
click at [475, 269] on div "Day 118 All Profiles" at bounding box center [520, 353] width 370 height 542
copy p "You didn’t start delivering packages just to live at the mercy of gig apps, flu…"
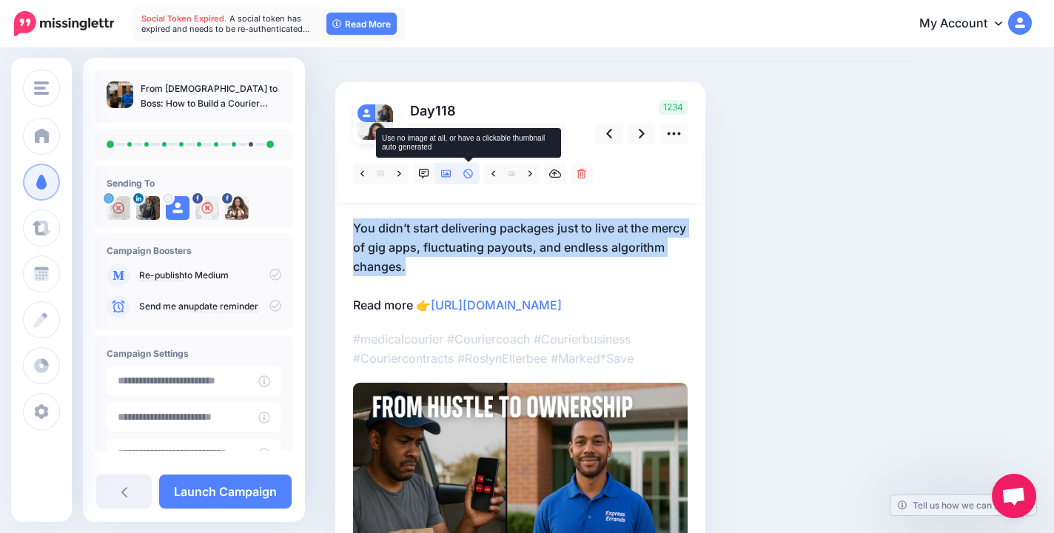
click at [472, 173] on icon at bounding box center [468, 174] width 10 height 10
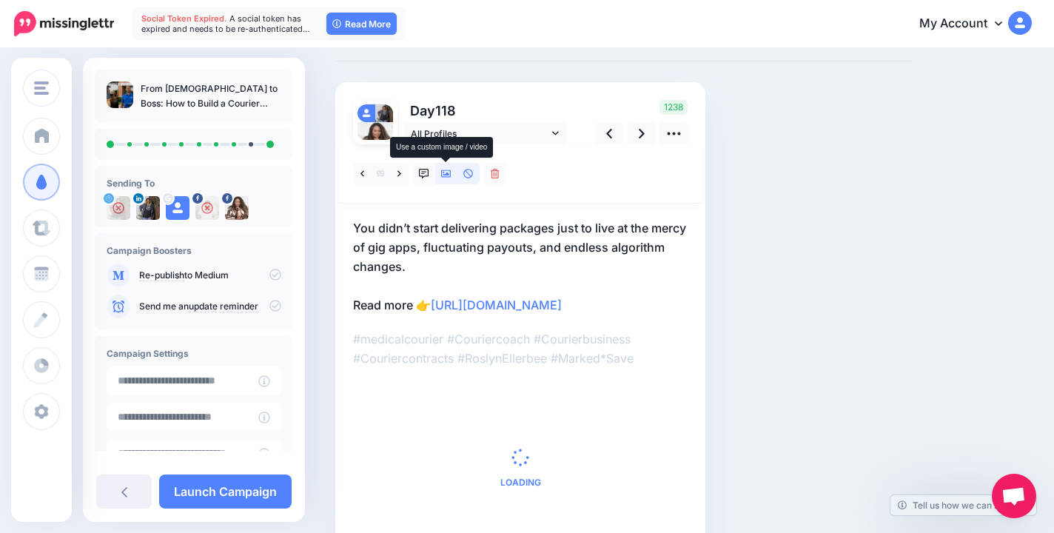
click at [449, 178] on icon at bounding box center [446, 174] width 10 height 10
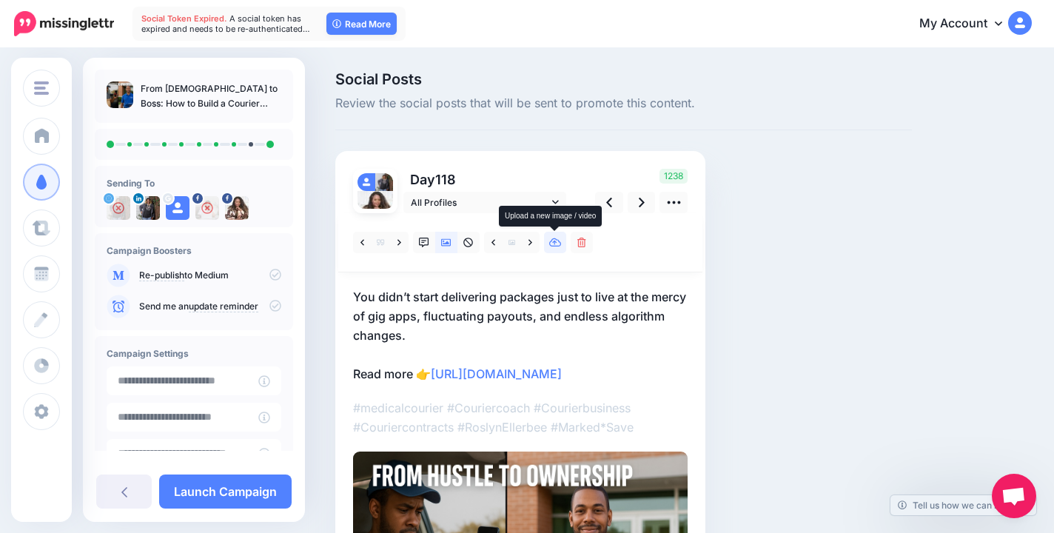
click at [557, 245] on icon at bounding box center [555, 243] width 13 height 10
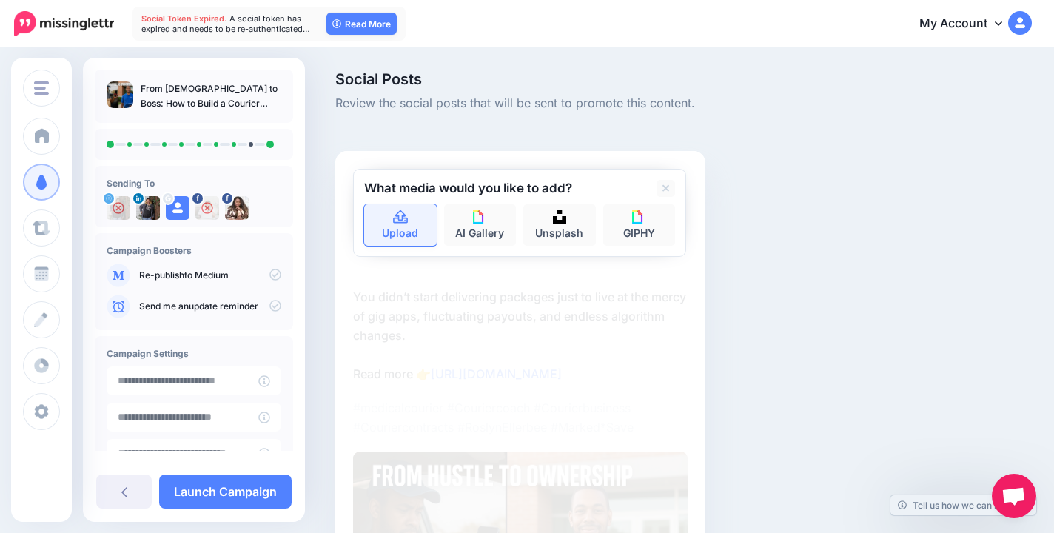
click at [421, 223] on link "Upload" at bounding box center [400, 224] width 73 height 41
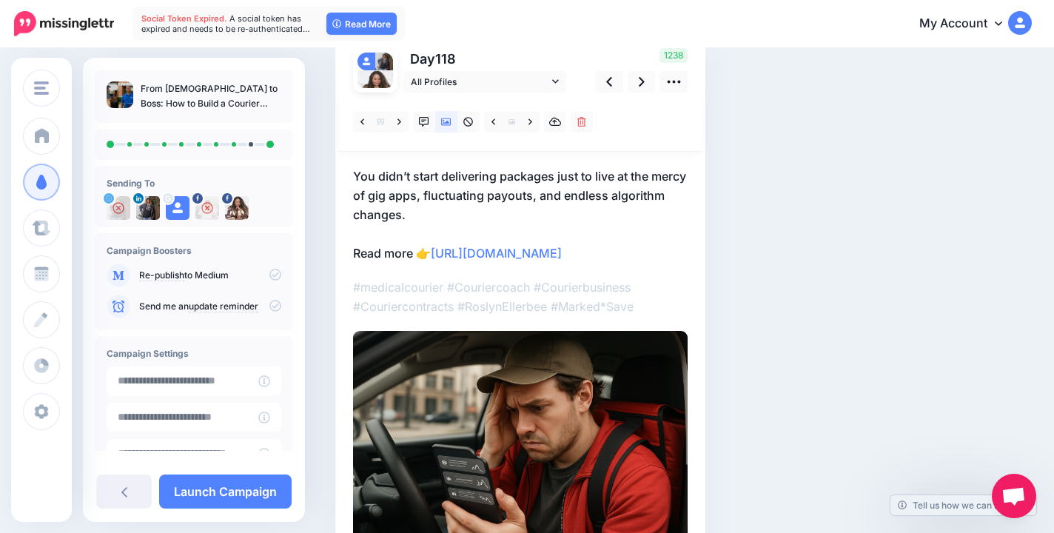
scroll to position [94, 0]
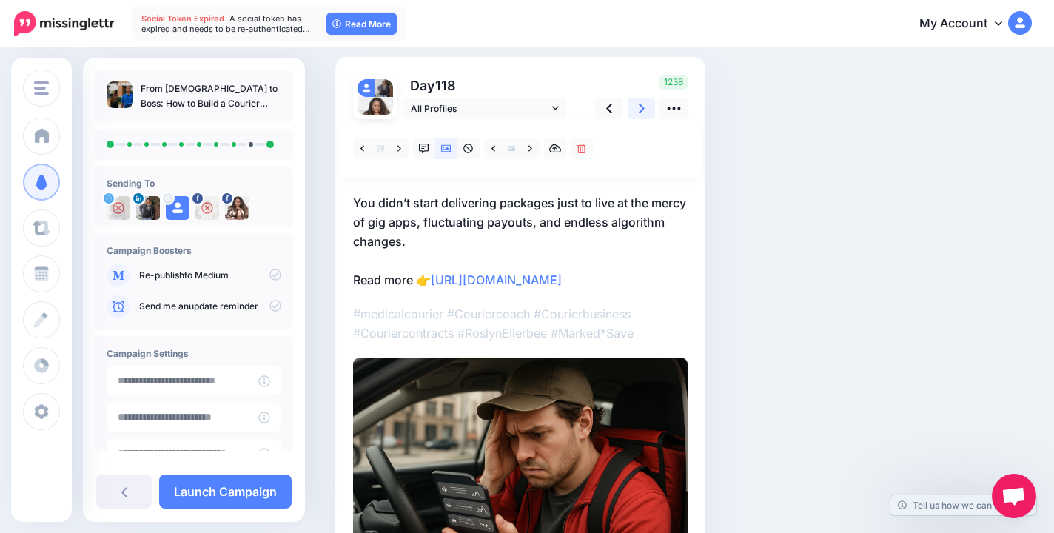
click at [642, 109] on icon at bounding box center [642, 109] width 6 height 10
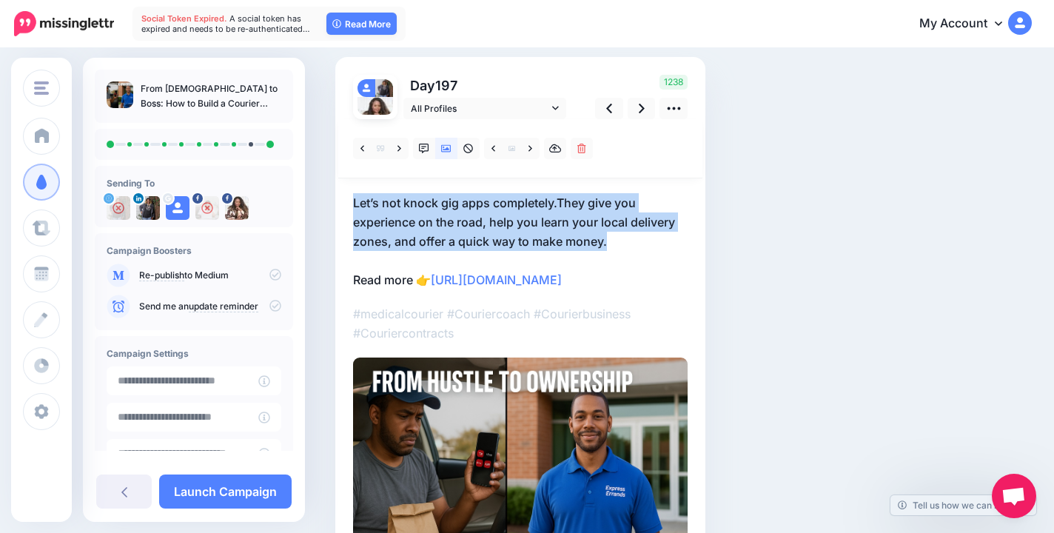
drag, startPoint x: 349, startPoint y: 198, endPoint x: 635, endPoint y: 243, distance: 290.1
click at [635, 243] on div "Day 197 All Profiles" at bounding box center [520, 328] width 370 height 542
copy p "Let’s not knock gig apps completely.They give you experience on the road, help …"
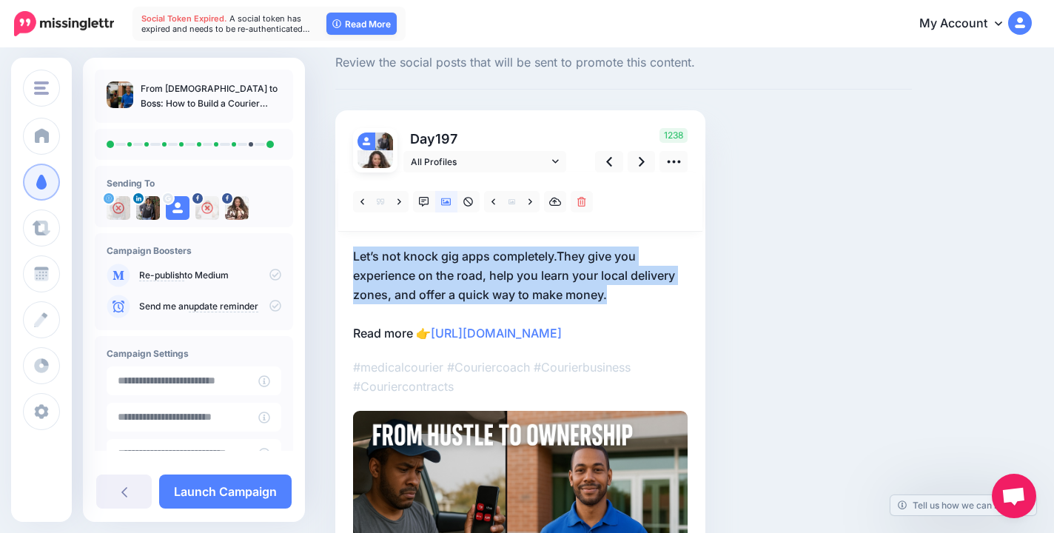
scroll to position [0, 0]
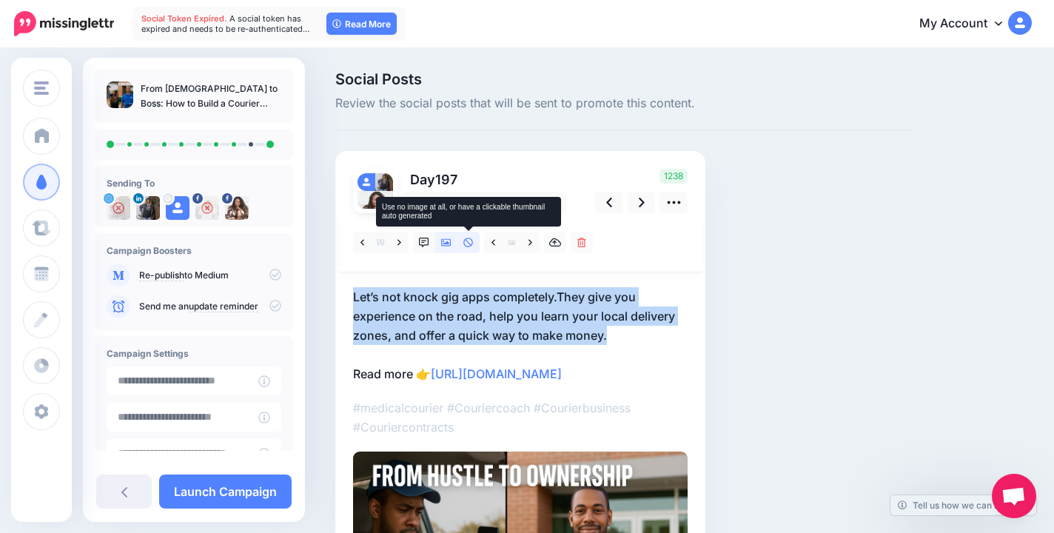
click at [469, 241] on icon at bounding box center [468, 243] width 10 height 10
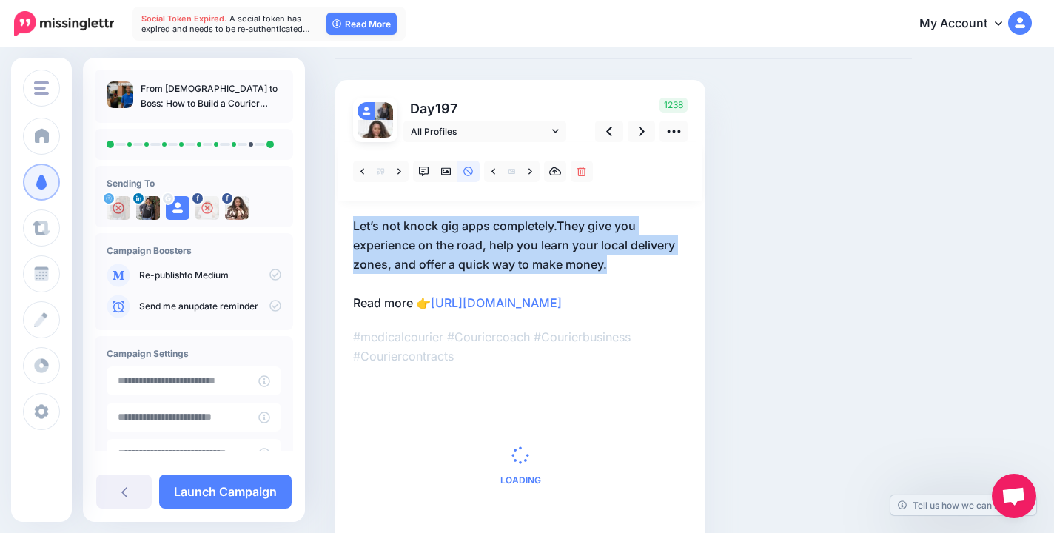
scroll to position [77, 0]
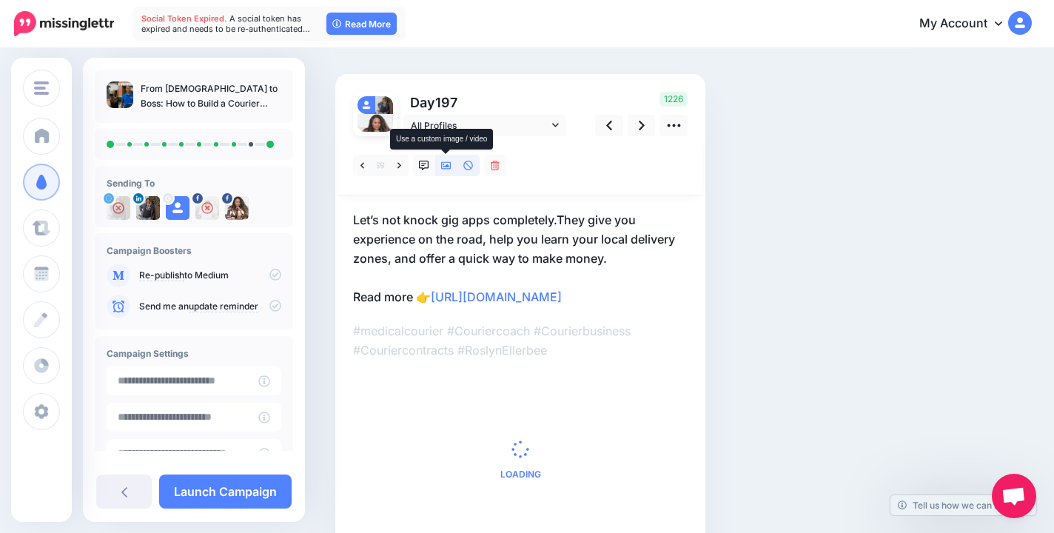
click at [448, 171] on link at bounding box center [446, 165] width 22 height 21
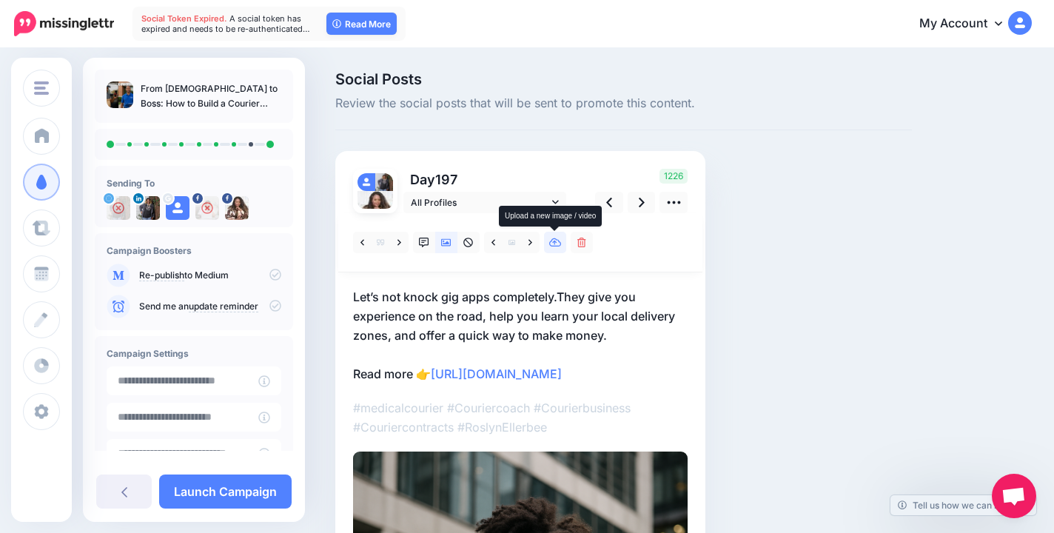
click at [551, 236] on link at bounding box center [555, 242] width 22 height 21
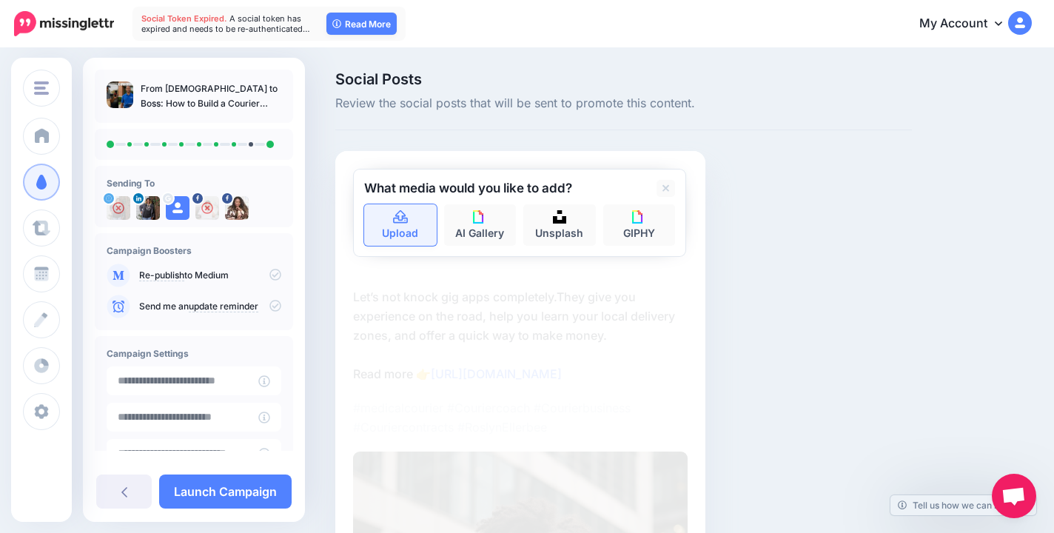
click at [409, 235] on link "Upload" at bounding box center [400, 224] width 73 height 41
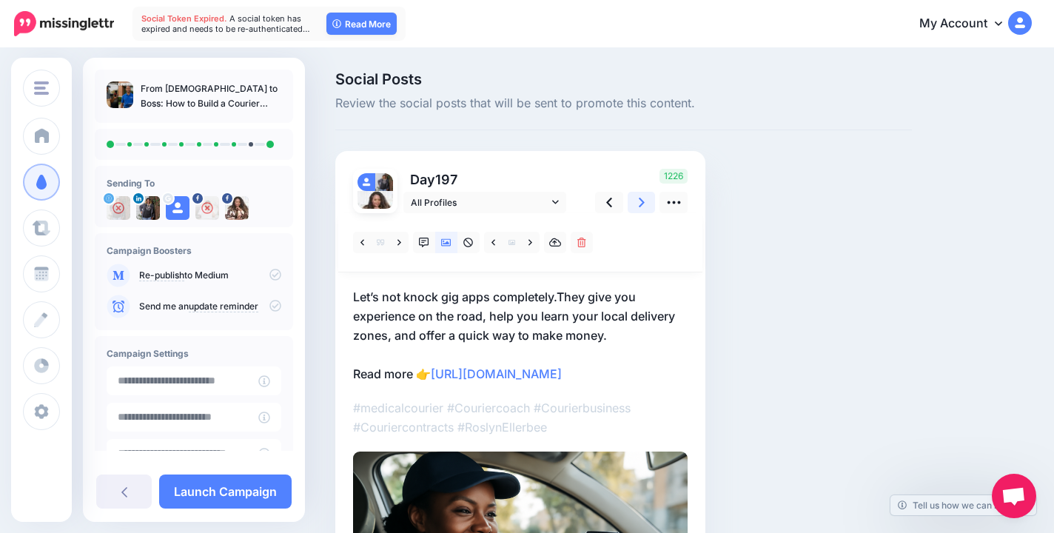
click at [642, 201] on icon at bounding box center [642, 203] width 6 height 10
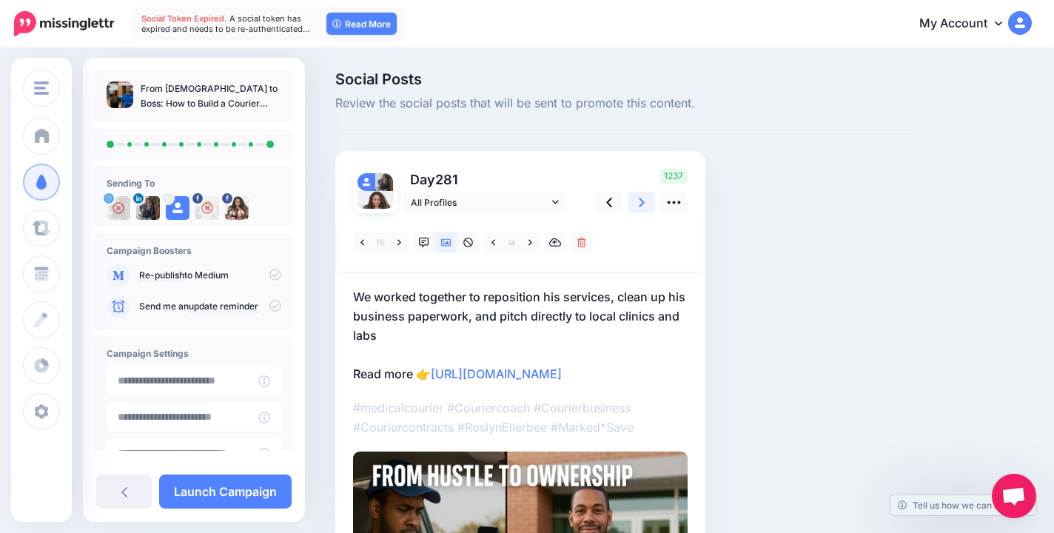
click at [653, 203] on link at bounding box center [642, 202] width 28 height 21
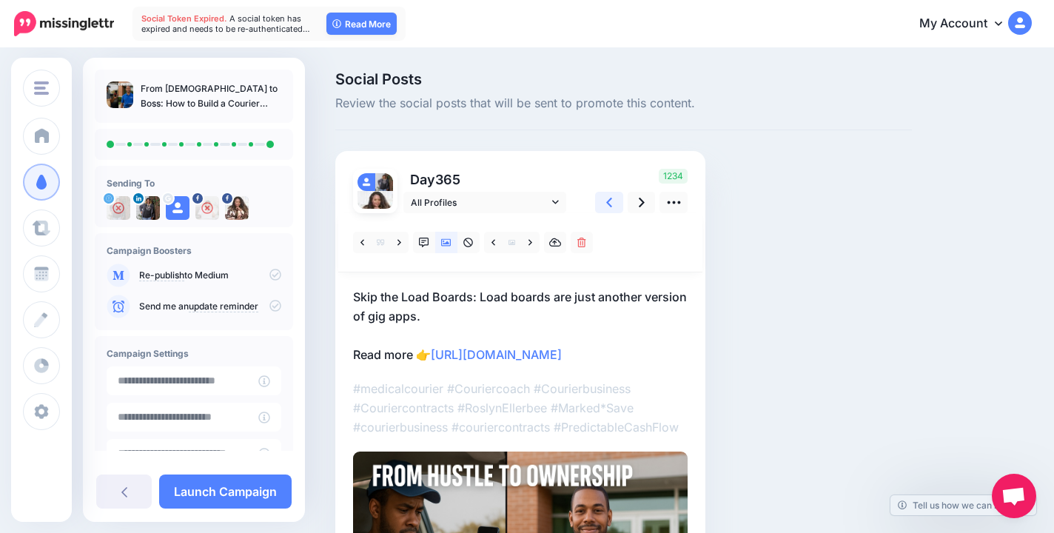
click at [613, 212] on link at bounding box center [609, 202] width 28 height 21
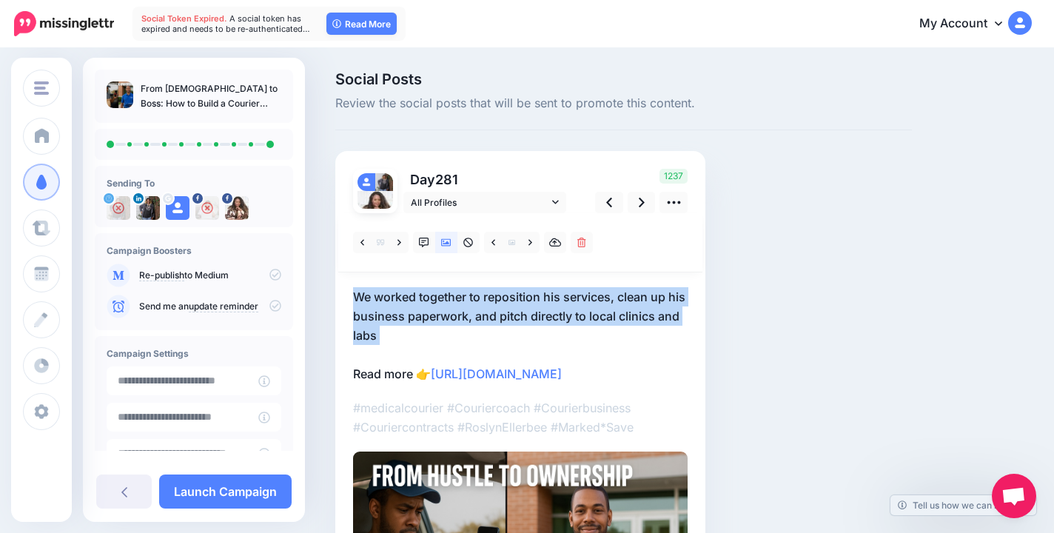
drag, startPoint x: 346, startPoint y: 292, endPoint x: 421, endPoint y: 346, distance: 92.3
click at [421, 346] on div "Day 281 All Profiles" at bounding box center [520, 422] width 370 height 542
copy p "We worked together to reposition his services, clean up his business paperwork,…"
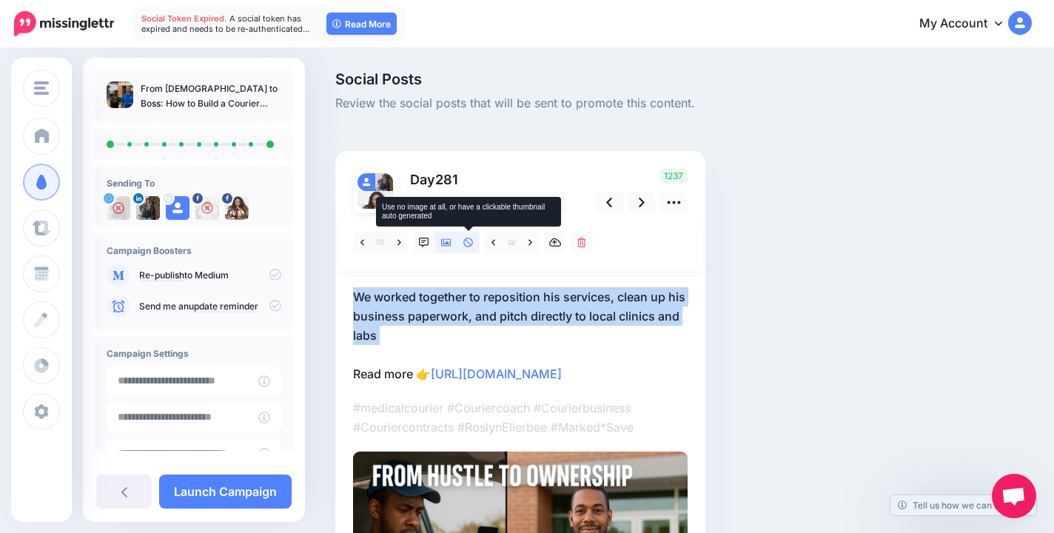
click at [467, 240] on icon at bounding box center [468, 243] width 10 height 10
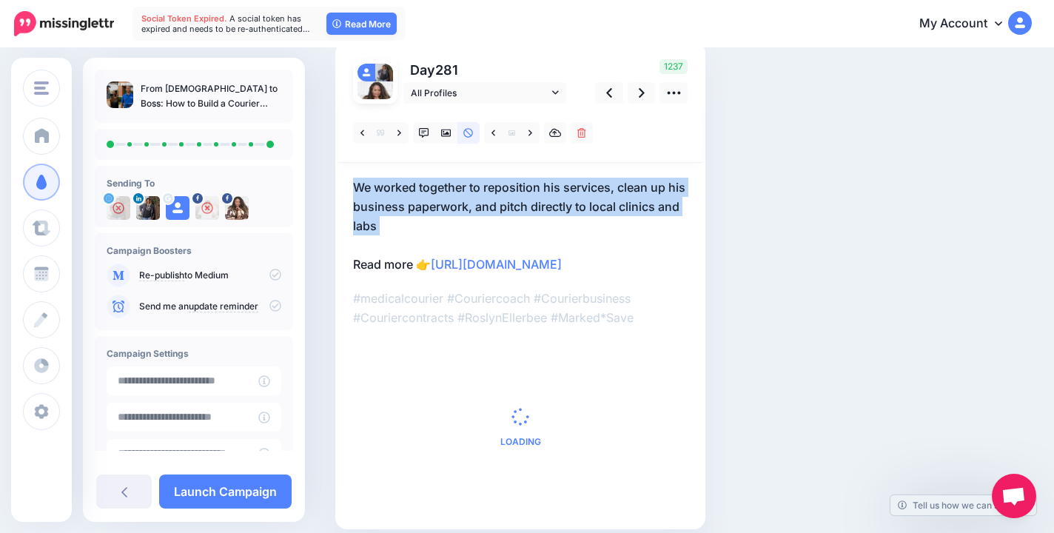
scroll to position [110, 0]
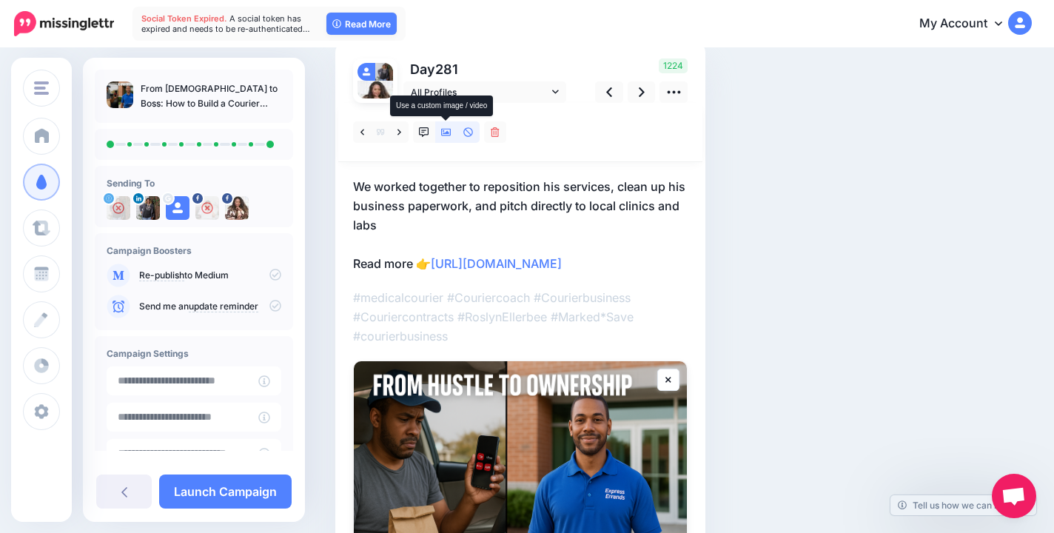
click at [443, 133] on icon at bounding box center [446, 132] width 10 height 7
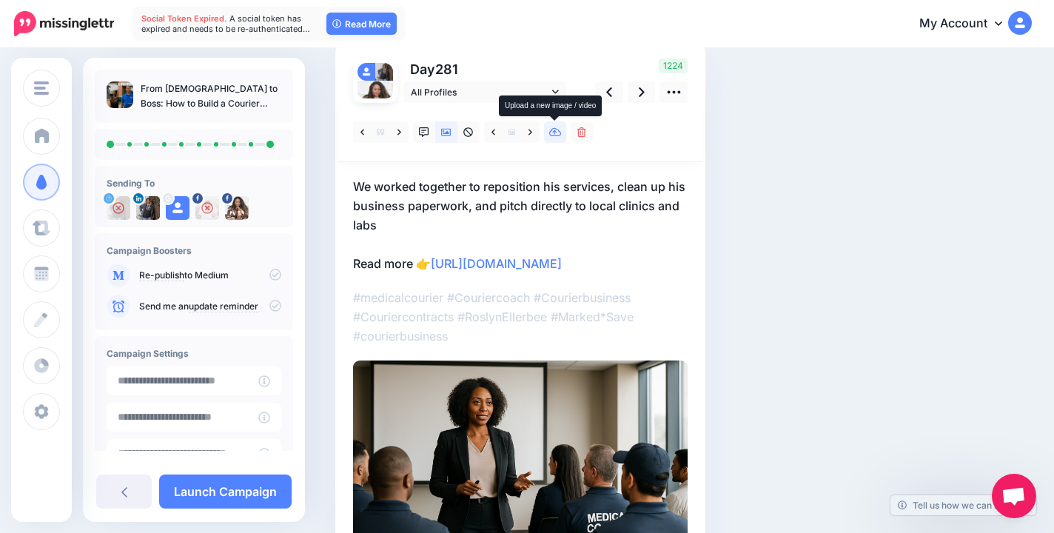
click at [550, 138] on link at bounding box center [555, 131] width 22 height 21
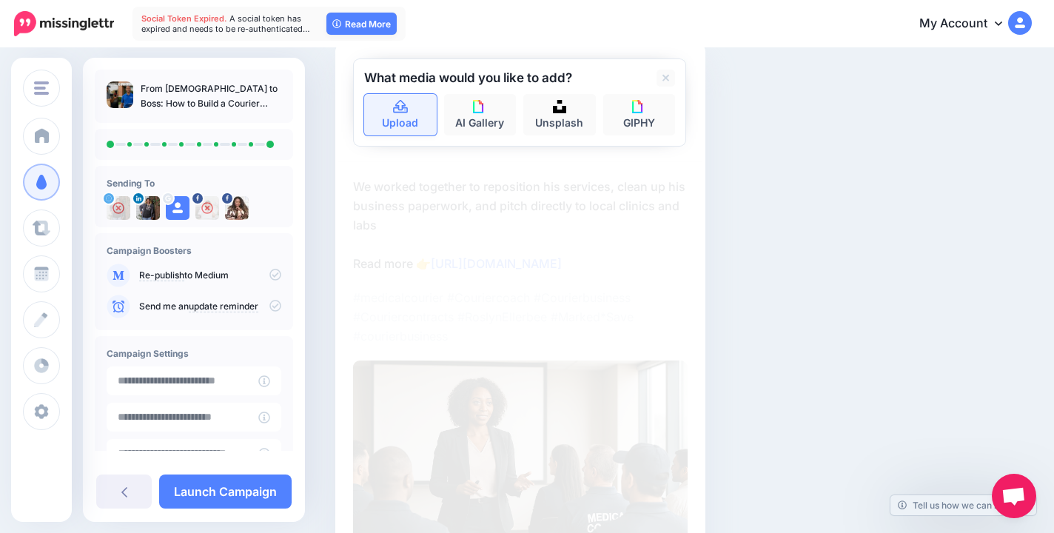
click at [392, 122] on link "Upload" at bounding box center [400, 114] width 73 height 41
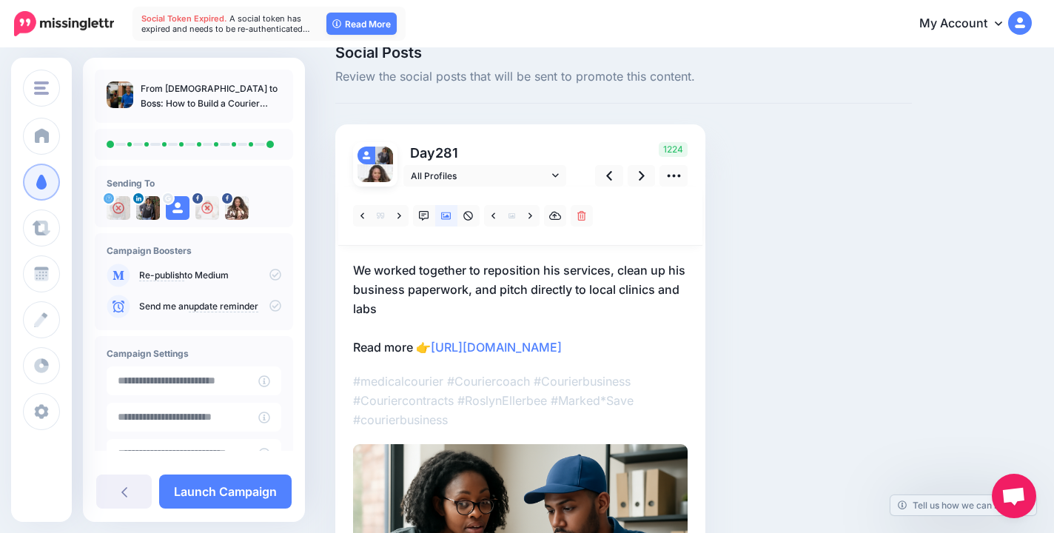
scroll to position [0, 0]
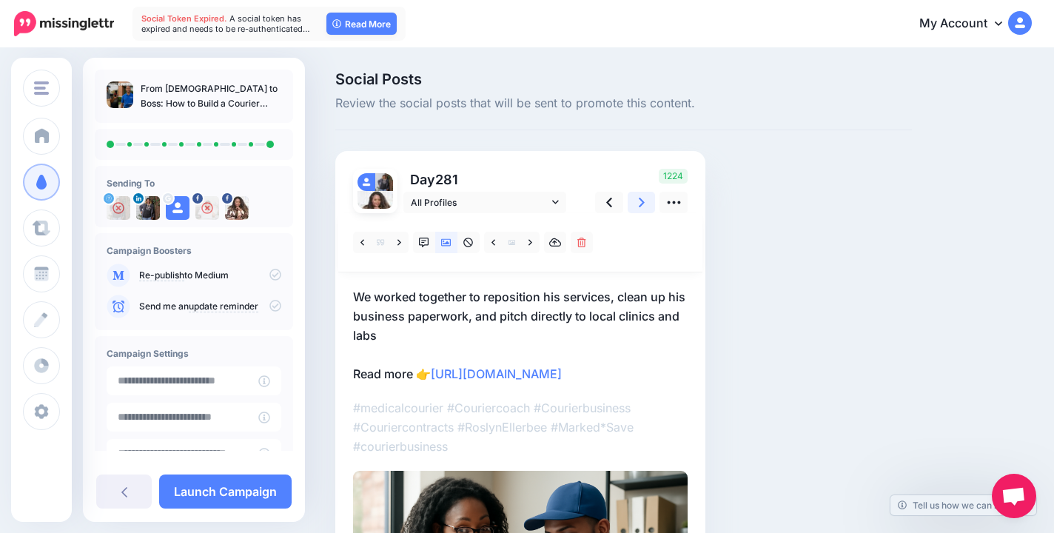
click at [646, 198] on link at bounding box center [642, 202] width 28 height 21
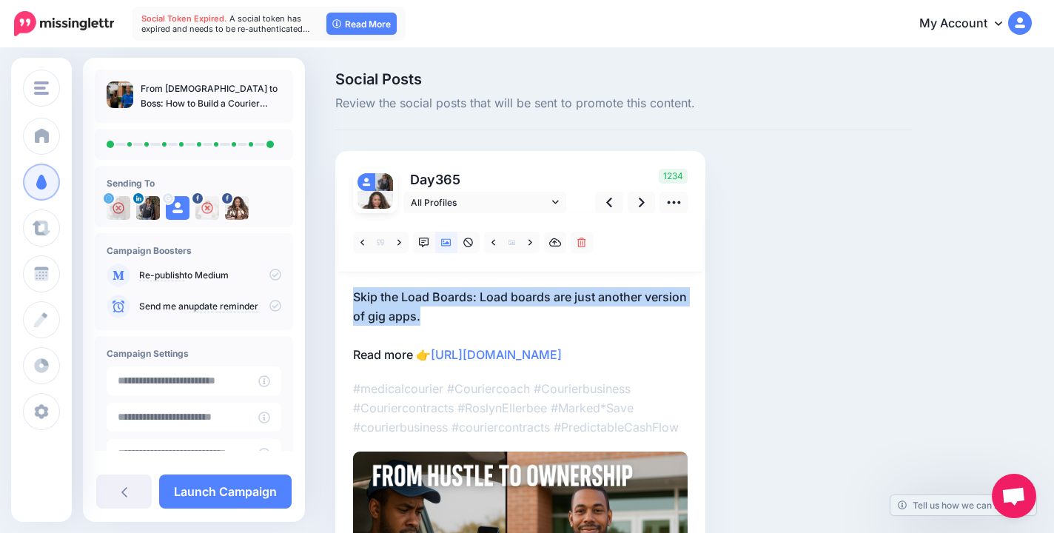
drag, startPoint x: 352, startPoint y: 293, endPoint x: 428, endPoint y: 321, distance: 80.3
click at [428, 321] on div "Day 365 All Profiles" at bounding box center [520, 422] width 370 height 542
copy p "Skip the Load Boards: Load boards are just another version of gig apps."
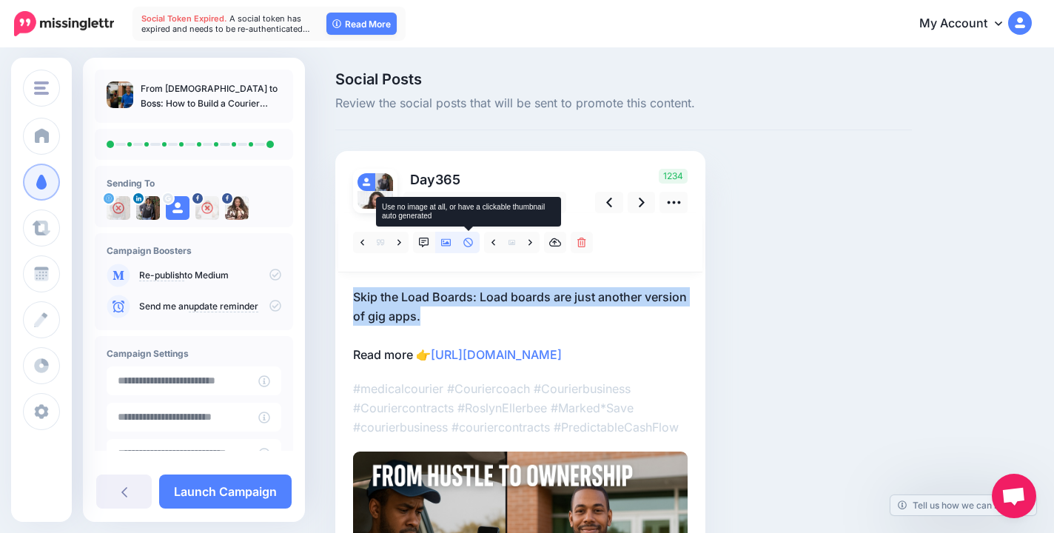
click at [463, 244] on icon at bounding box center [468, 243] width 10 height 10
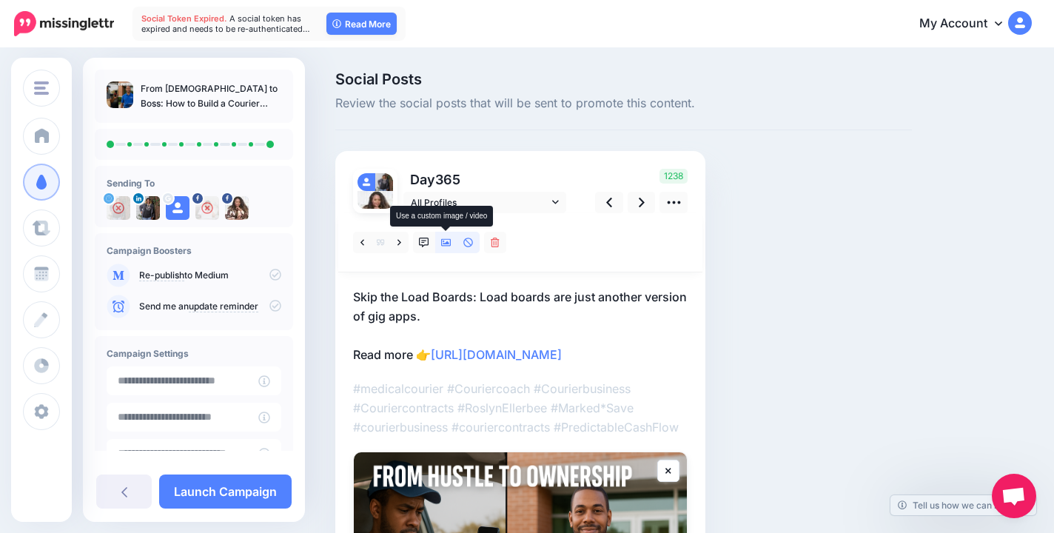
click at [448, 246] on icon at bounding box center [446, 242] width 10 height 7
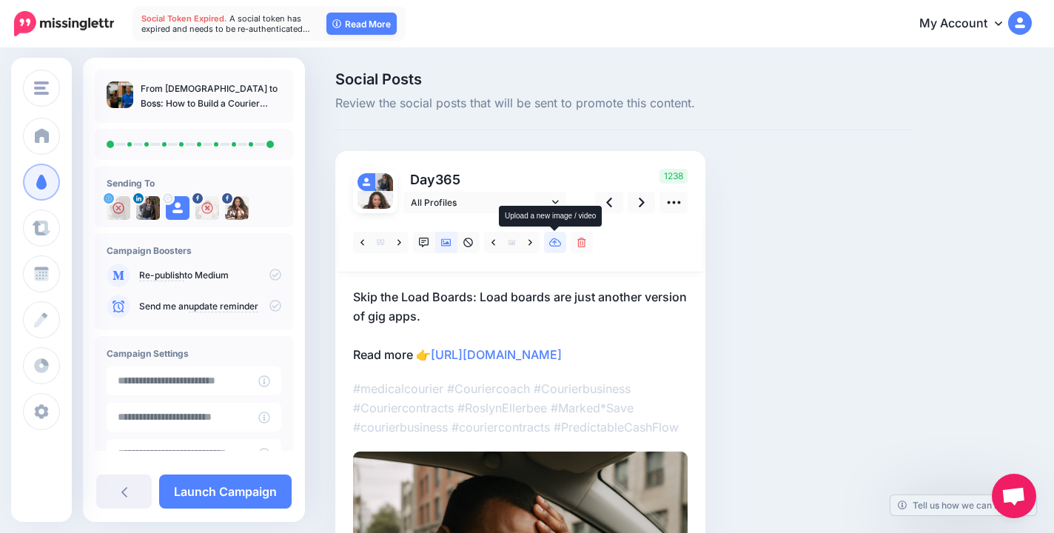
click at [550, 242] on icon at bounding box center [555, 242] width 13 height 9
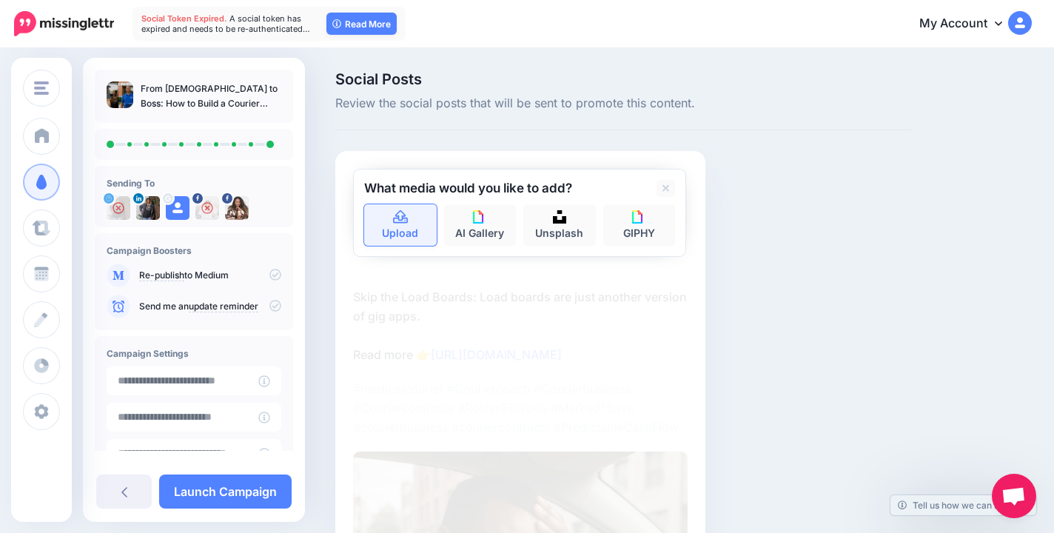
click at [395, 235] on link "Upload" at bounding box center [400, 224] width 73 height 41
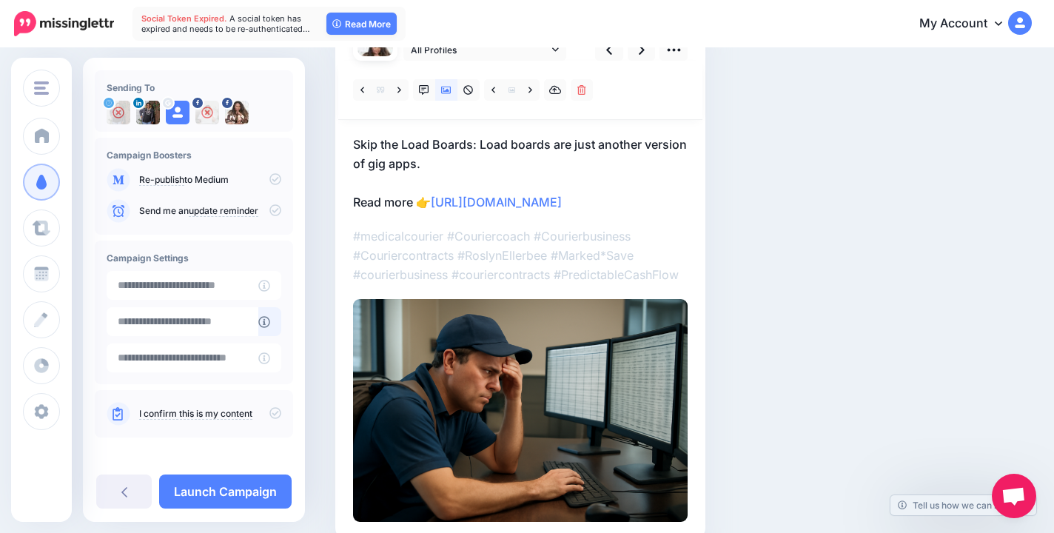
scroll to position [100, 0]
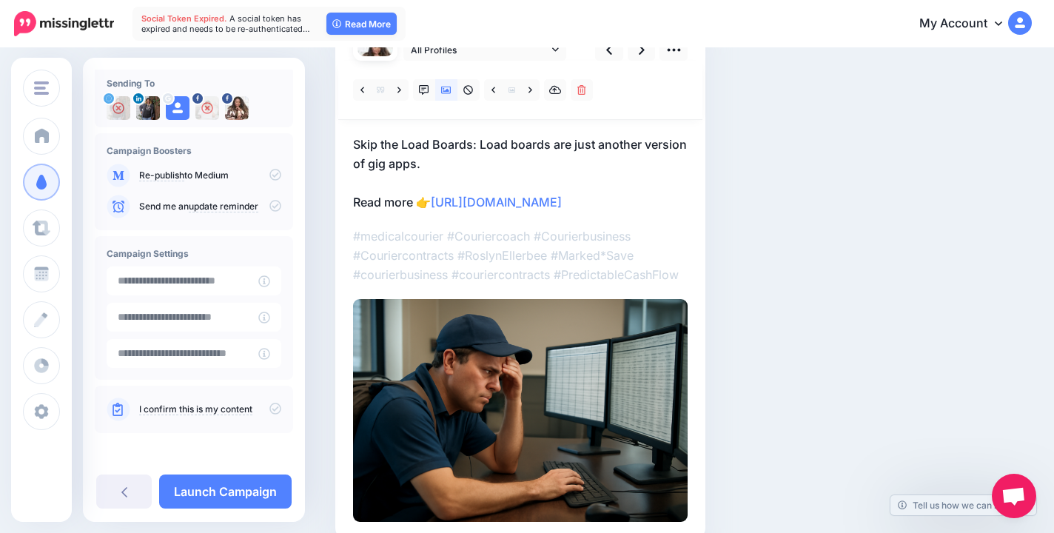
click at [269, 172] on icon at bounding box center [275, 175] width 12 height 12
click at [269, 176] on icon at bounding box center [275, 175] width 12 height 12
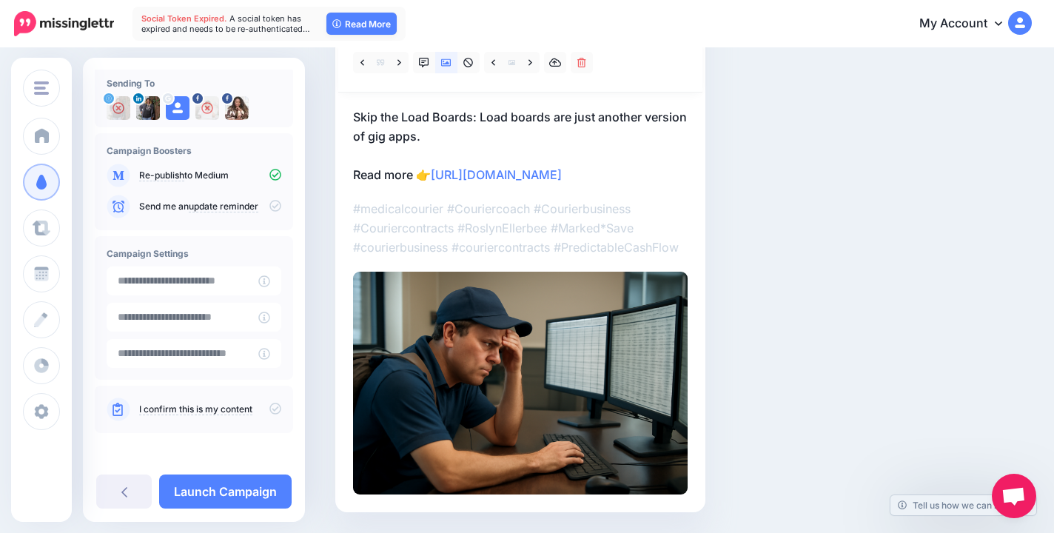
scroll to position [215, 0]
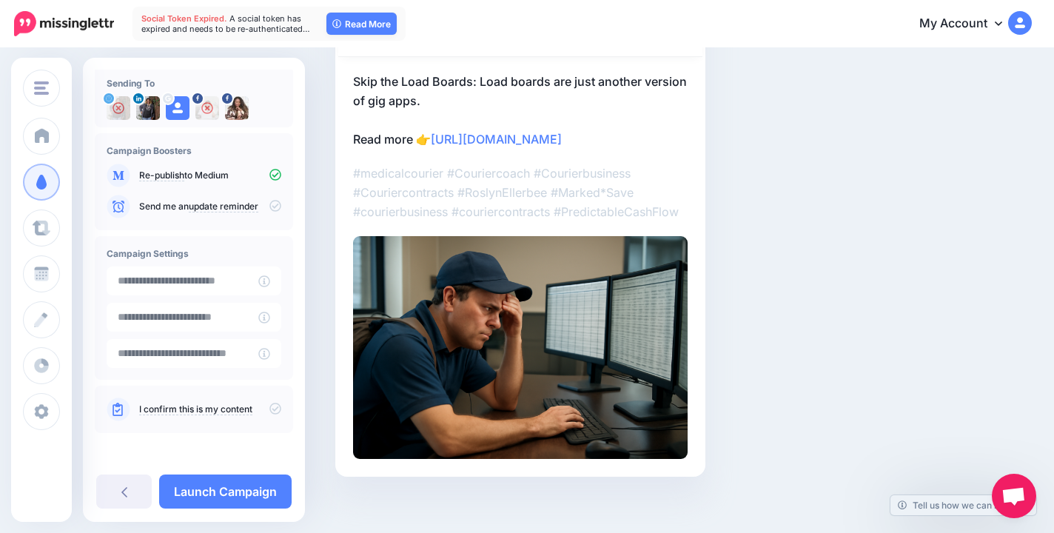
click at [269, 410] on icon at bounding box center [275, 409] width 12 height 12
click at [246, 500] on link "Launch Campaign" at bounding box center [225, 492] width 133 height 34
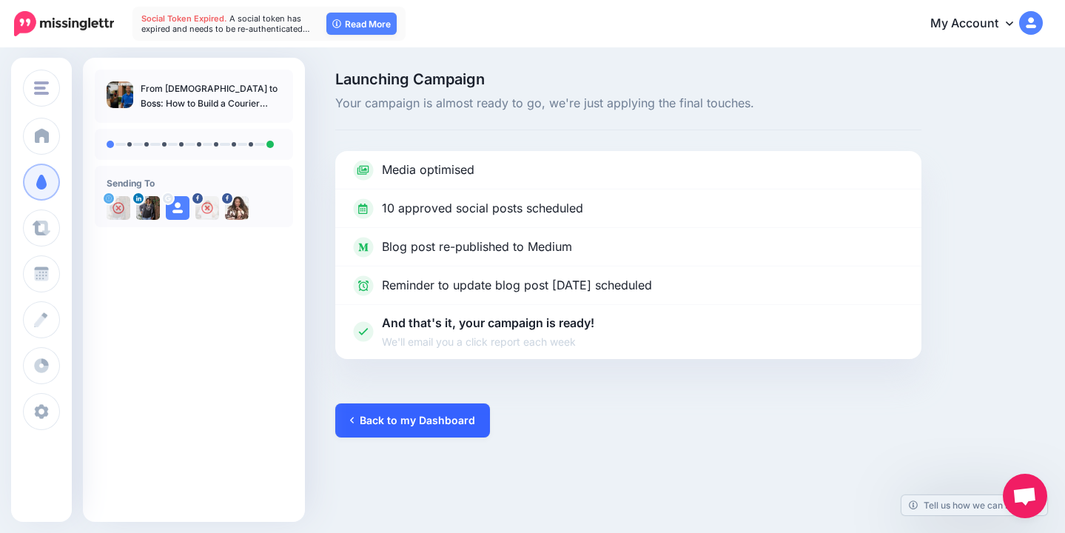
click at [363, 415] on link "Back to my Dashboard" at bounding box center [412, 420] width 155 height 34
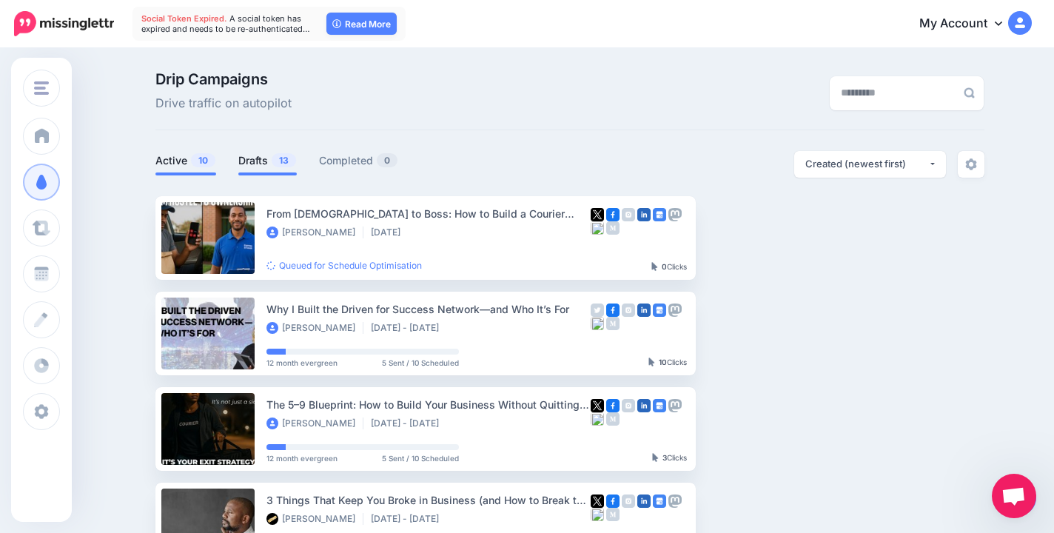
click at [275, 160] on link "Drafts 13" at bounding box center [267, 161] width 58 height 18
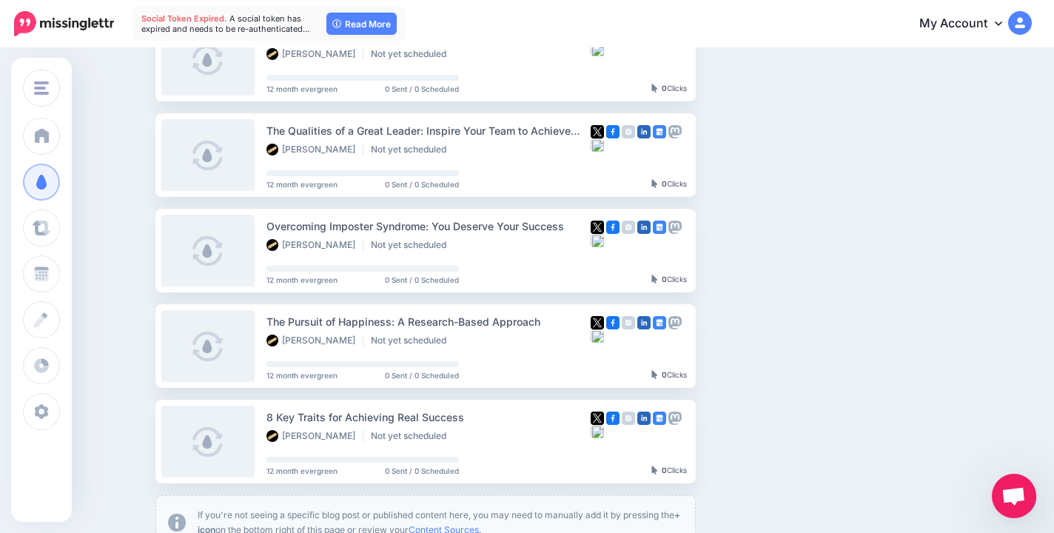
scroll to position [893, 0]
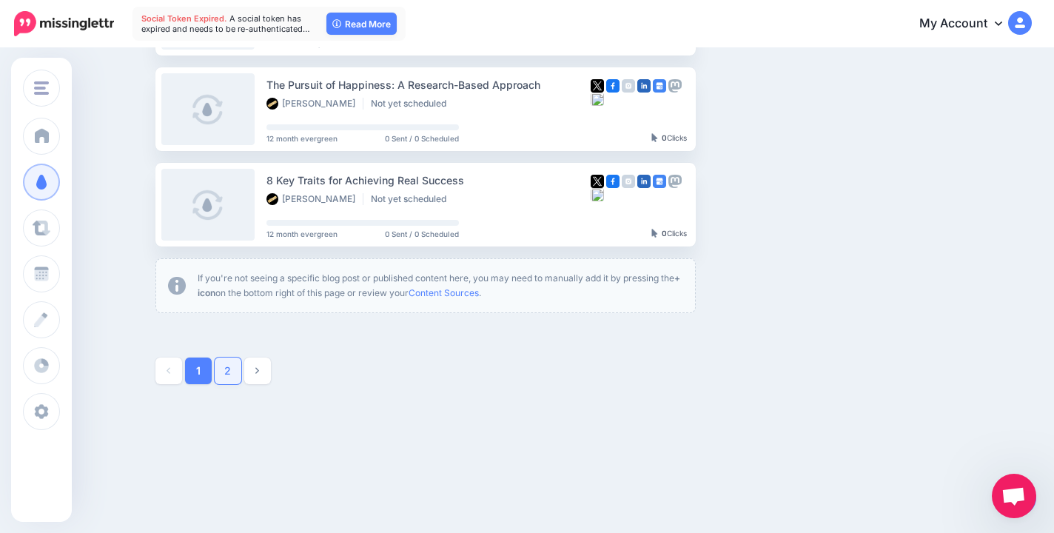
click at [238, 373] on link "2" at bounding box center [228, 371] width 27 height 27
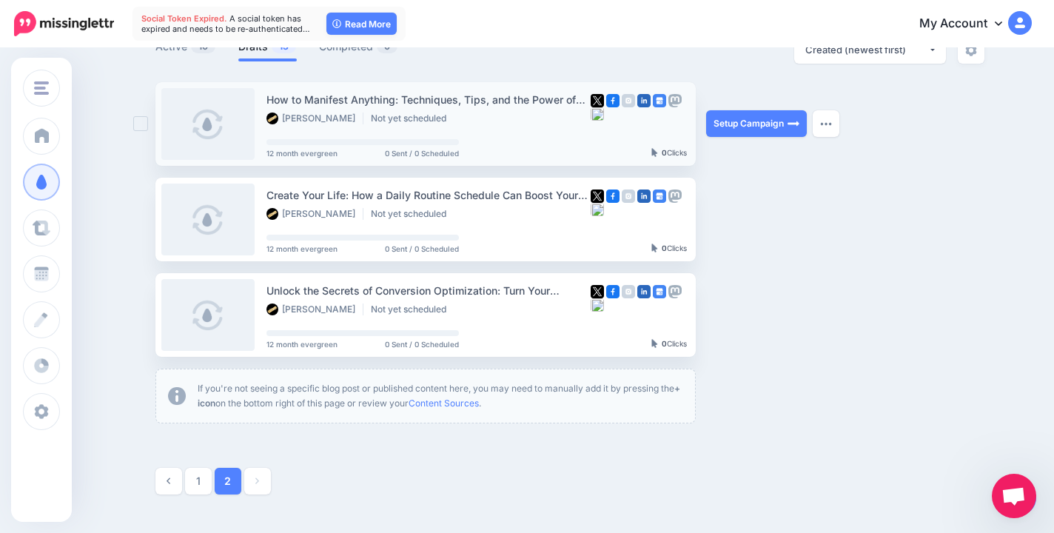
scroll to position [119, 0]
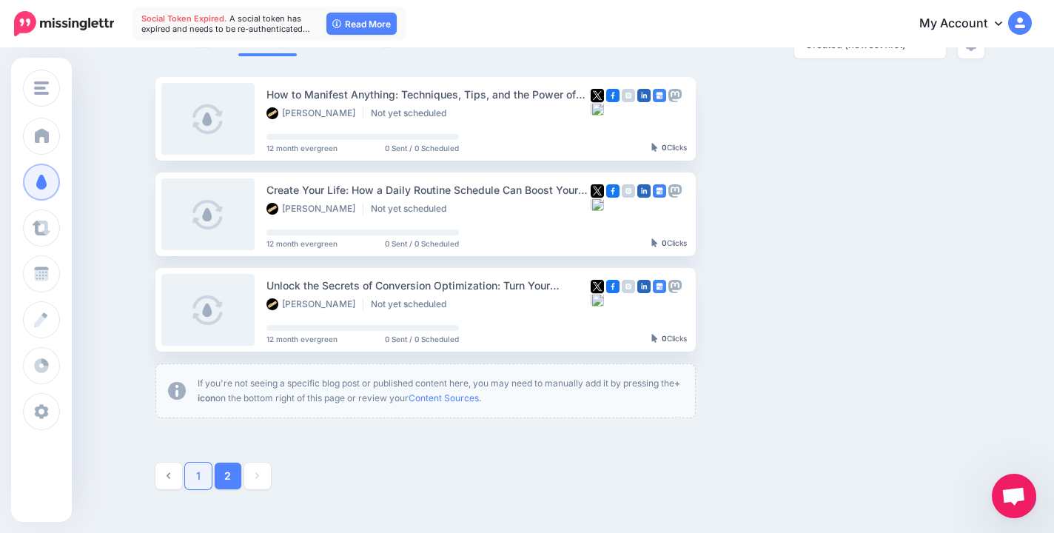
click at [204, 487] on link "1" at bounding box center [198, 476] width 27 height 27
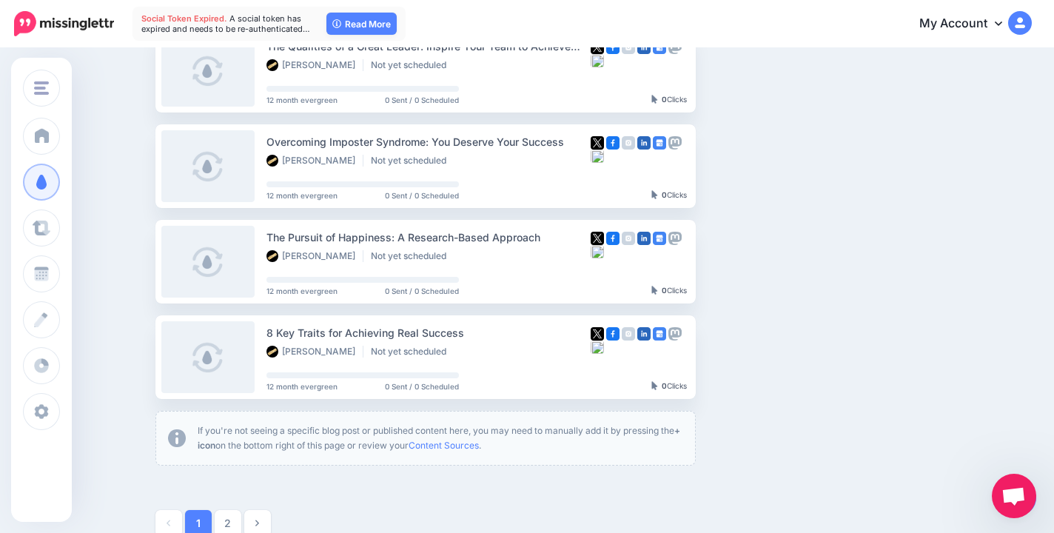
scroll to position [0, 0]
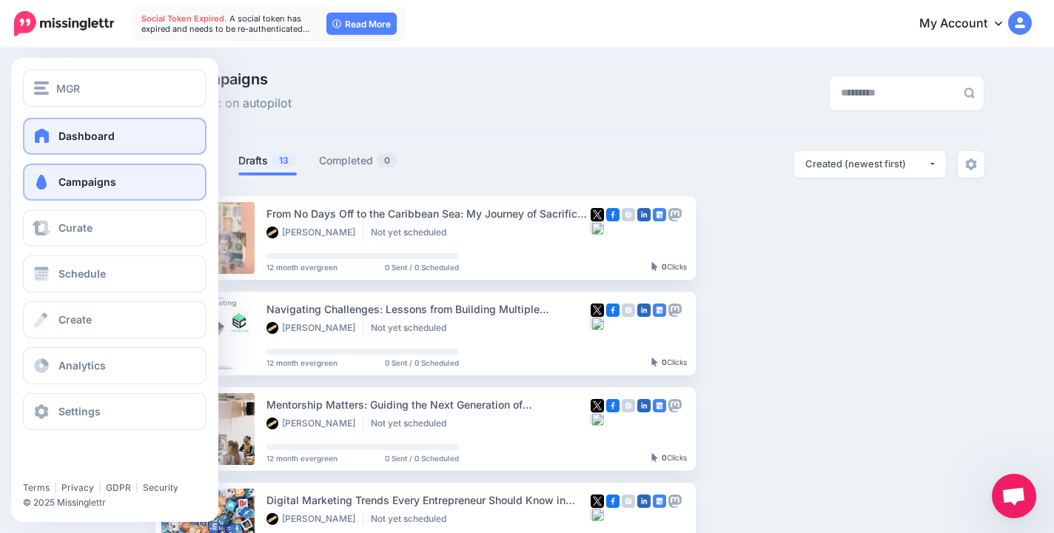
click at [45, 144] on link "Dashboard" at bounding box center [115, 136] width 184 height 37
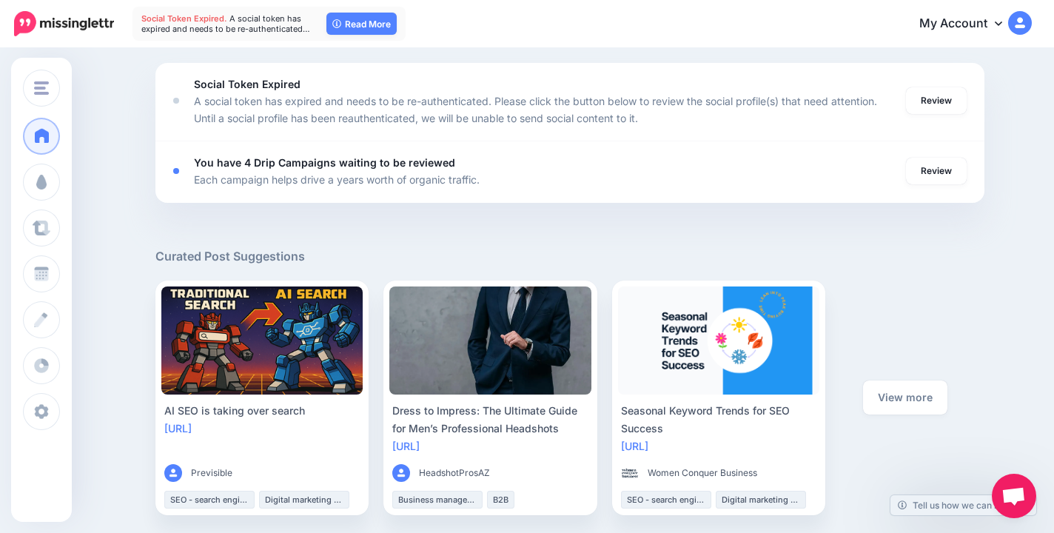
scroll to position [576, 0]
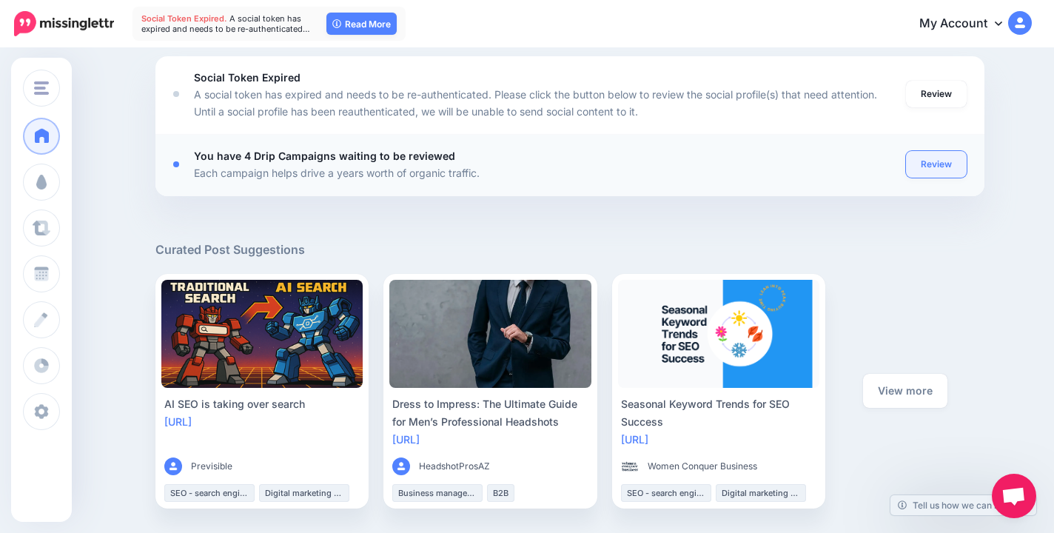
click at [937, 161] on link "Review" at bounding box center [936, 164] width 61 height 27
